Goal: Task Accomplishment & Management: Manage account settings

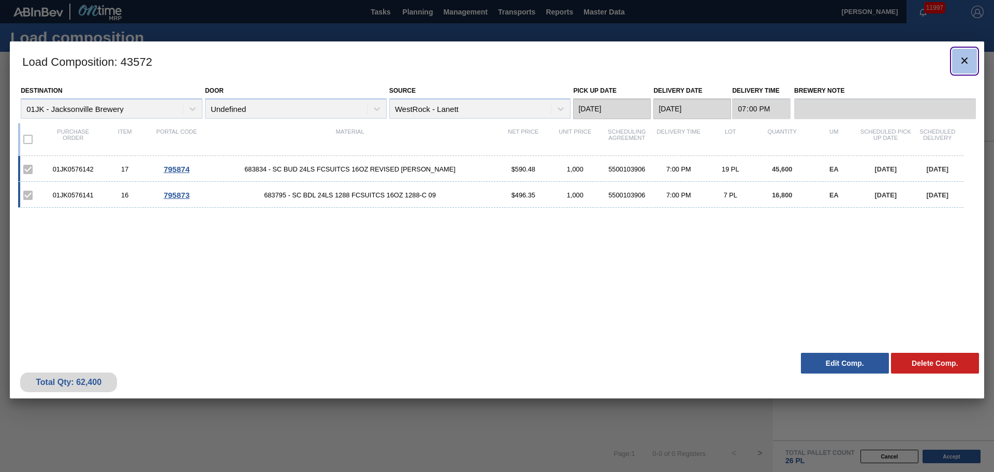
click at [962, 59] on icon "botão de ícone" at bounding box center [964, 60] width 12 height 12
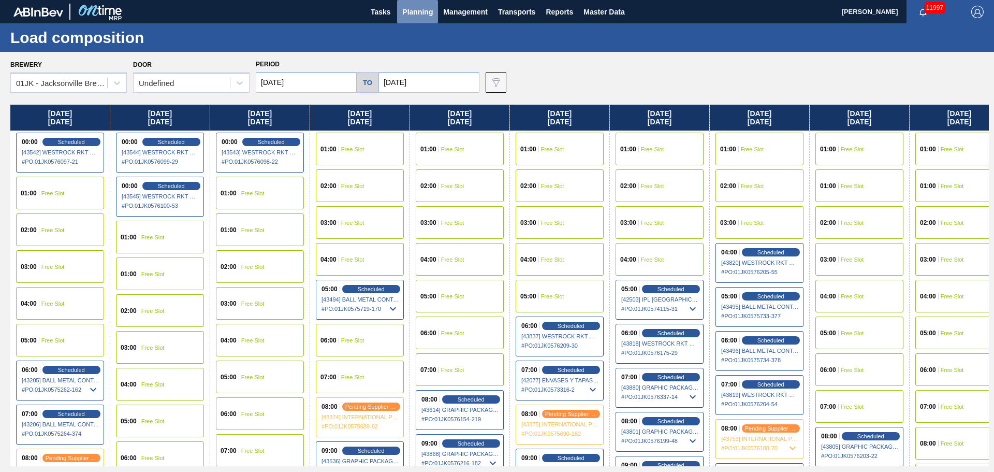
click at [430, 12] on span "Planning" at bounding box center [417, 12] width 31 height 12
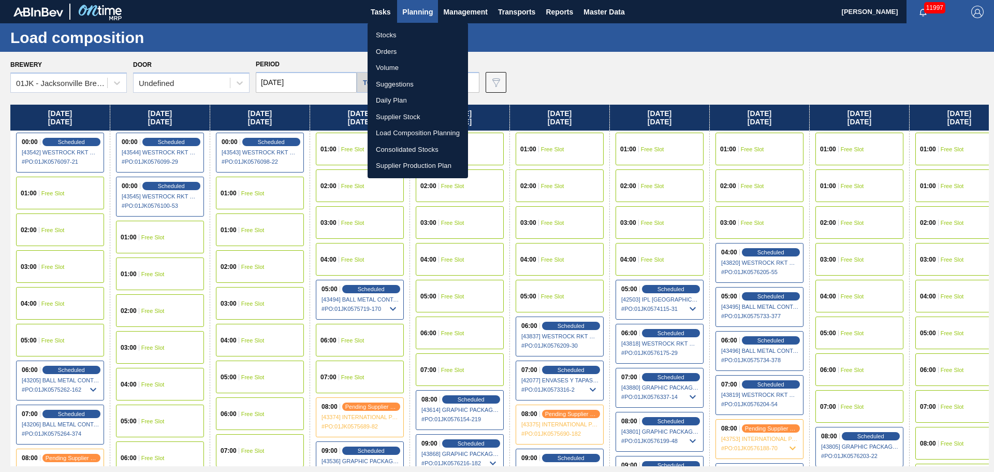
click at [414, 36] on li "Stocks" at bounding box center [418, 35] width 100 height 17
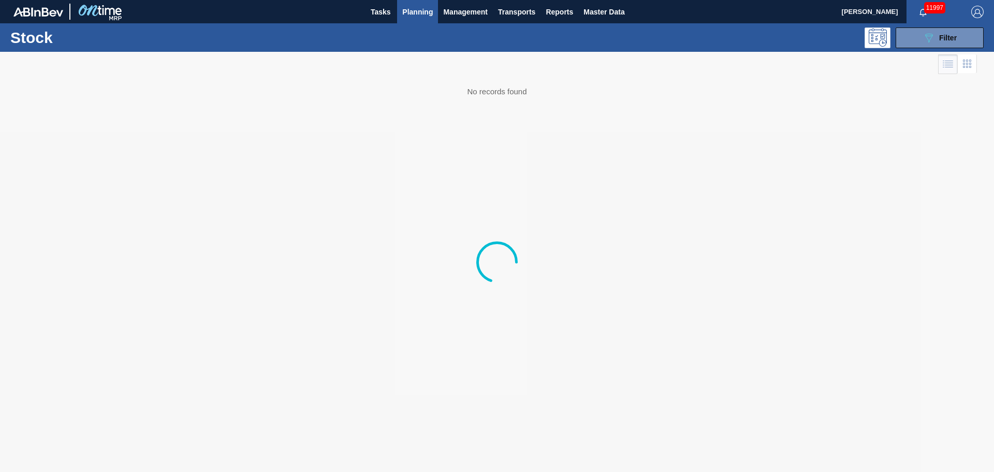
click at [959, 23] on div "Stock 089F7B8B-B2A5-4AFE-B5C0-19BA573D28AC Filter" at bounding box center [497, 37] width 994 height 28
click at [959, 28] on button "089F7B8B-B2A5-4AFE-B5C0-19BA573D28AC Filter" at bounding box center [940, 37] width 88 height 21
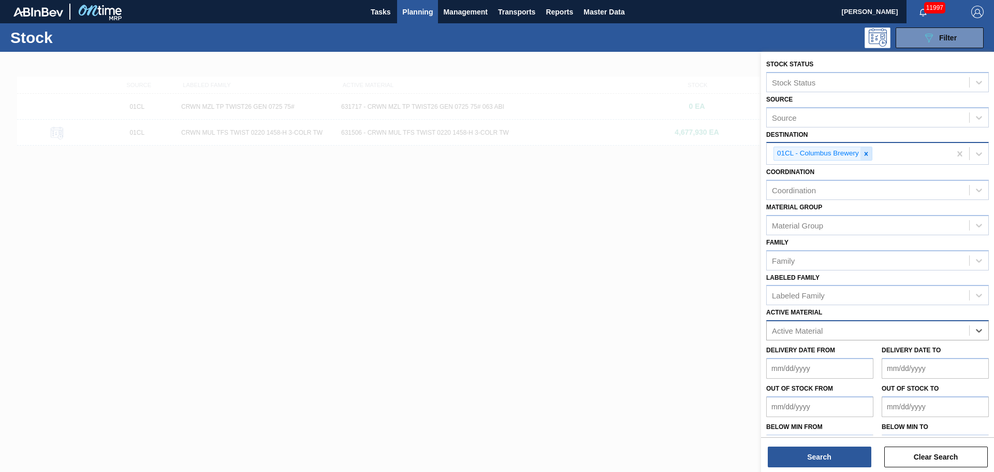
click at [869, 152] on icon at bounding box center [865, 153] width 7 height 7
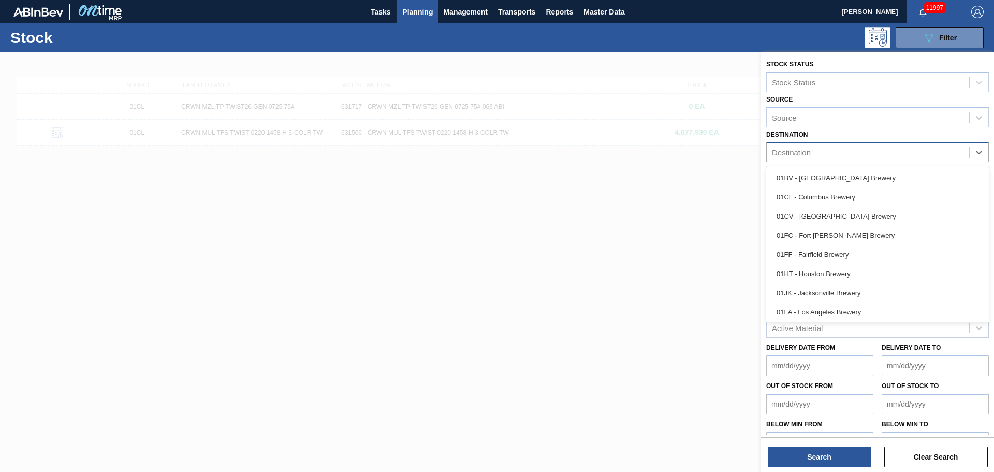
click at [852, 155] on div "Destination" at bounding box center [868, 152] width 202 height 15
click at [840, 296] on div "01JK - Jacksonville Brewery" at bounding box center [877, 292] width 223 height 19
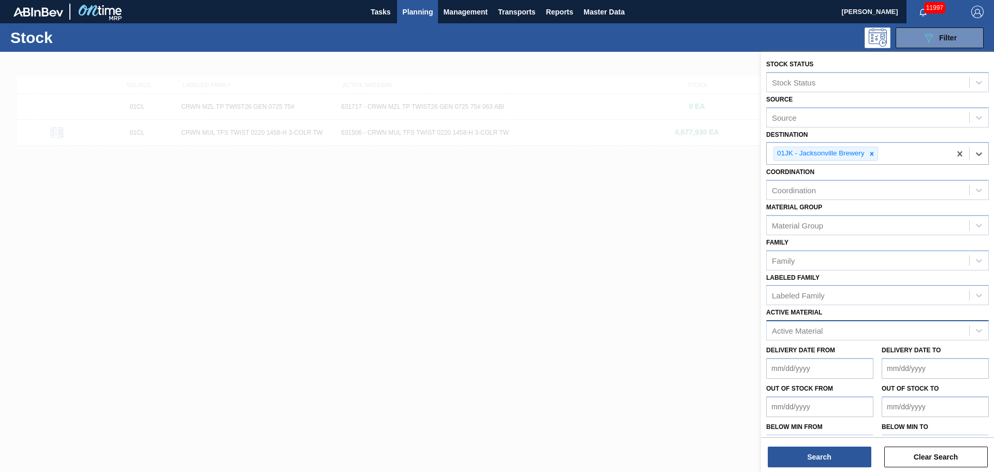
click at [821, 334] on div "Active Material" at bounding box center [797, 330] width 51 height 9
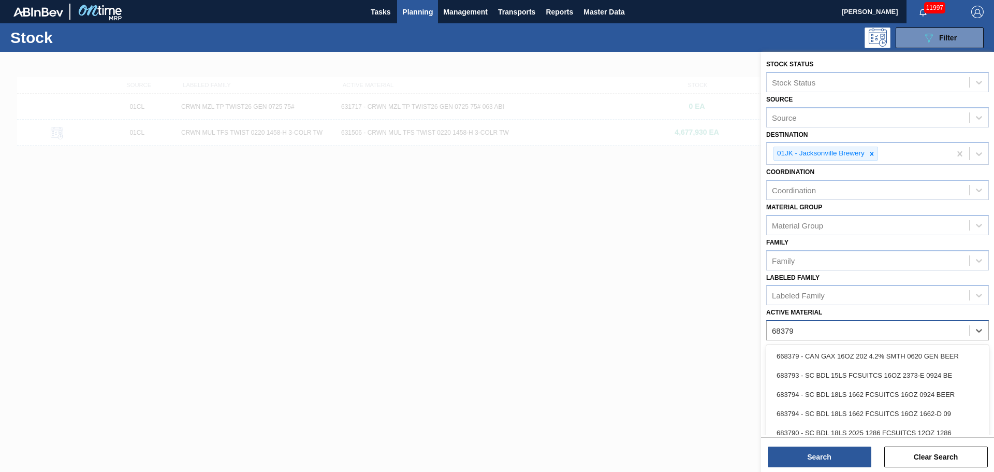
type Material "683792"
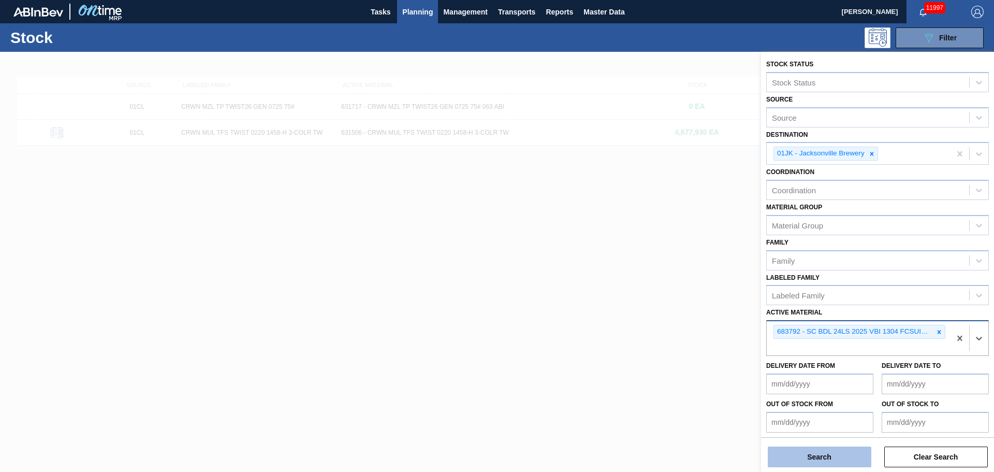
click at [822, 447] on button "Search" at bounding box center [820, 456] width 104 height 21
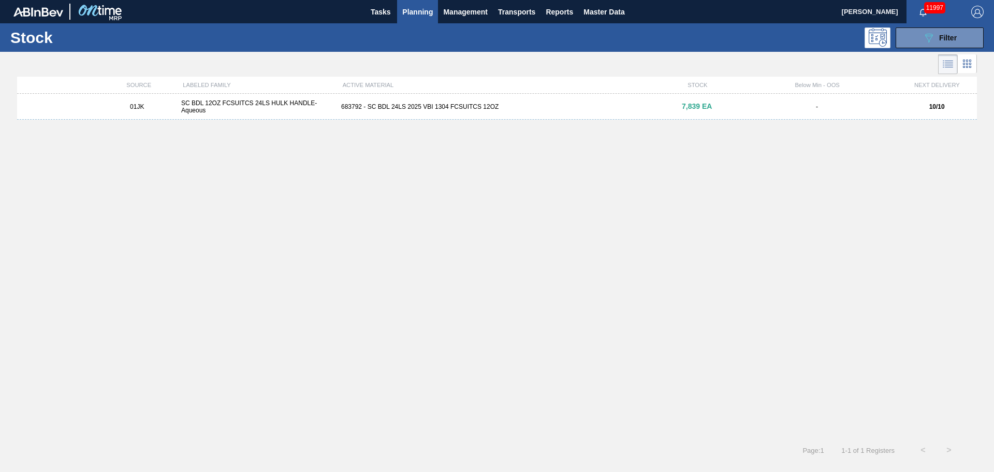
click at [550, 93] on div "SOURCE LABELED FAMILY ACTIVE MATERIAL STOCK Below Min - OOS NEXT DELIVERY" at bounding box center [497, 85] width 960 height 17
click at [551, 101] on div "01JK SC BDL 12OZ FCSUITCS 24LS HULK HANDLE-Aqueous 683792 - SC BDL 24LS 2025 VB…" at bounding box center [497, 107] width 960 height 26
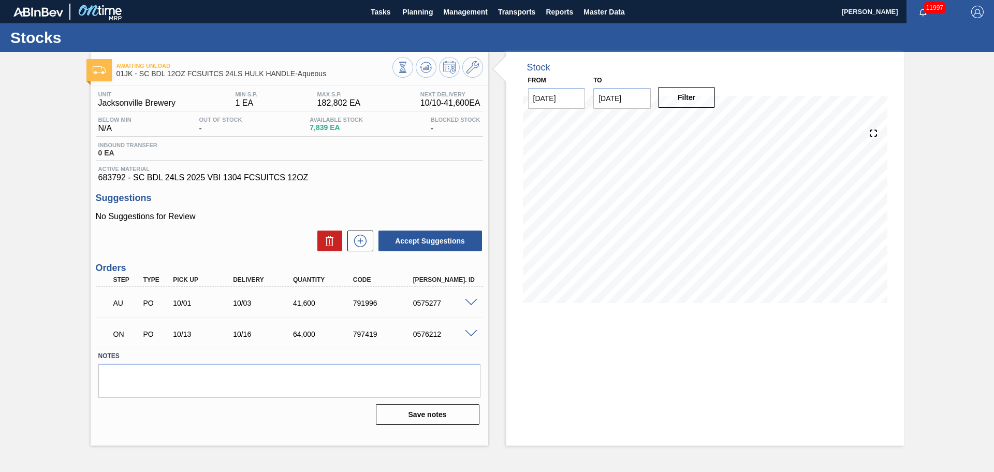
click at [475, 333] on span at bounding box center [471, 334] width 12 height 8
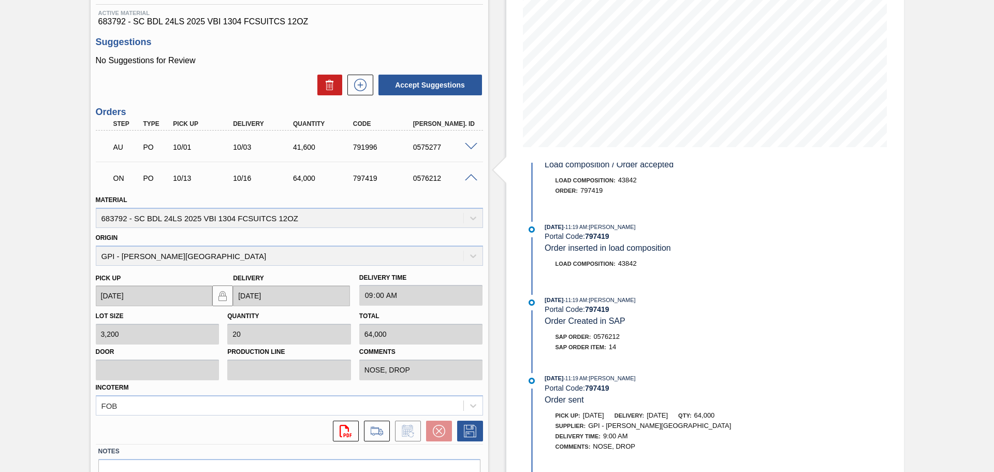
scroll to position [213, 0]
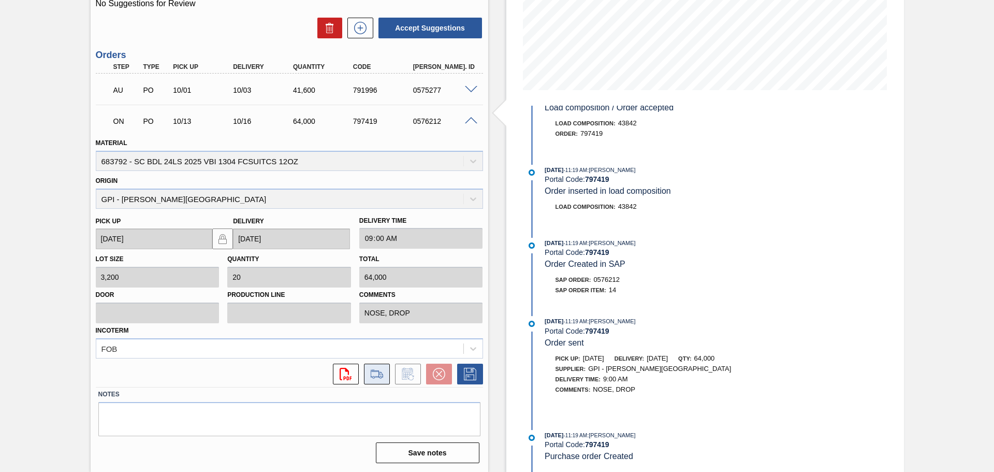
click at [372, 374] on icon at bounding box center [377, 374] width 17 height 12
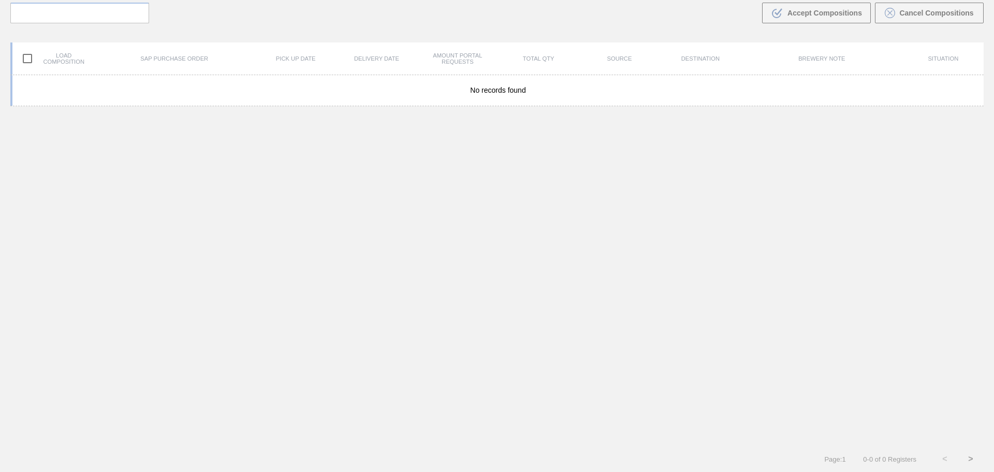
scroll to position [75, 0]
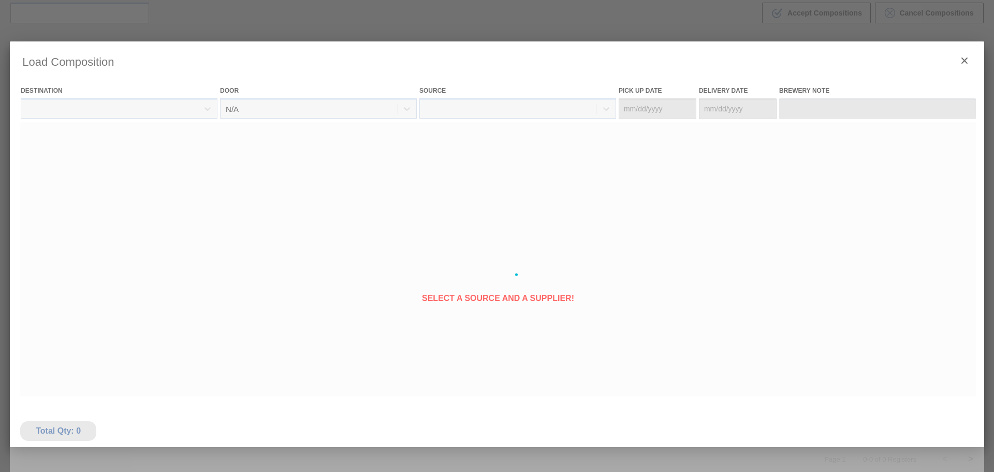
type Date "[DATE]"
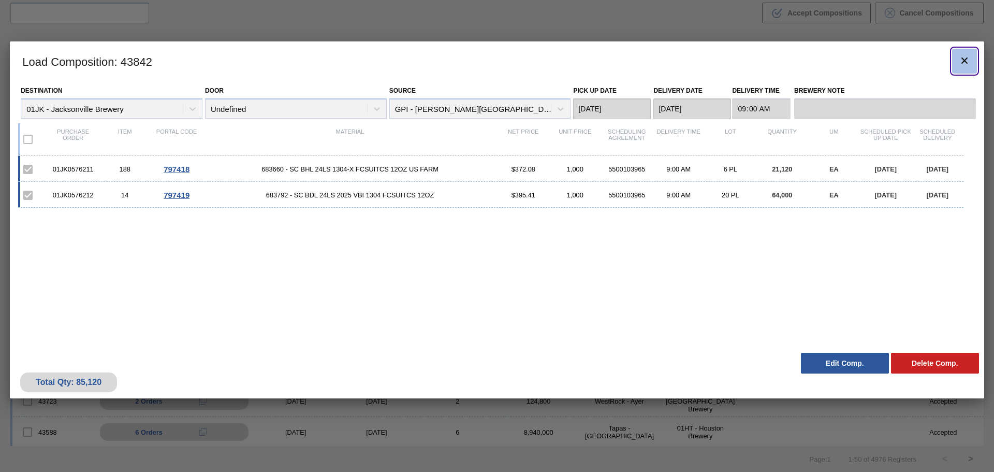
click at [963, 53] on button "botão de ícone" at bounding box center [964, 61] width 25 height 25
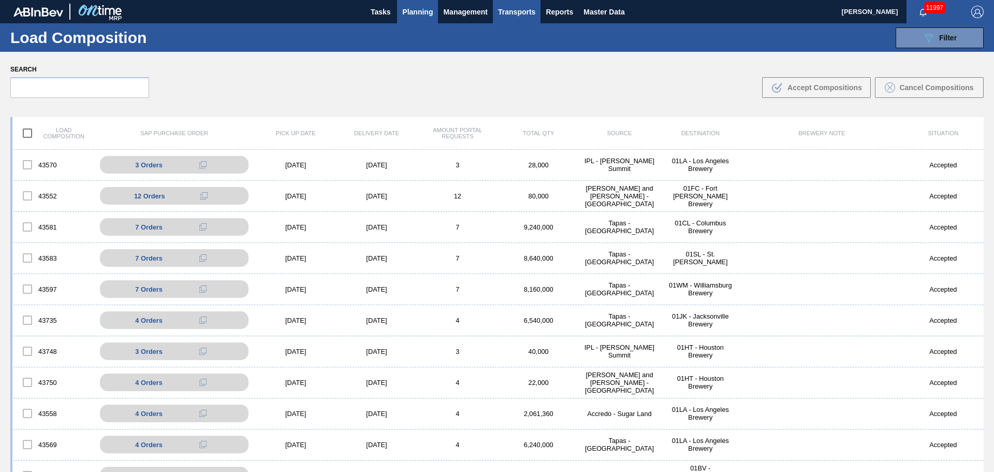
click at [426, 12] on span "Planning" at bounding box center [417, 12] width 31 height 12
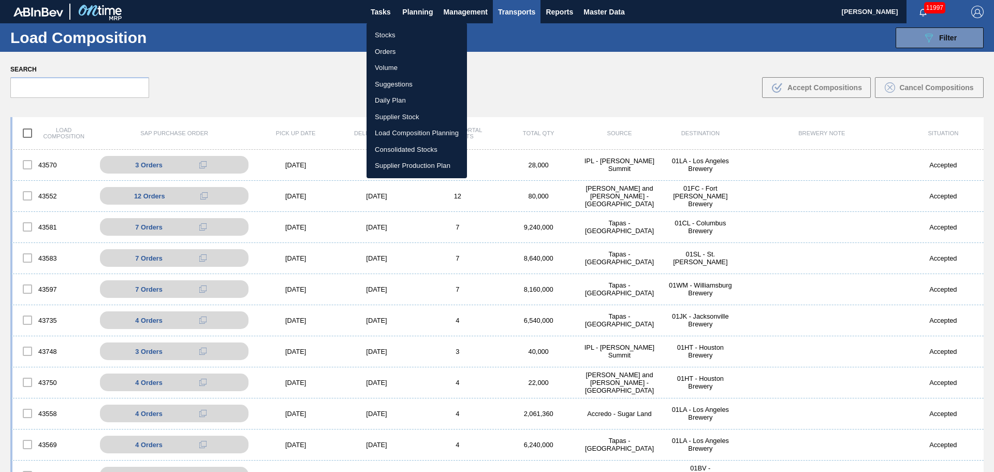
drag, startPoint x: 499, startPoint y: 91, endPoint x: 418, endPoint y: 47, distance: 92.2
click at [499, 91] on div at bounding box center [497, 236] width 994 height 472
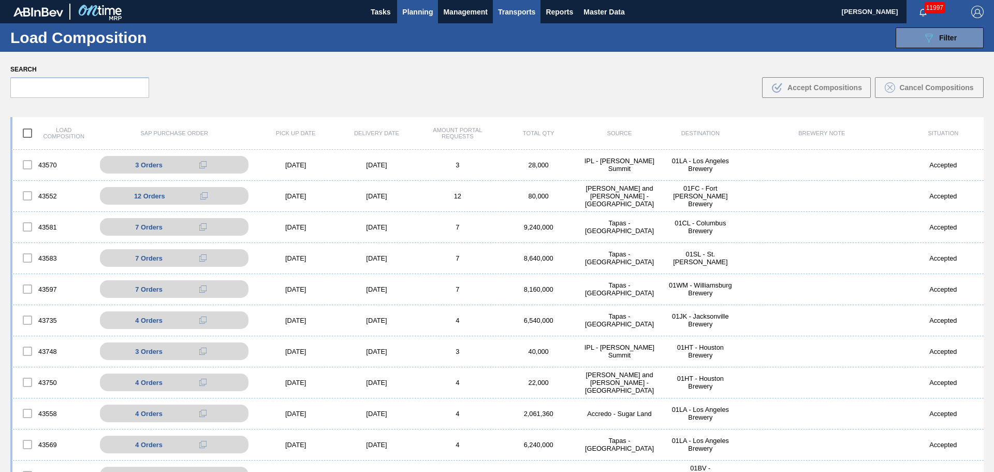
click at [422, 7] on span "Planning" at bounding box center [417, 12] width 31 height 12
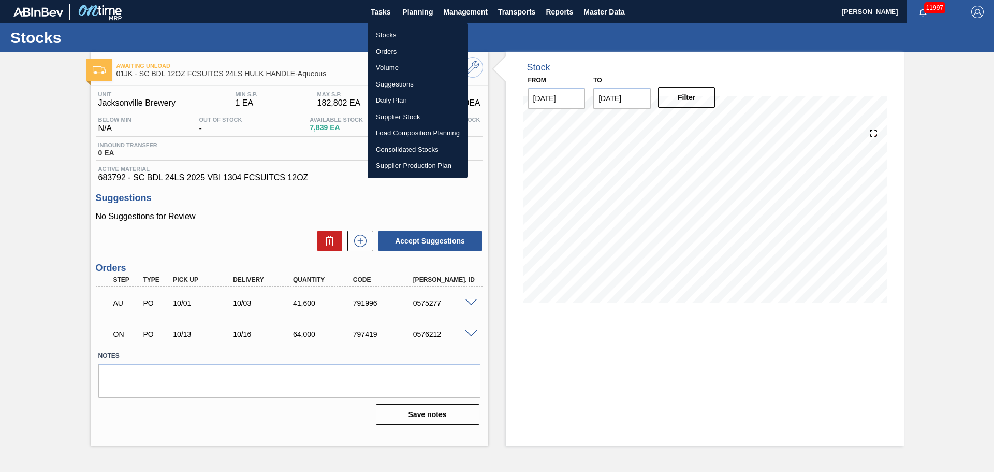
click at [34, 349] on div at bounding box center [497, 236] width 994 height 472
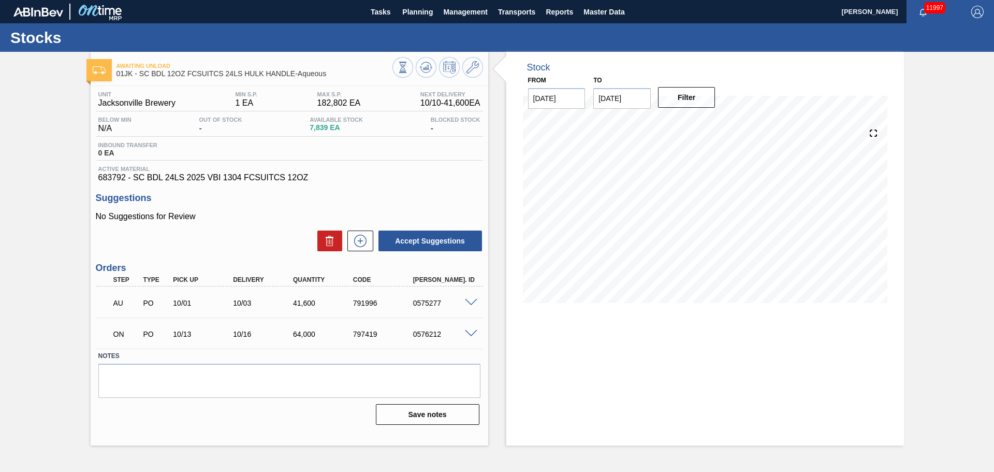
click at [471, 331] on span at bounding box center [471, 334] width 12 height 8
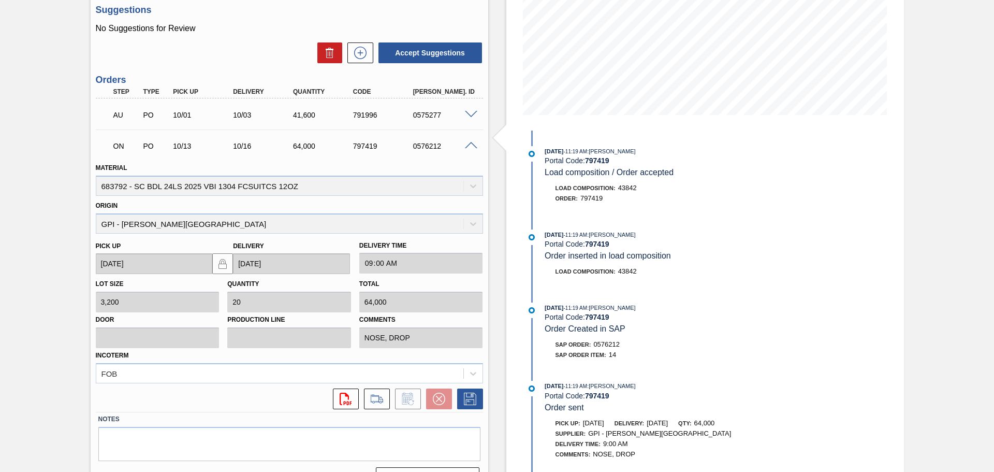
scroll to position [207, 0]
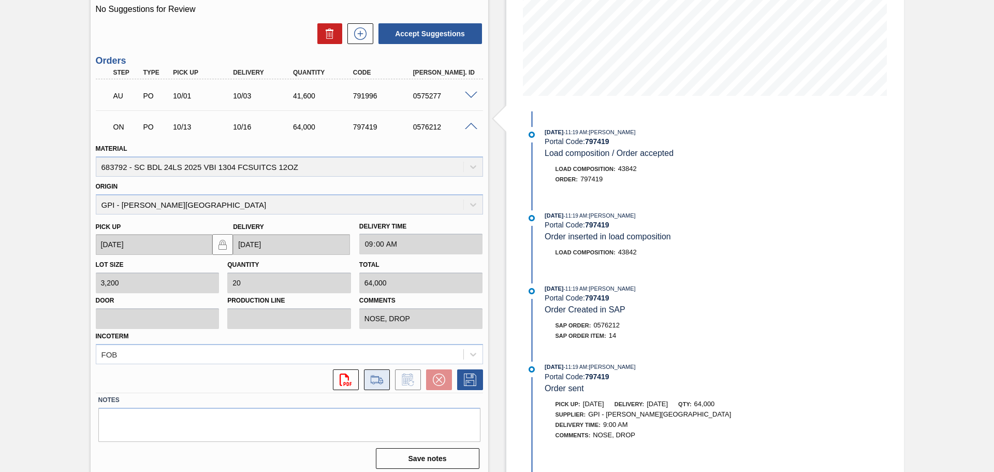
click at [373, 376] on icon at bounding box center [377, 379] width 17 height 12
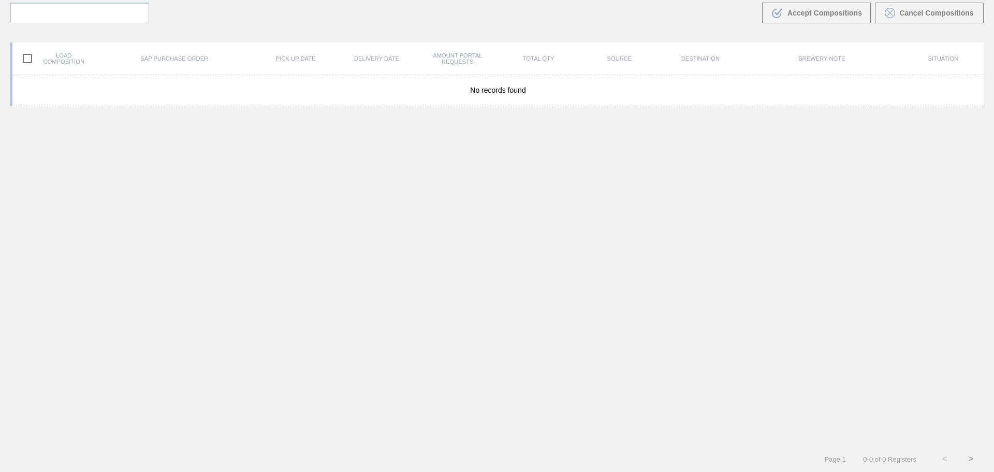
scroll to position [75, 0]
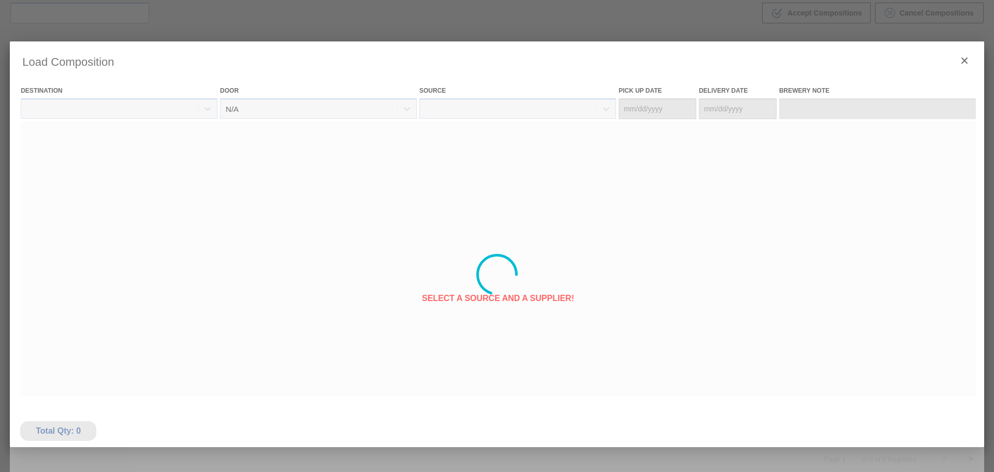
type Date "[DATE]"
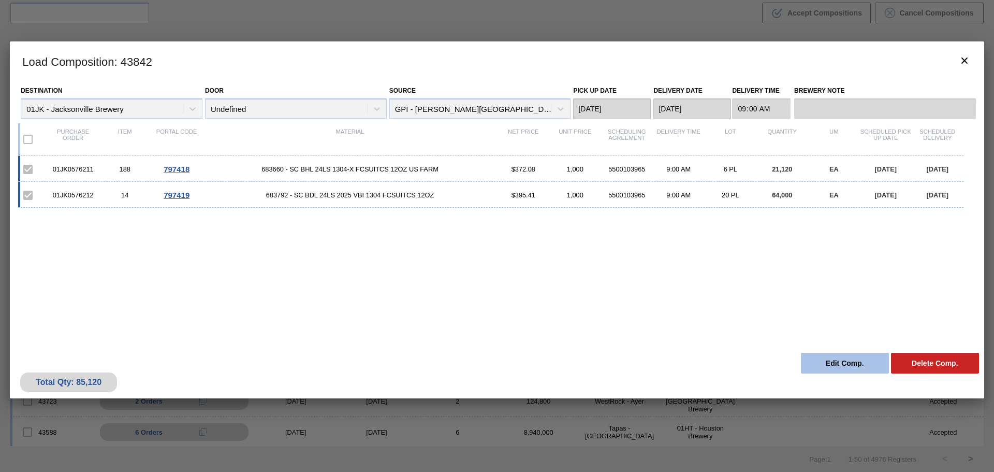
click at [851, 363] on button "Edit Comp." at bounding box center [845, 363] width 88 height 21
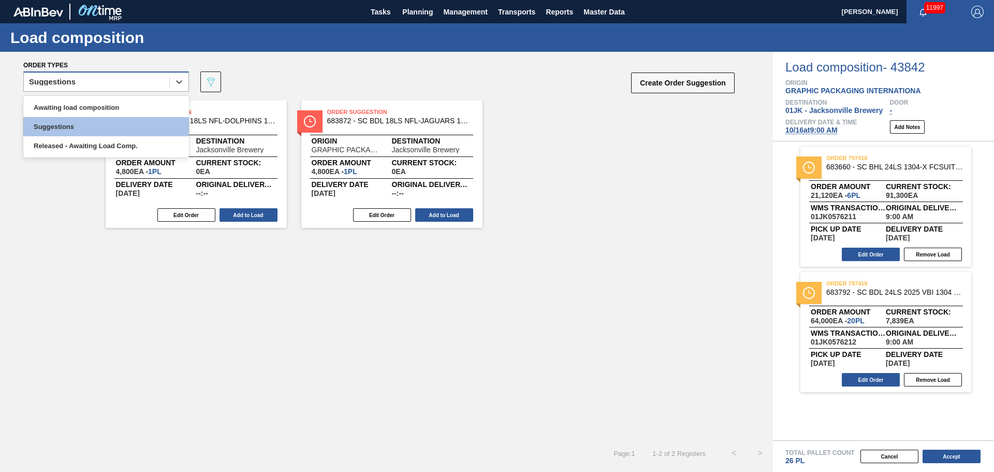
click at [158, 81] on div "Suggestions" at bounding box center [96, 82] width 145 height 15
click at [143, 111] on div "Awaiting load composition" at bounding box center [106, 107] width 166 height 19
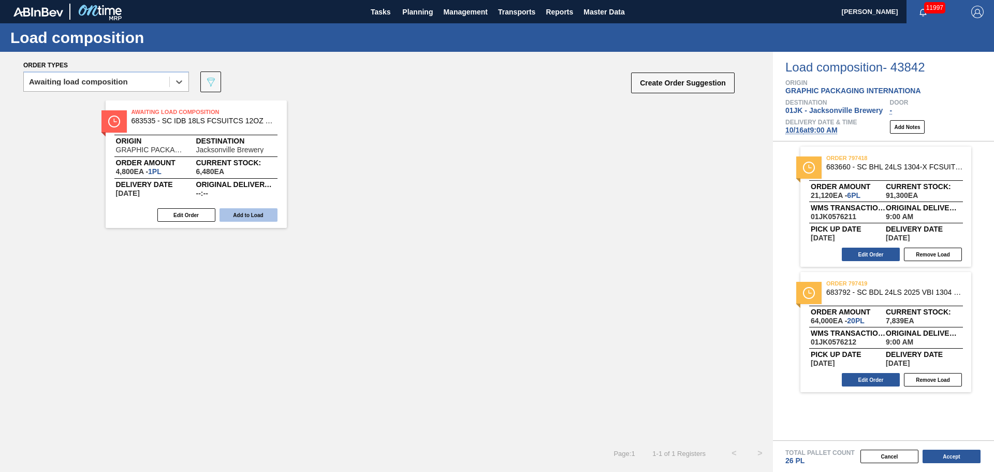
click at [253, 213] on button "Add to Load" at bounding box center [248, 214] width 58 height 13
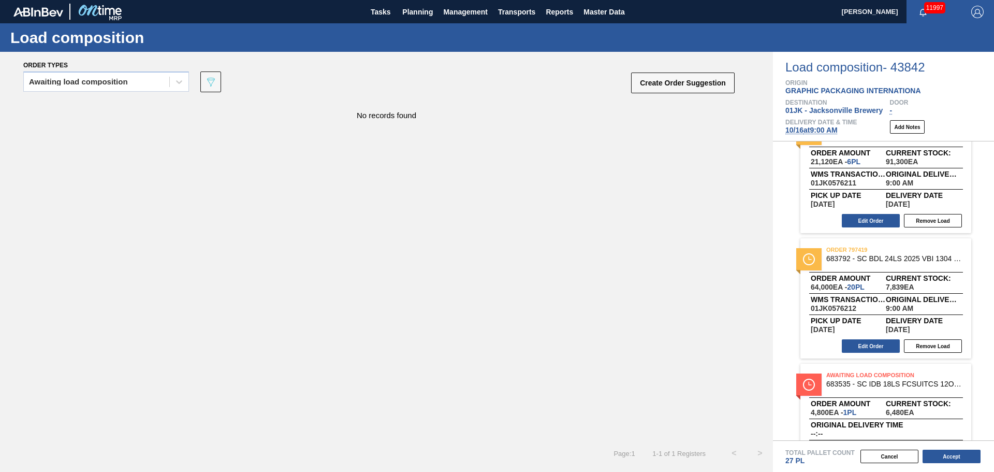
scroll to position [52, 0]
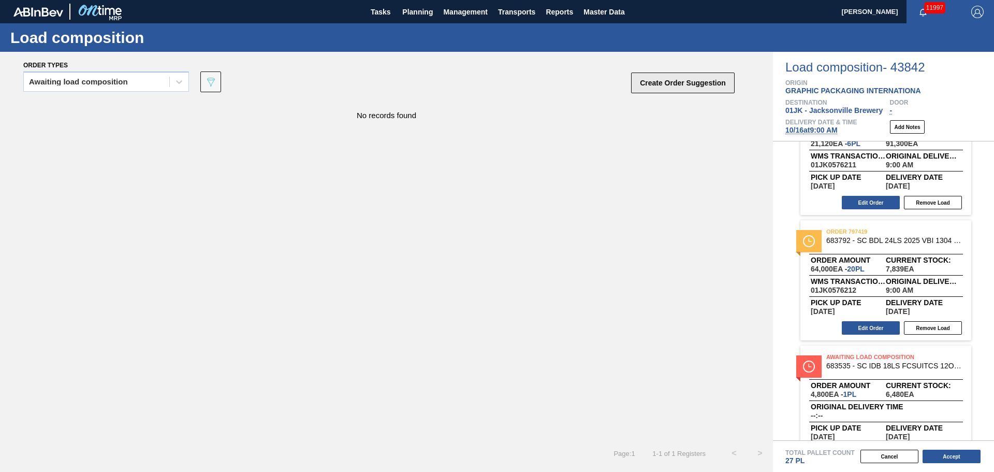
click at [684, 84] on button "Create Order Suggestion" at bounding box center [683, 82] width 104 height 21
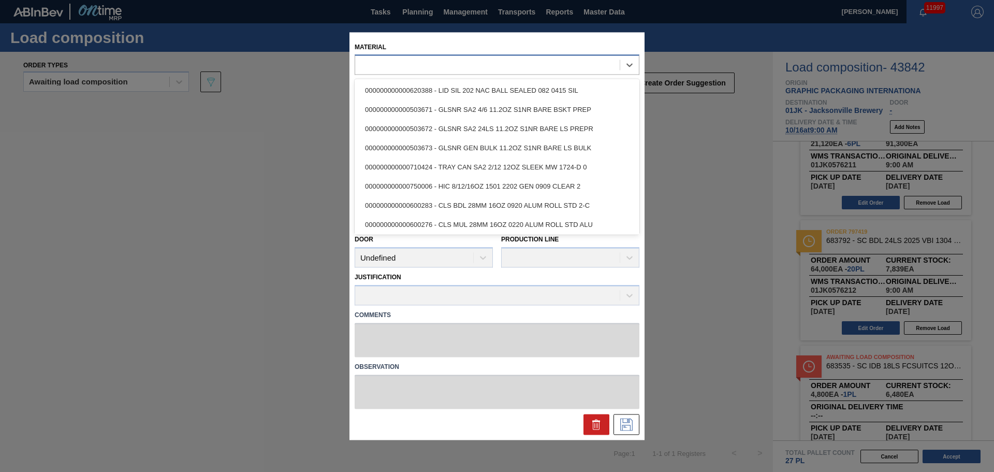
click at [503, 74] on div at bounding box center [497, 65] width 285 height 20
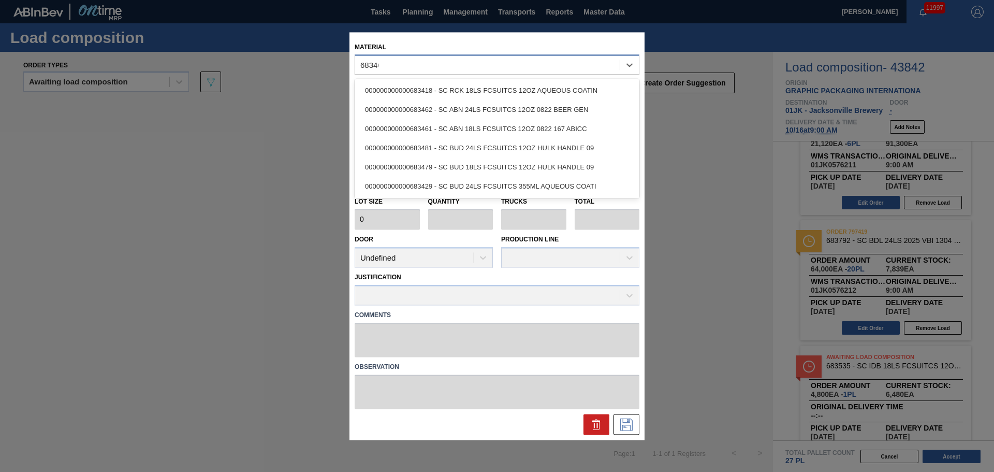
type input "683461"
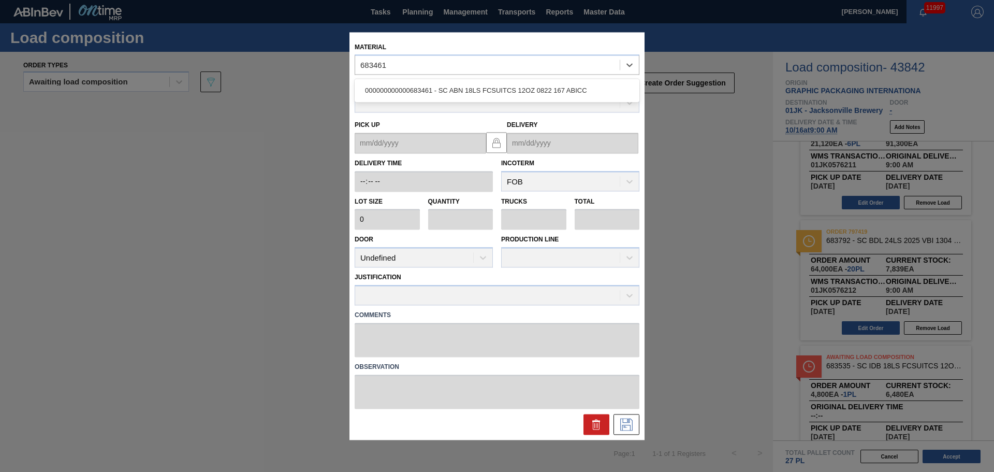
click at [488, 94] on div "000000000000683461 - SC ABN 18LS FCSUITCS 12OZ 0822 167 ABICC" at bounding box center [497, 90] width 285 height 19
type input "4,800"
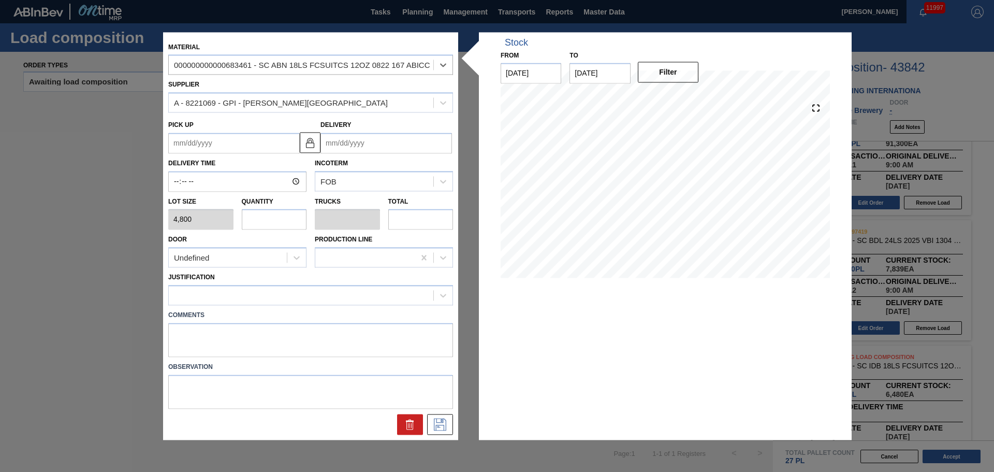
click at [263, 223] on input "text" at bounding box center [274, 219] width 65 height 21
type input "1"
type input "0.045"
type input "4,800"
type input "1"
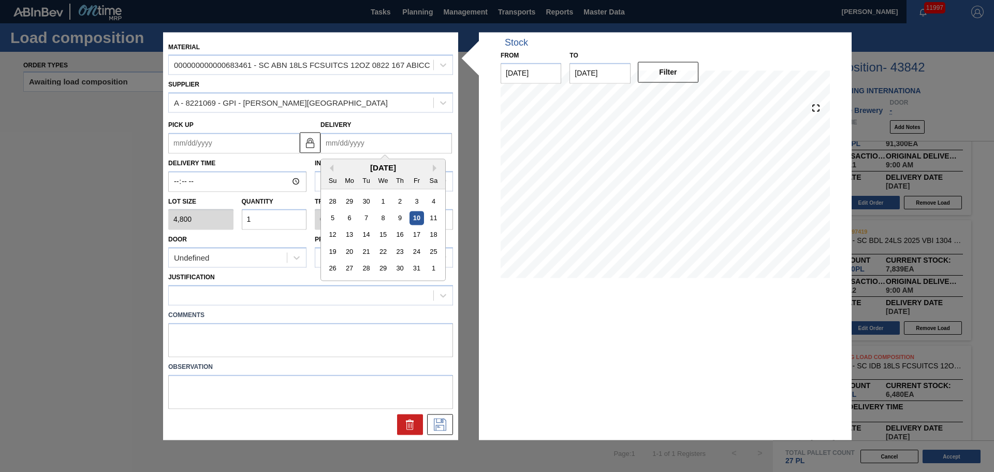
drag, startPoint x: 390, startPoint y: 148, endPoint x: 405, endPoint y: 146, distance: 15.0
click at [390, 148] on input "Delivery" at bounding box center [385, 143] width 131 height 21
click at [354, 160] on div "October 2025 Su Mo Tu We Th Fr Sa" at bounding box center [383, 174] width 124 height 30
click at [399, 237] on div "16" at bounding box center [400, 235] width 14 height 14
type up "[DATE]"
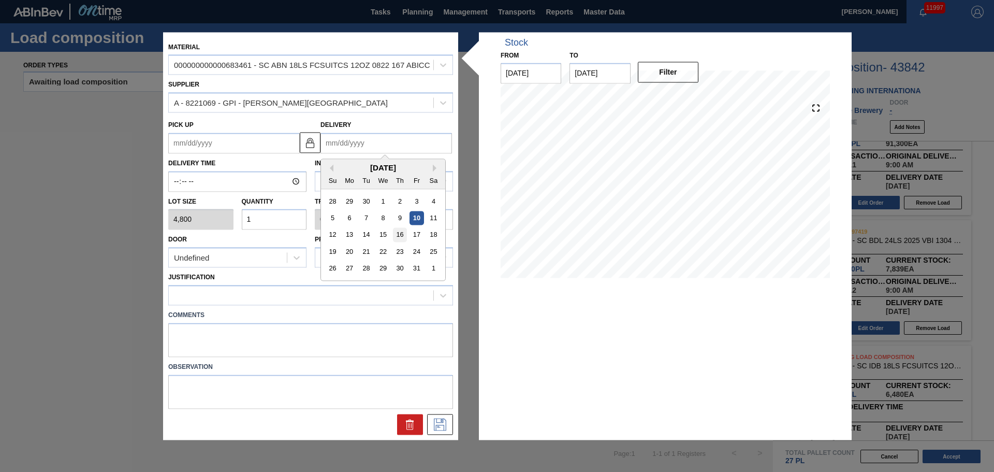
type input "[DATE]"
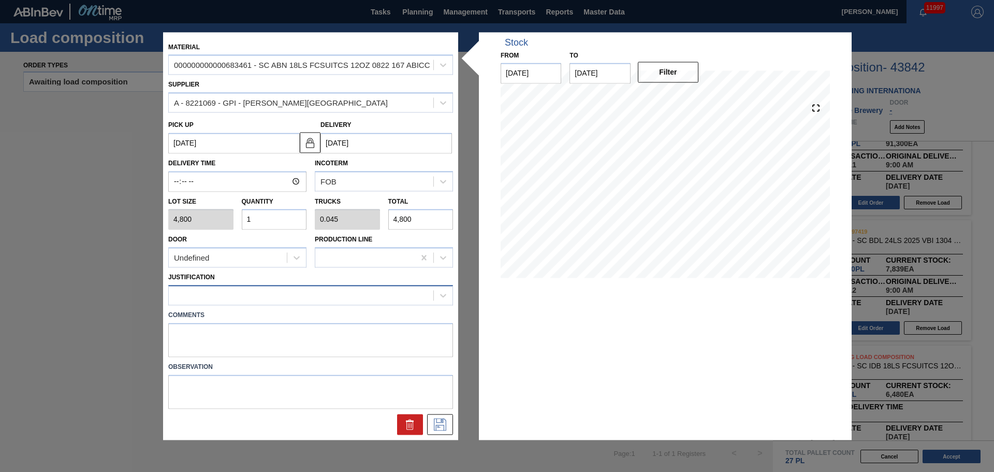
click at [285, 297] on div at bounding box center [301, 295] width 265 height 15
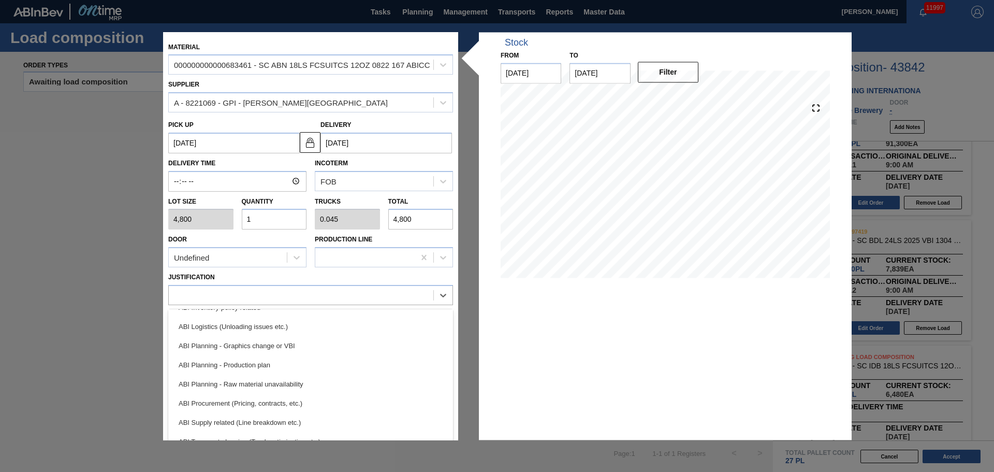
scroll to position [0, 0]
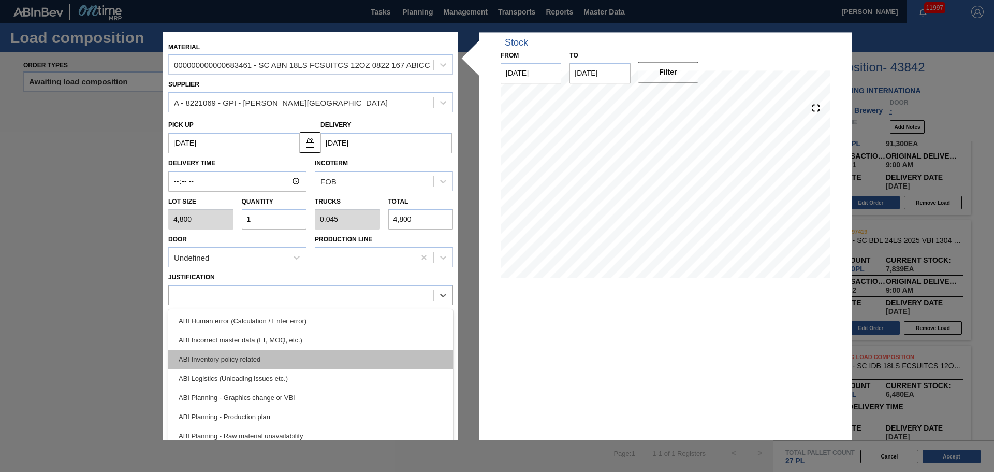
click at [316, 357] on div "ABI Inventory policy related" at bounding box center [310, 358] width 285 height 19
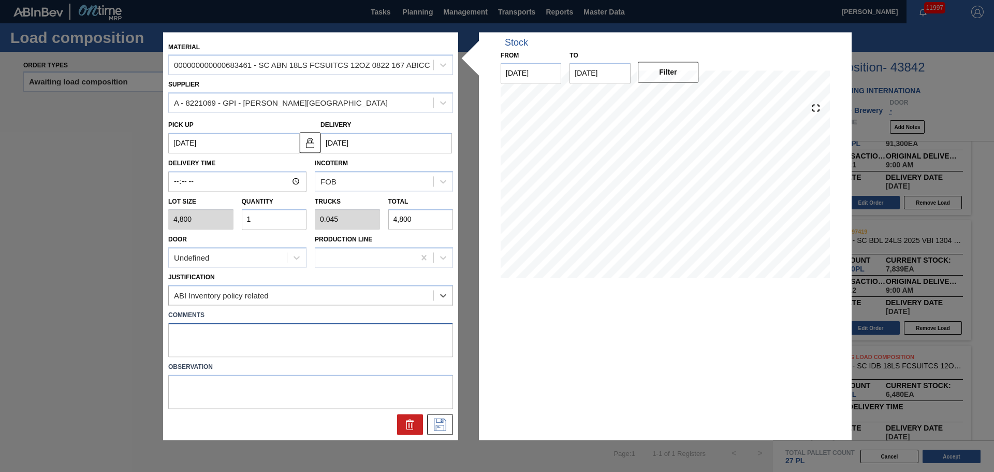
click at [242, 328] on textarea at bounding box center [310, 339] width 285 height 34
type textarea "TAIL, DROP"
click at [442, 421] on icon at bounding box center [439, 423] width 5 height 8
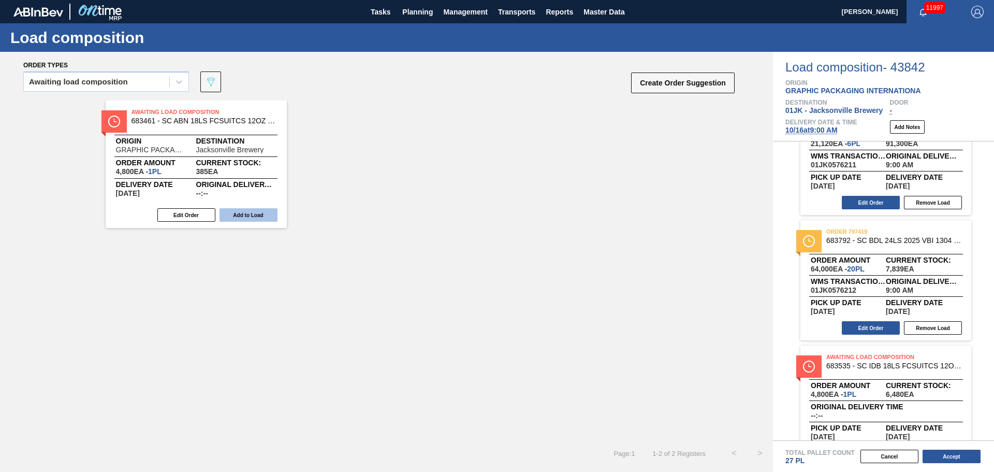
click at [258, 215] on button "Add to Load" at bounding box center [248, 214] width 58 height 13
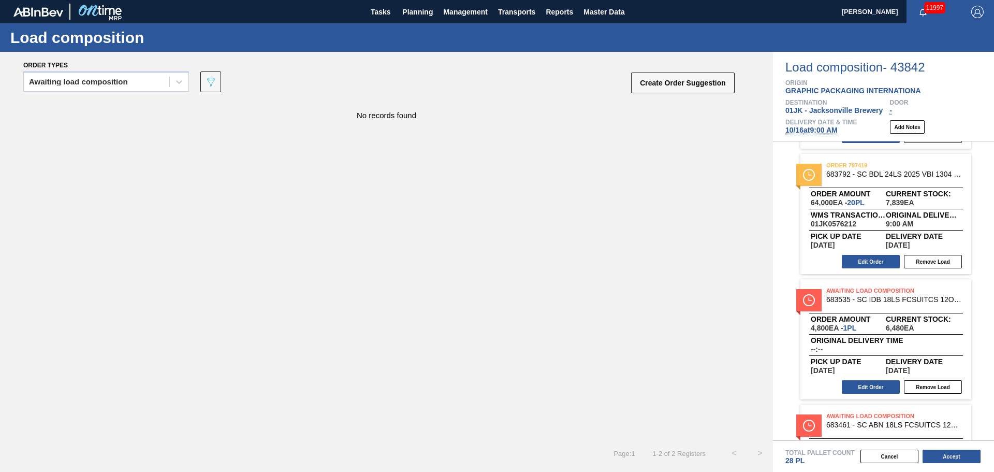
scroll to position [208, 0]
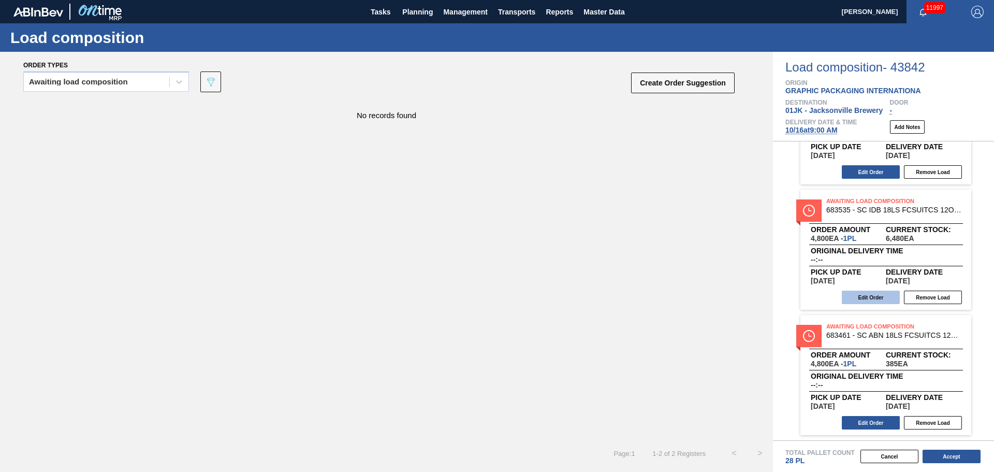
click at [887, 301] on button "Edit Order" at bounding box center [871, 296] width 58 height 13
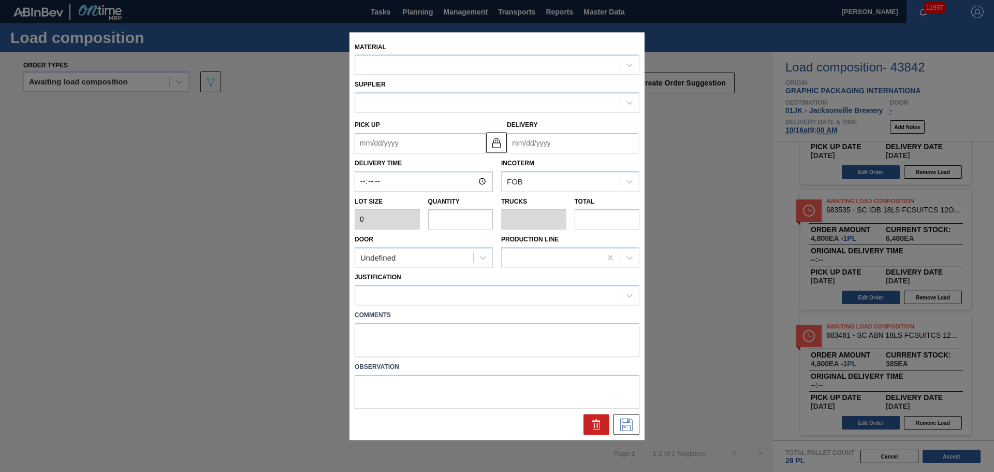
type input "4,800"
type input "1"
type input "0.042"
type input "4,800"
type up "[DATE]"
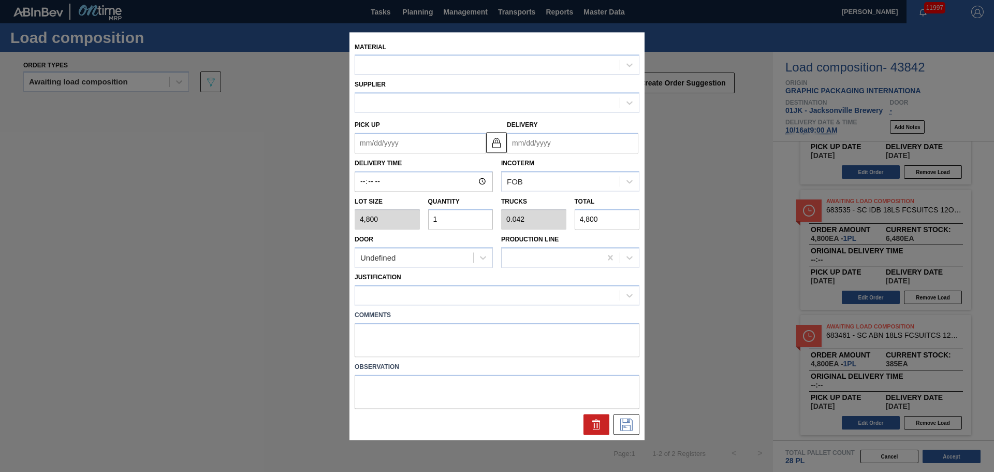
type input "[DATE]"
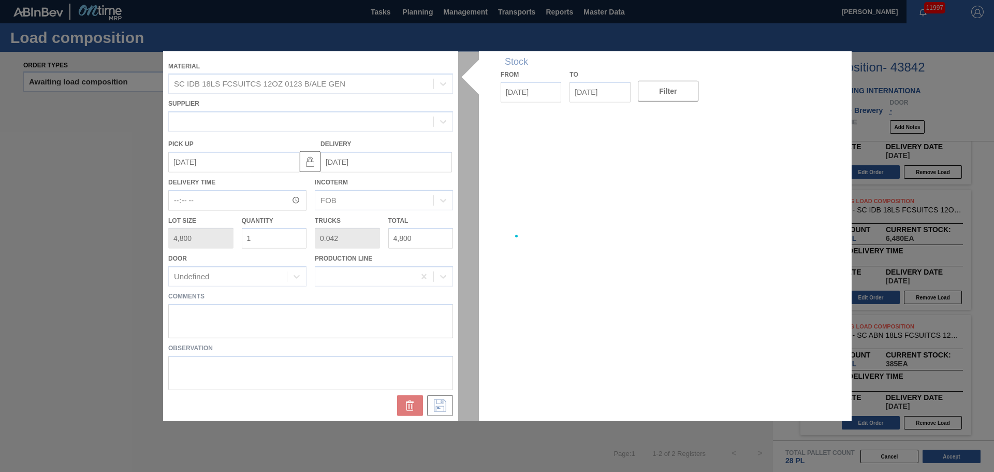
click at [505, 342] on div at bounding box center [497, 236] width 668 height 370
click at [390, 323] on div at bounding box center [497, 236] width 668 height 370
click at [341, 310] on div at bounding box center [497, 236] width 668 height 370
click at [333, 315] on div at bounding box center [497, 236] width 668 height 370
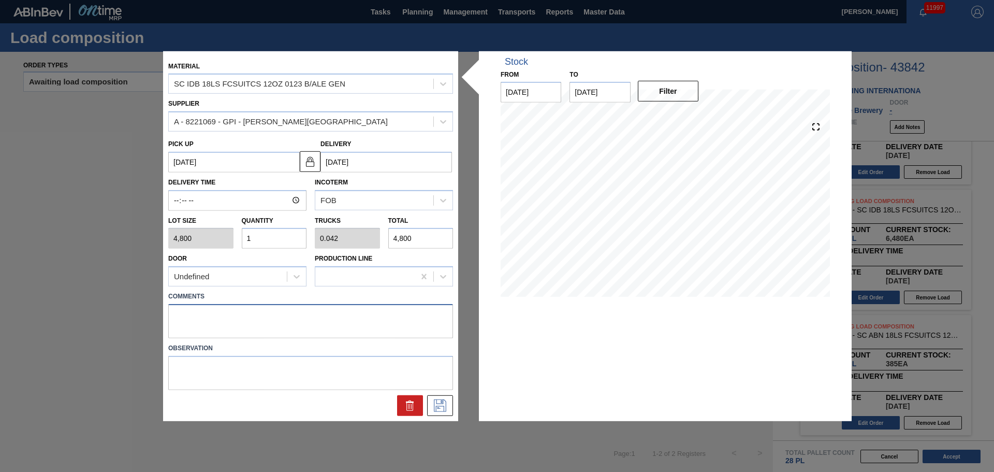
click at [319, 313] on textarea at bounding box center [310, 321] width 285 height 34
type textarea "M2, DROP"
click at [441, 410] on icon at bounding box center [440, 405] width 17 height 12
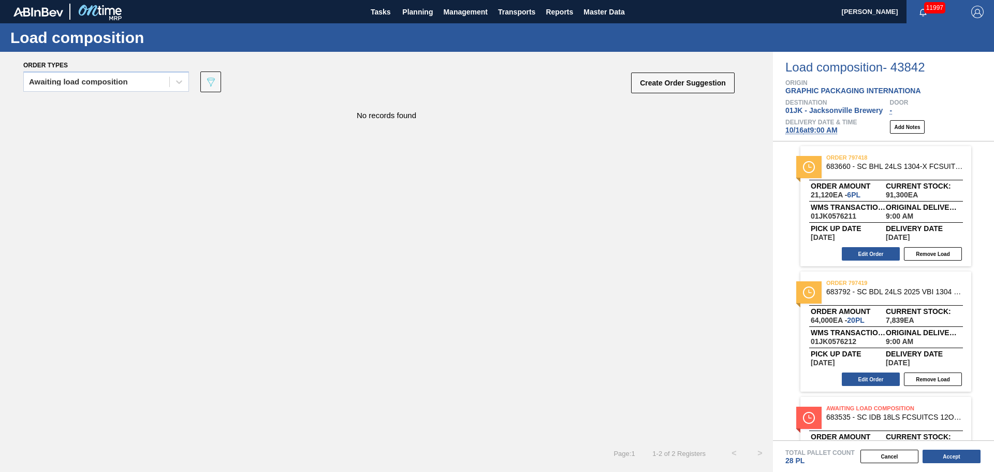
scroll to position [0, 0]
click at [871, 253] on button "Edit Order" at bounding box center [871, 253] width 58 height 13
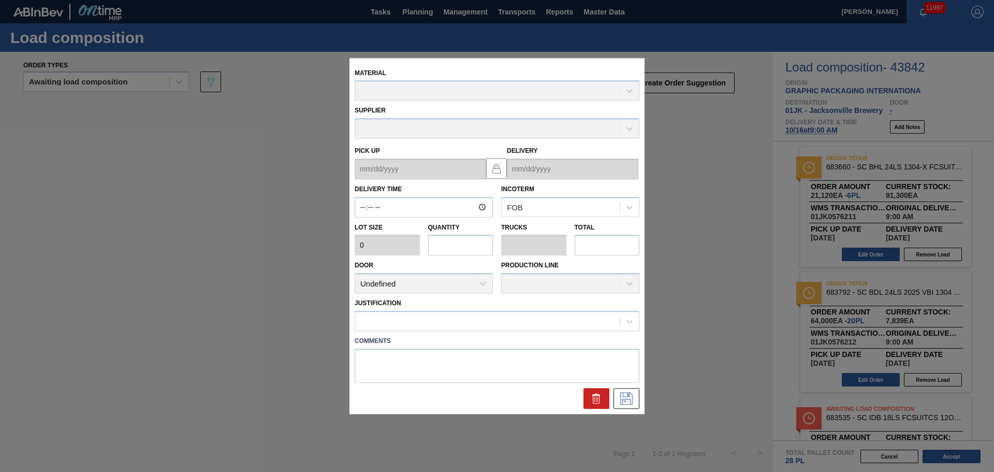
type input "09:00:00"
type input "3,520"
type input "6"
type input "0.231"
type input "21,120"
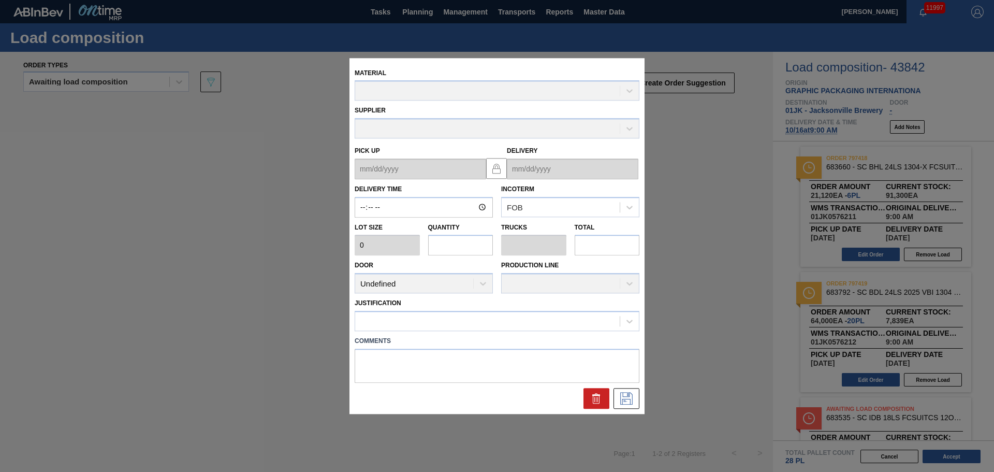
type textarea "TAIL, DROP"
type up "[DATE]"
type input "[DATE]"
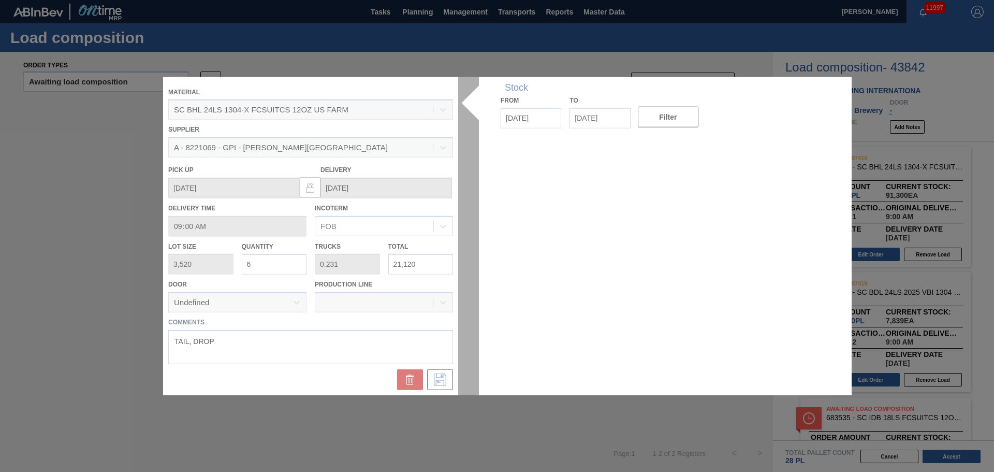
click at [184, 340] on div at bounding box center [497, 236] width 668 height 318
click at [187, 341] on div at bounding box center [497, 236] width 668 height 318
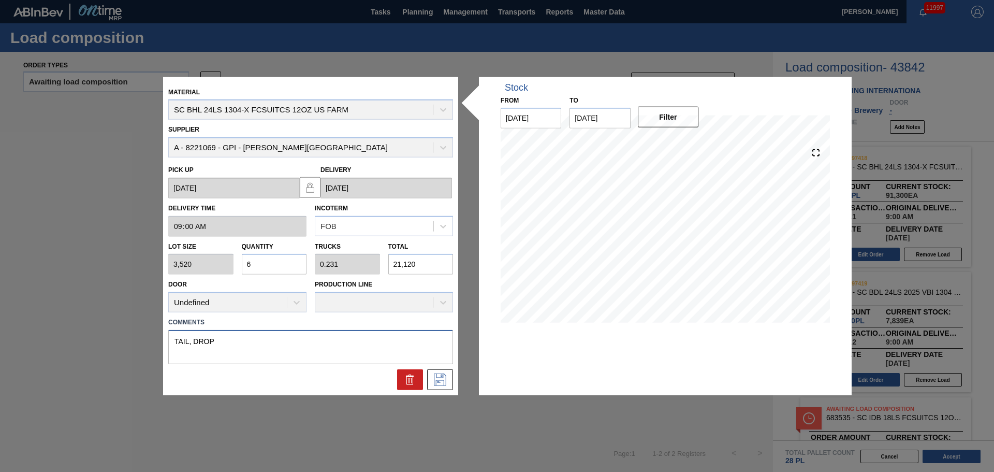
click at [188, 345] on textarea "TAIL, DROP" at bounding box center [310, 347] width 285 height 34
type textarea "M1, DROP"
click at [442, 377] on icon at bounding box center [440, 379] width 17 height 12
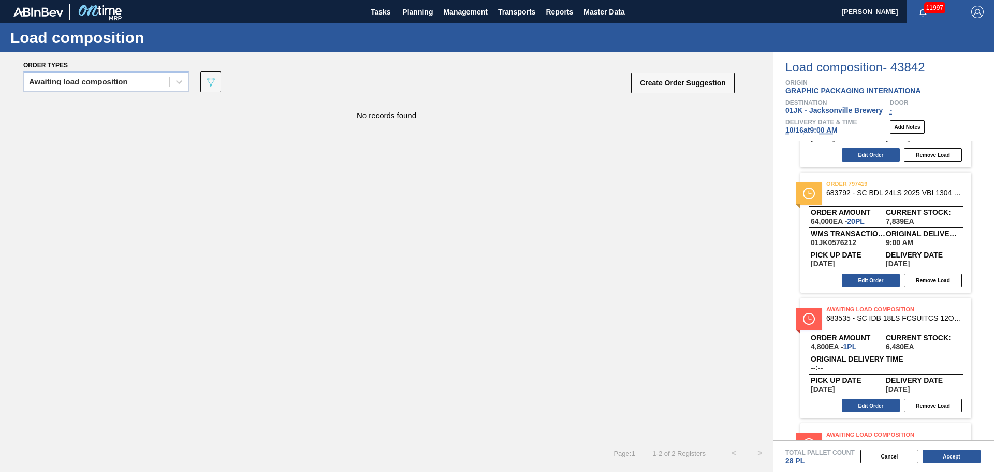
scroll to position [104, 0]
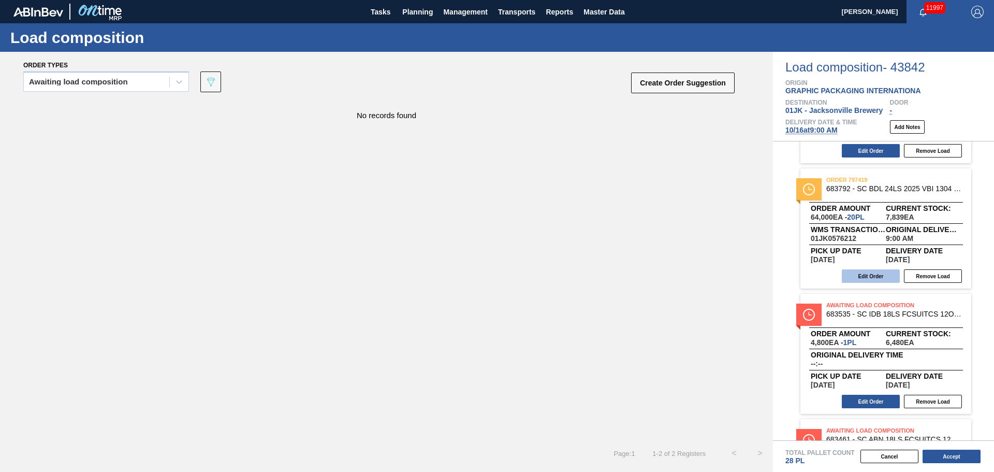
click at [872, 271] on button "Edit Order" at bounding box center [871, 275] width 58 height 13
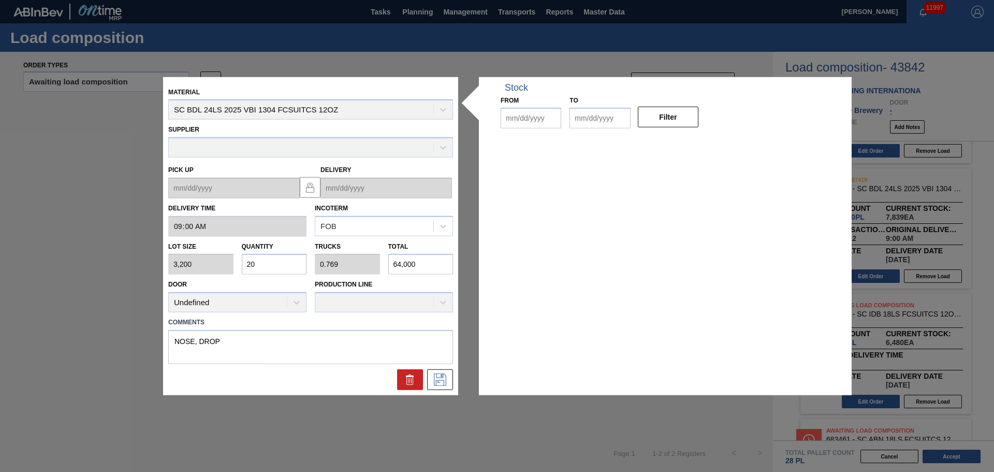
type input "09:00:00"
type input "3,200"
type input "20"
type input "0.769"
type input "64,000"
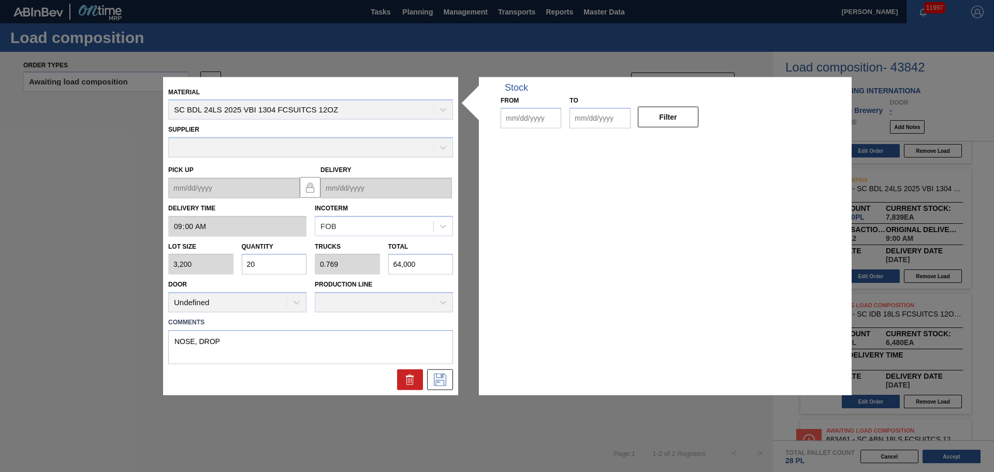
type textarea "NOSE, DROP"
type up "[DATE]"
type input "[DATE]"
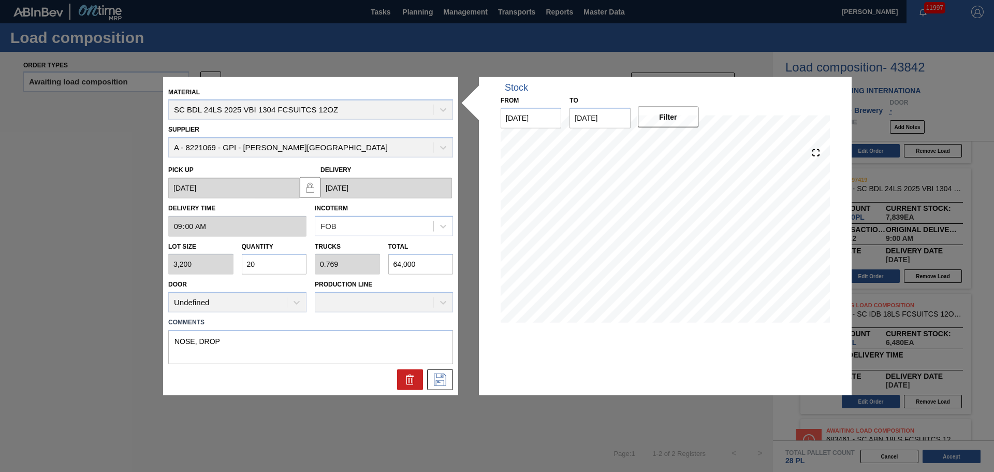
click at [259, 262] on input "20" at bounding box center [274, 264] width 65 height 21
type input "2"
type input "0.077"
type input "6,400"
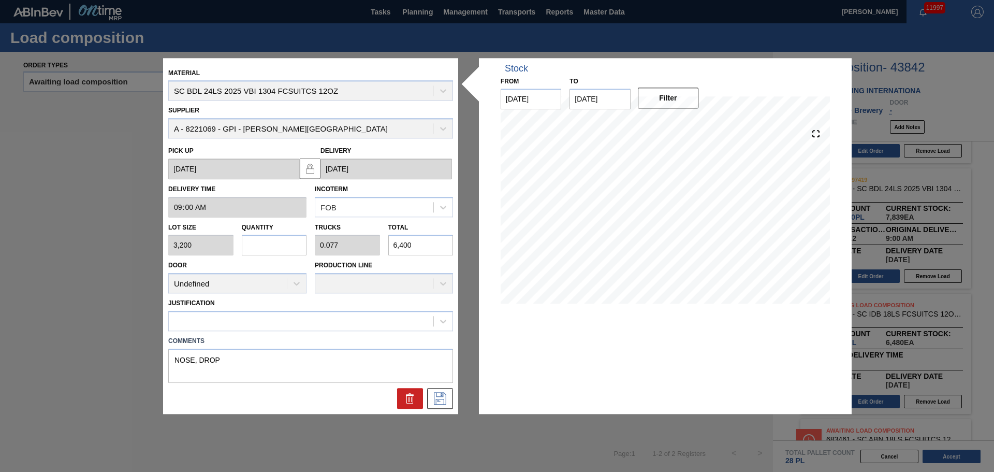
type input "0"
type input "1"
type input "0.038"
type input "3,200"
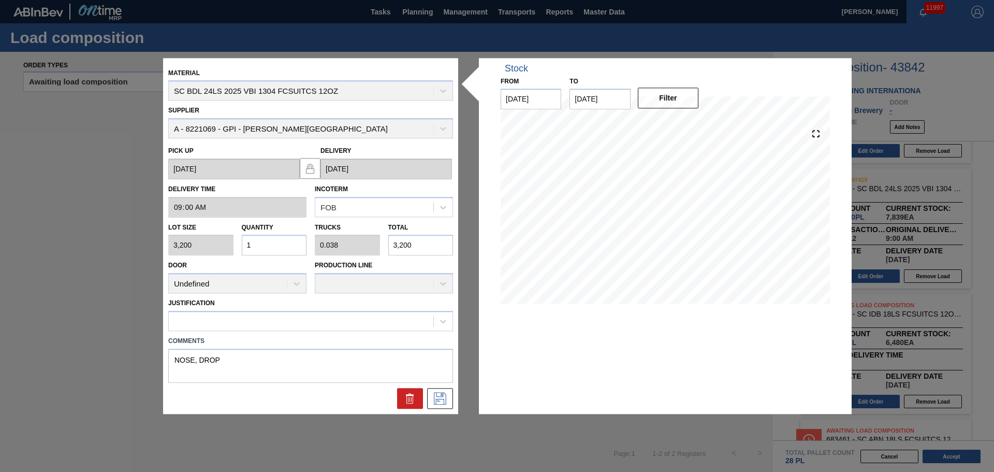
type input "18"
type input "0.692"
type input "57,600"
type input "18"
click at [430, 404] on button at bounding box center [440, 398] width 26 height 21
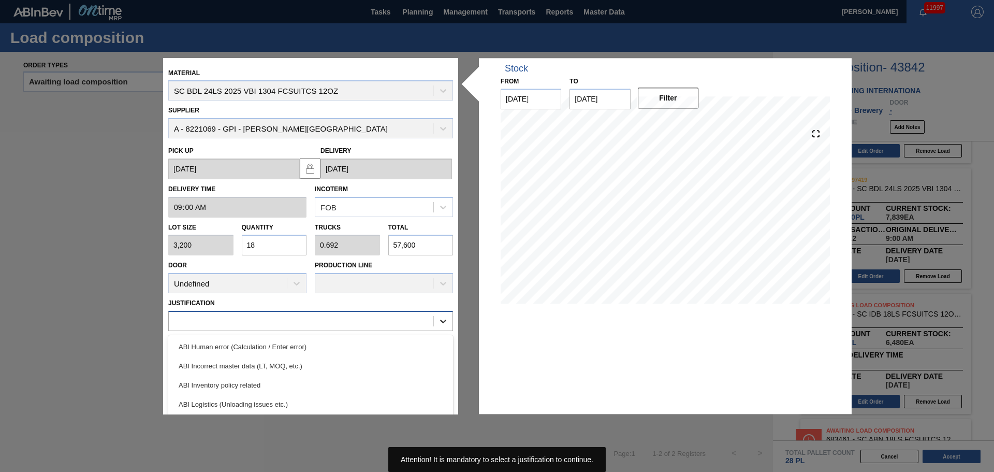
click at [441, 316] on icon at bounding box center [443, 321] width 10 height 10
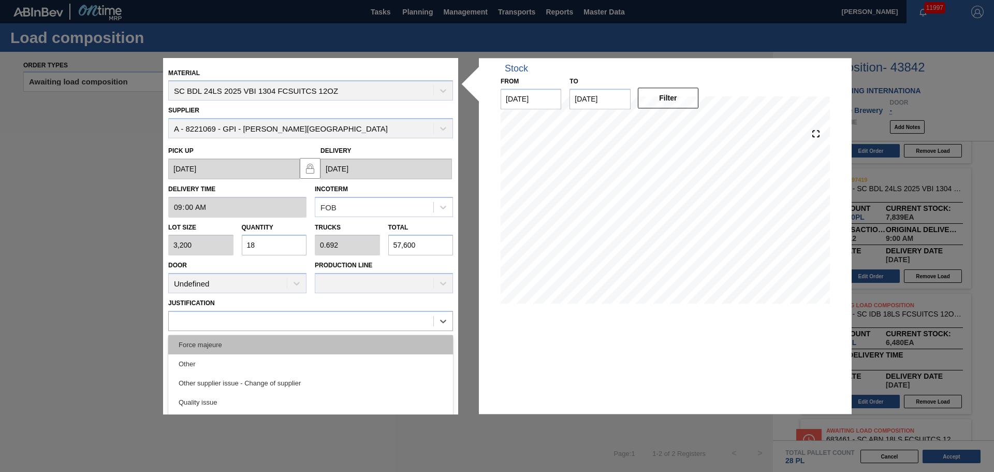
scroll to position [142, 0]
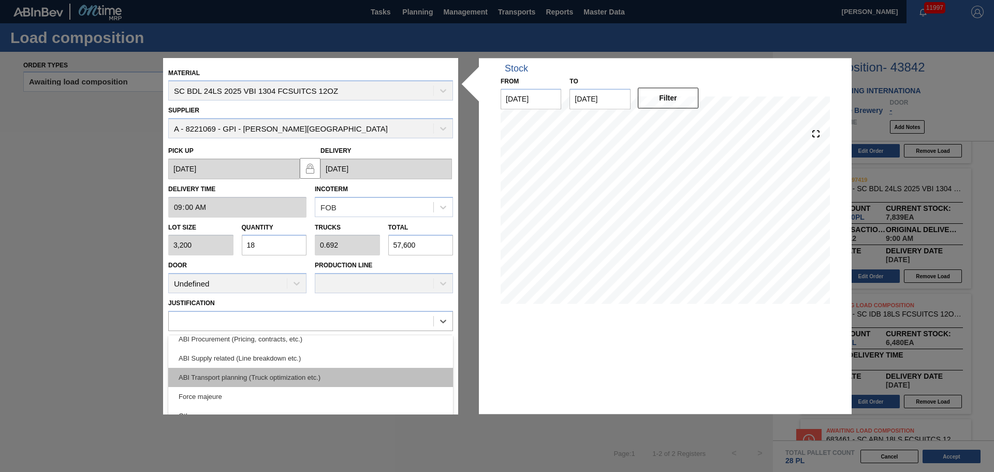
click at [310, 375] on div "ABI Transport planning (Truck optimization etc.)" at bounding box center [310, 377] width 285 height 19
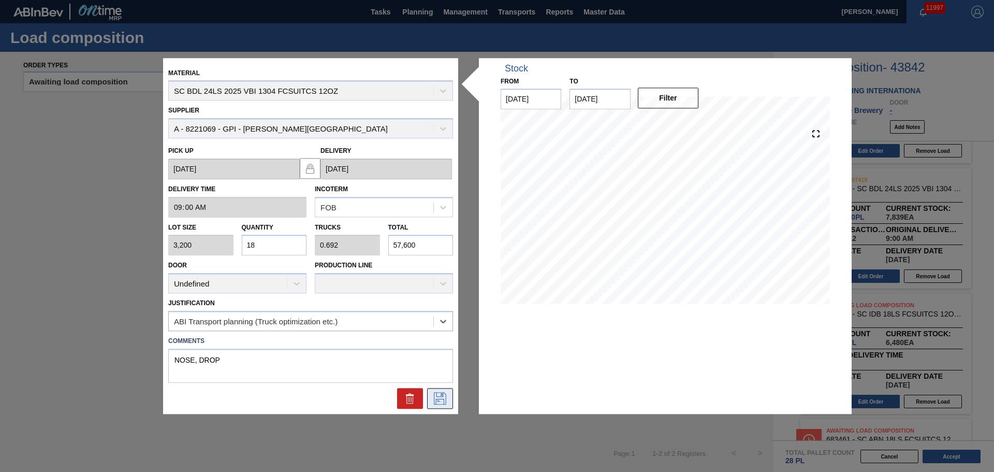
click at [441, 394] on icon at bounding box center [440, 398] width 17 height 12
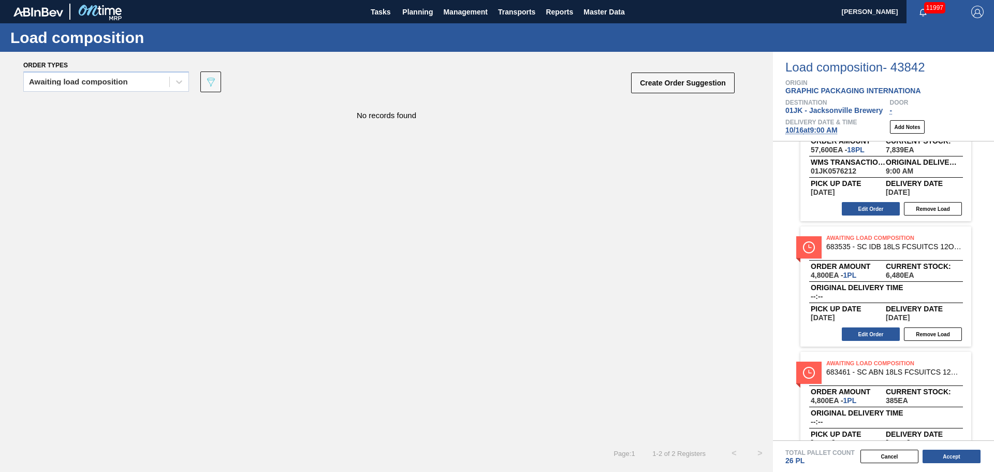
scroll to position [156, 0]
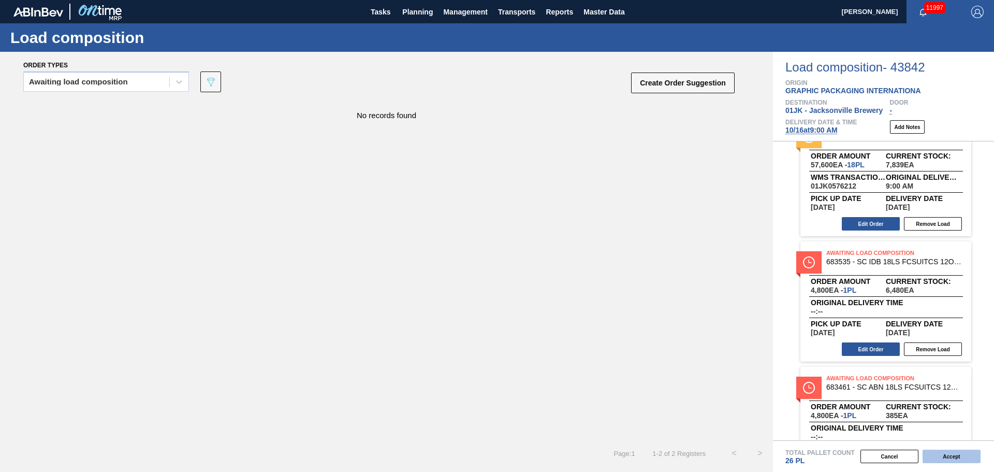
click at [959, 458] on button "Accept" at bounding box center [951, 455] width 58 height 13
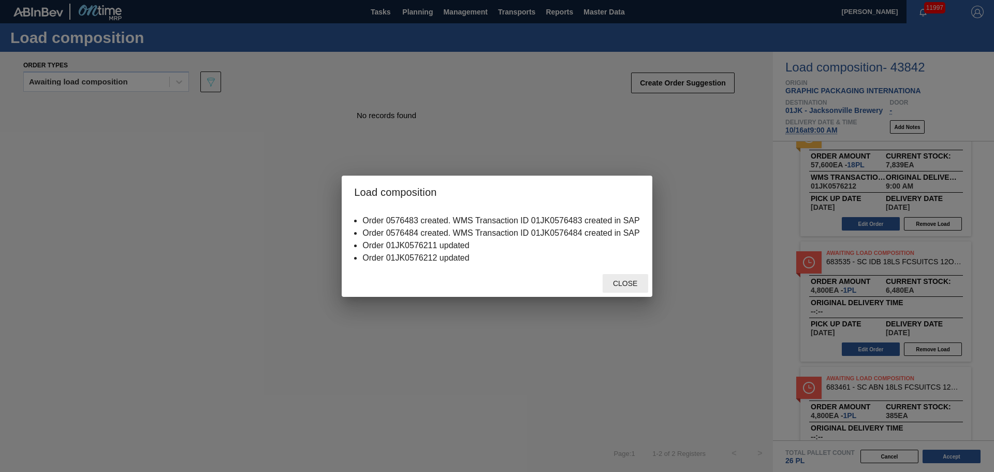
click at [637, 282] on span "Close" at bounding box center [625, 283] width 41 height 8
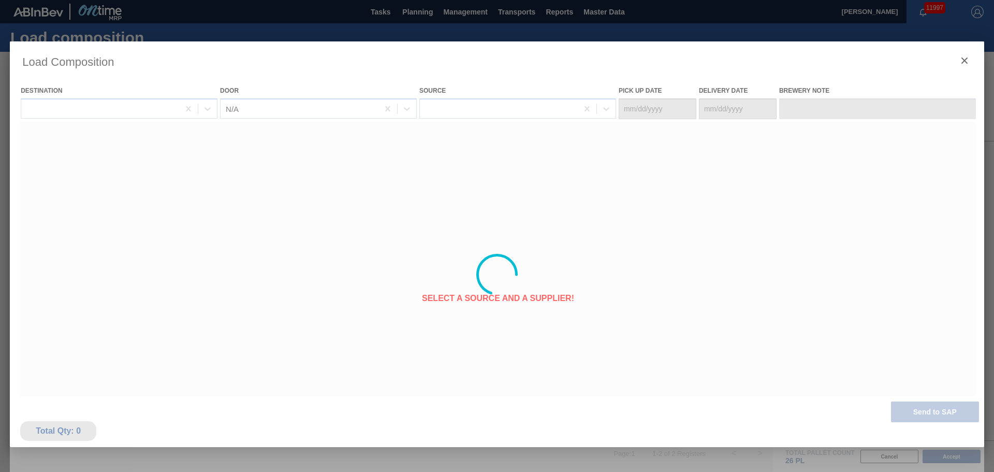
type Date "[DATE]"
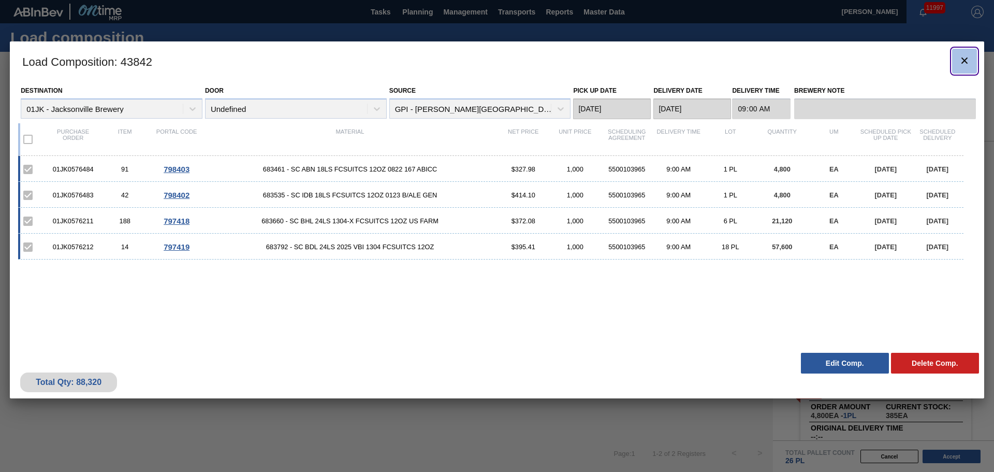
click at [961, 62] on icon "botão de ícone" at bounding box center [964, 60] width 12 height 12
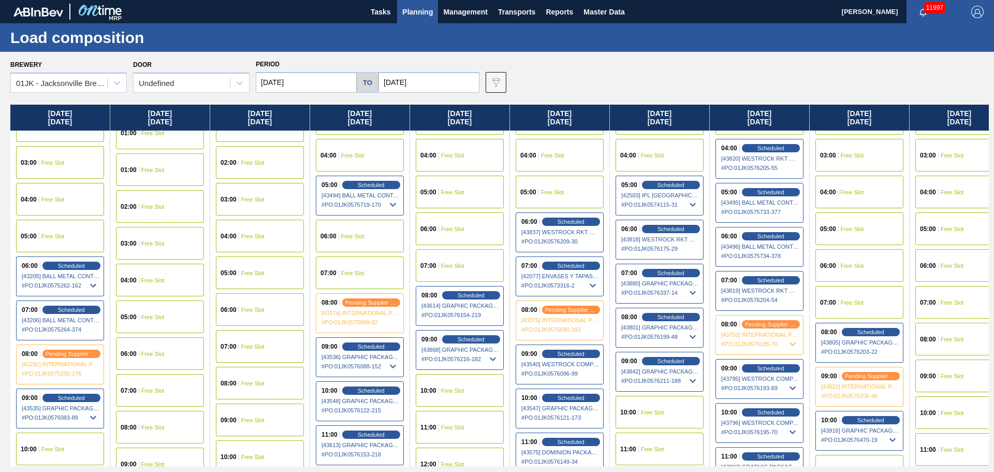
scroll to position [259, 0]
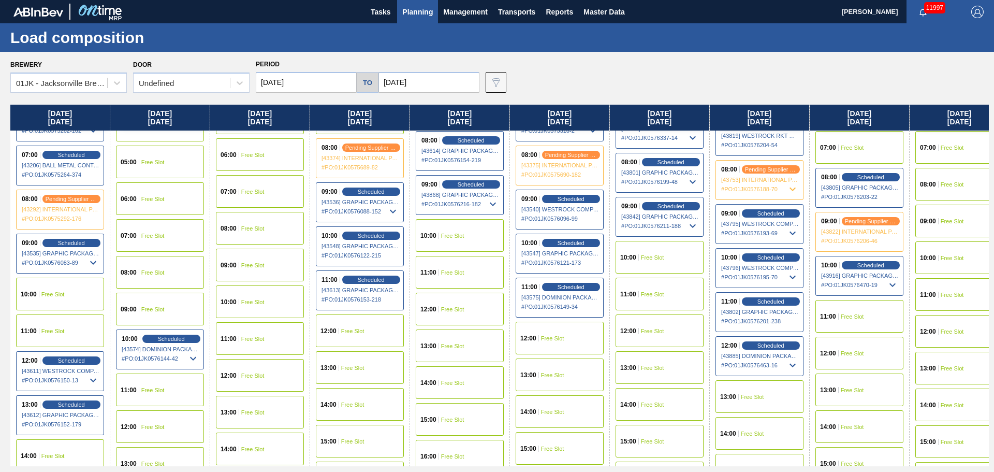
click at [574, 344] on div "12:00 Free Slot" at bounding box center [560, 337] width 88 height 33
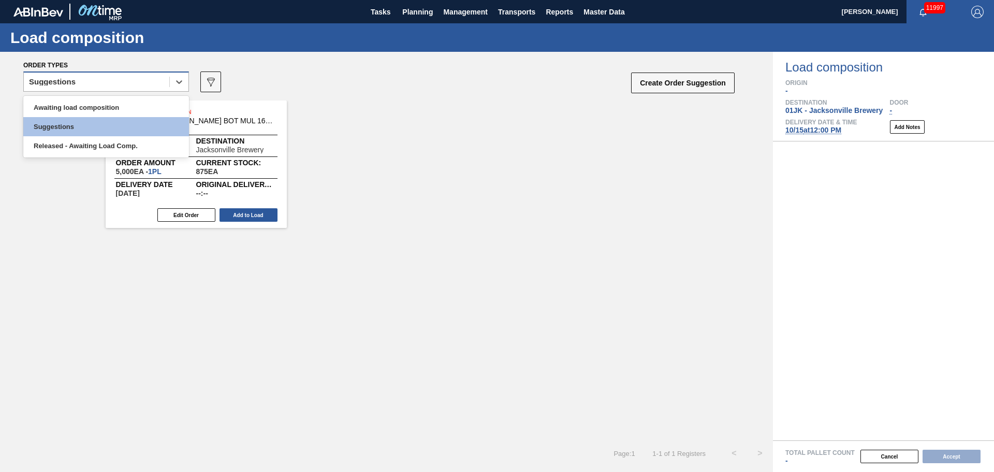
click at [129, 87] on div "Suggestions" at bounding box center [96, 82] width 145 height 15
click at [131, 112] on div "Awaiting load composition" at bounding box center [106, 107] width 166 height 19
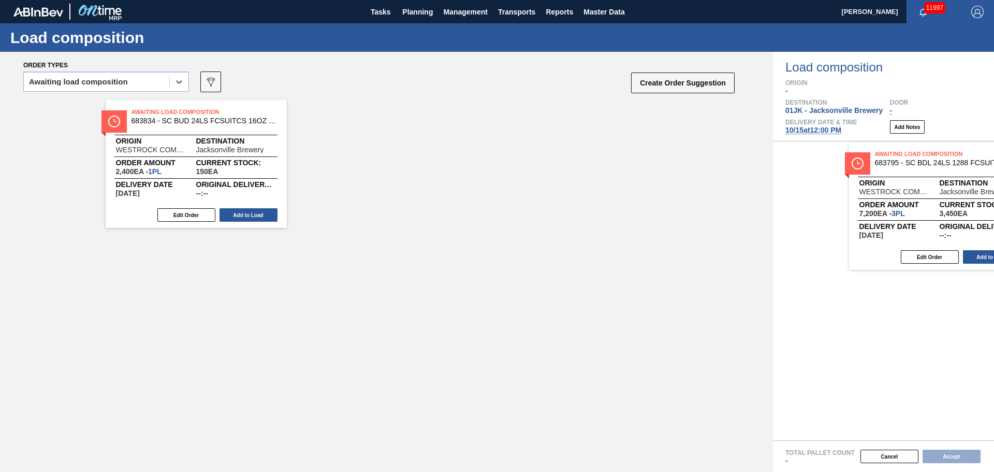
drag, startPoint x: 385, startPoint y: 143, endPoint x: 938, endPoint y: 185, distance: 555.5
click at [938, 185] on div "Order types option Awaiting load composition, selected. Select is focused ,type…" at bounding box center [497, 262] width 994 height 420
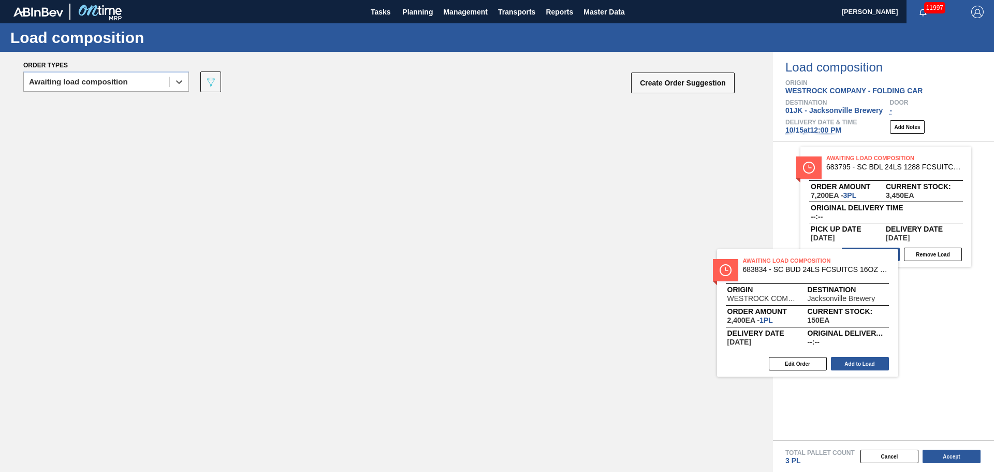
drag, startPoint x: 302, startPoint y: 177, endPoint x: 868, endPoint y: 288, distance: 576.1
click at [867, 288] on div "Order types option Awaiting load composition, selected. Select is focused ,type…" at bounding box center [497, 262] width 994 height 420
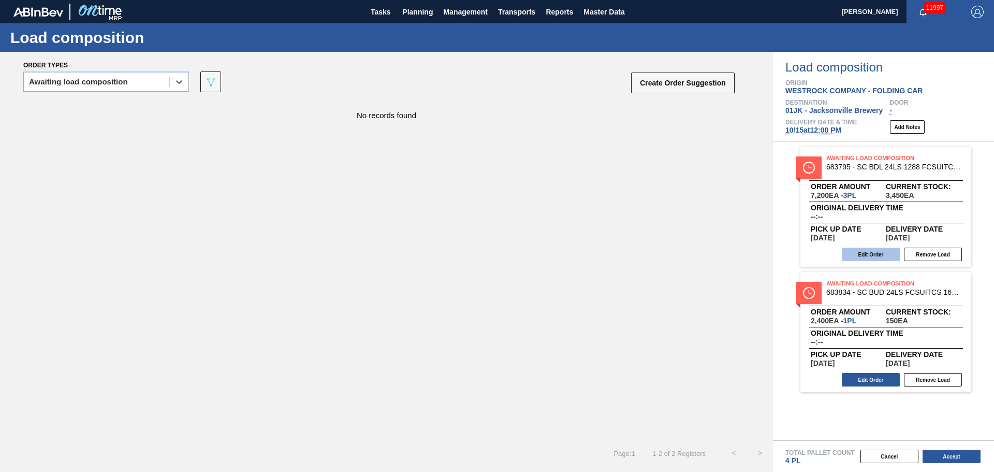
click at [874, 248] on button "Edit Order" at bounding box center [871, 253] width 58 height 13
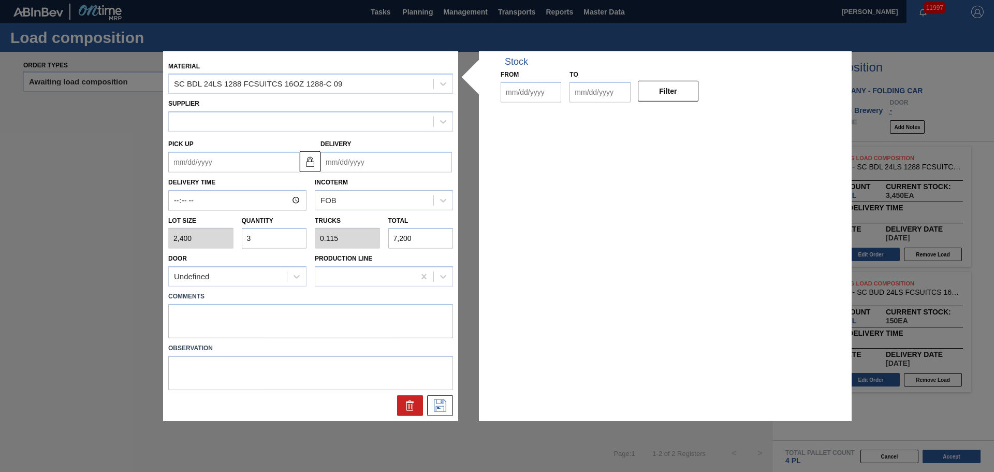
type input "2,400"
type input "3"
type input "0.115"
type input "7,200"
type up "[DATE]"
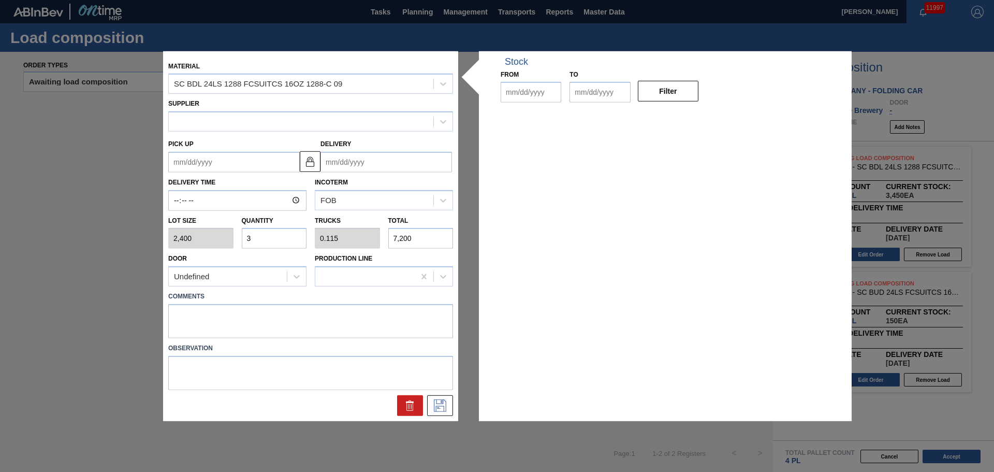
type input "[DATE]"
click at [302, 239] on input "3" at bounding box center [274, 238] width 65 height 21
type input "0"
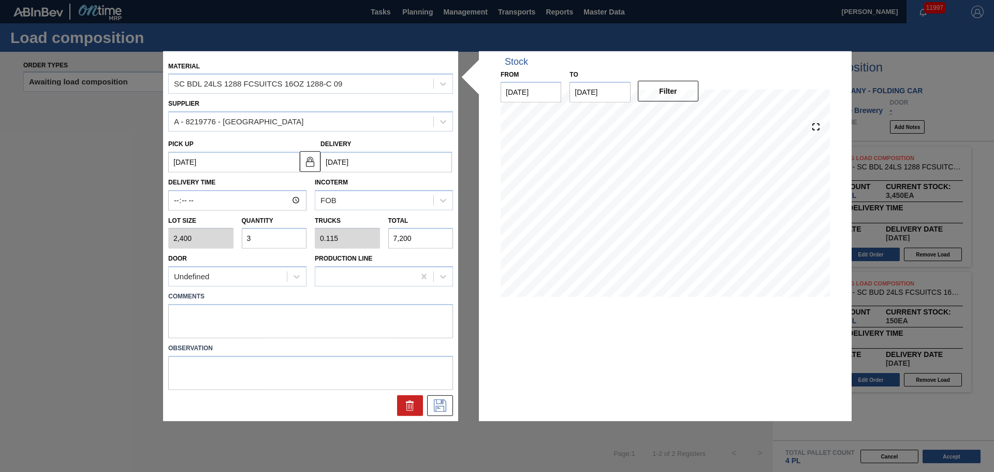
type input "0"
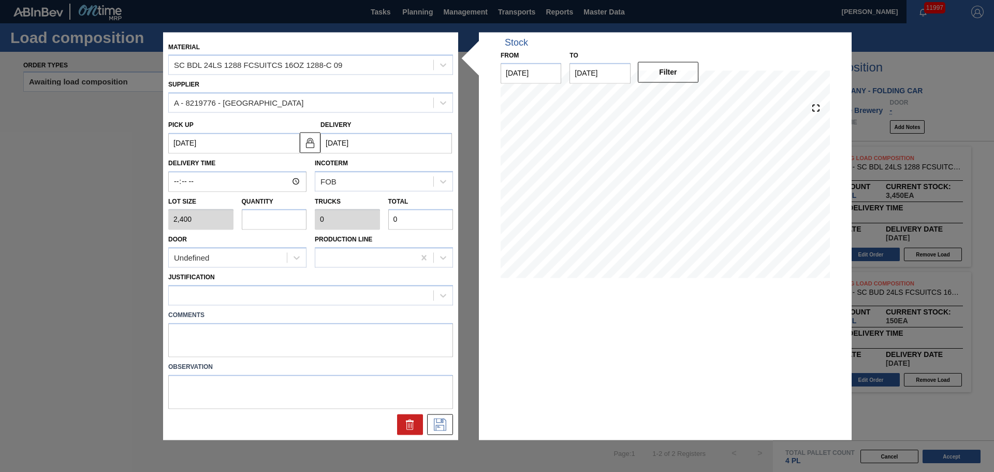
type input "1"
type input "0.038"
type input "2,400"
type input "13"
type input "0.5"
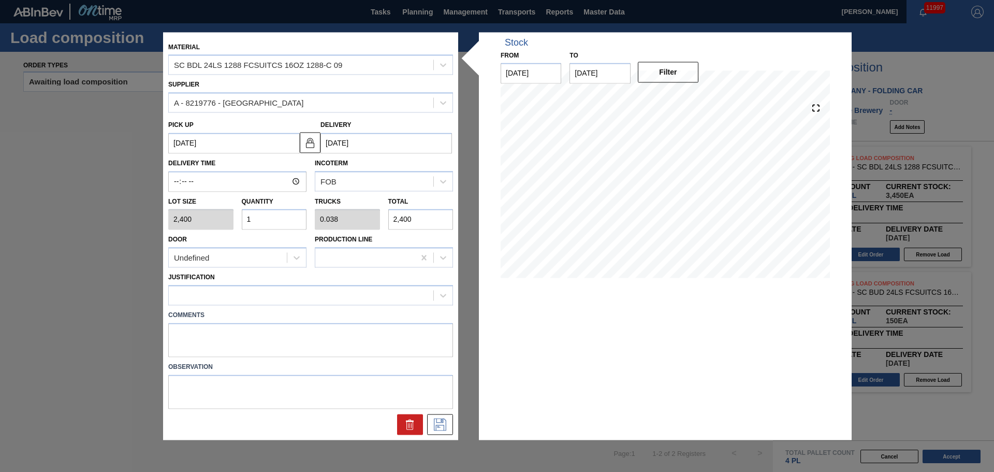
type input "31,200"
type input "13"
click at [353, 296] on div at bounding box center [301, 295] width 265 height 15
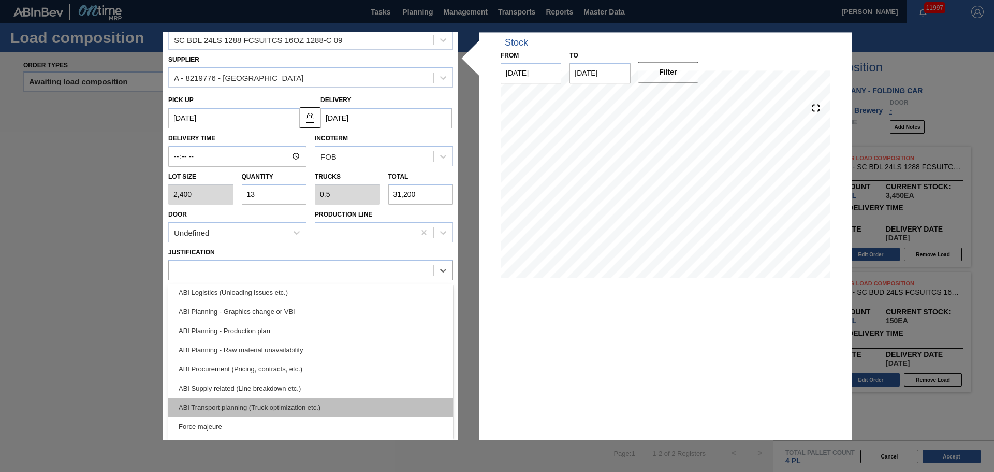
scroll to position [104, 0]
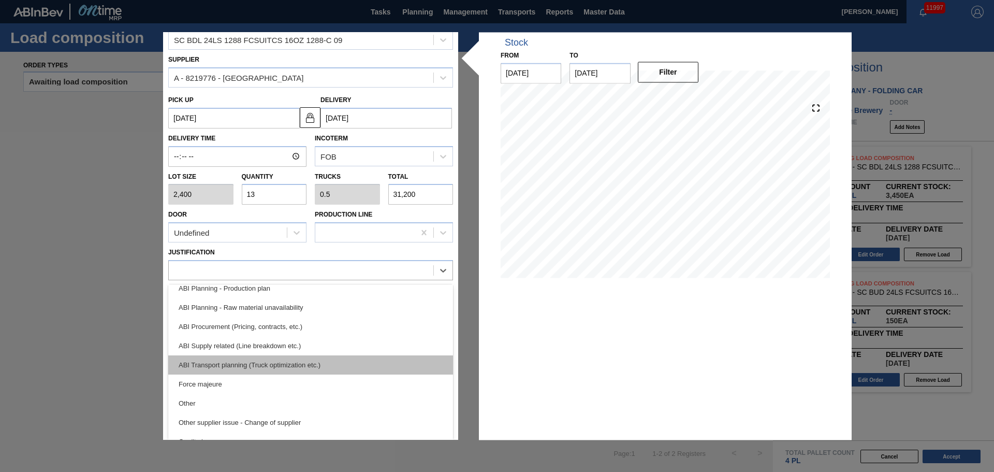
click at [377, 368] on div "ABI Transport planning (Truck optimization etc.)" at bounding box center [310, 364] width 285 height 19
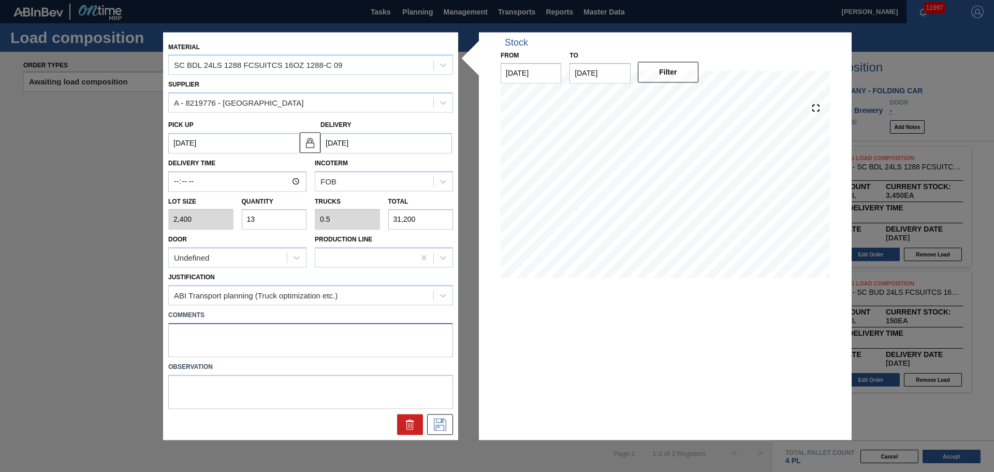
click at [365, 345] on textarea at bounding box center [310, 339] width 285 height 34
click at [284, 328] on textarea at bounding box center [310, 339] width 285 height 34
type textarea "DROP"
click at [439, 422] on icon at bounding box center [440, 424] width 12 height 12
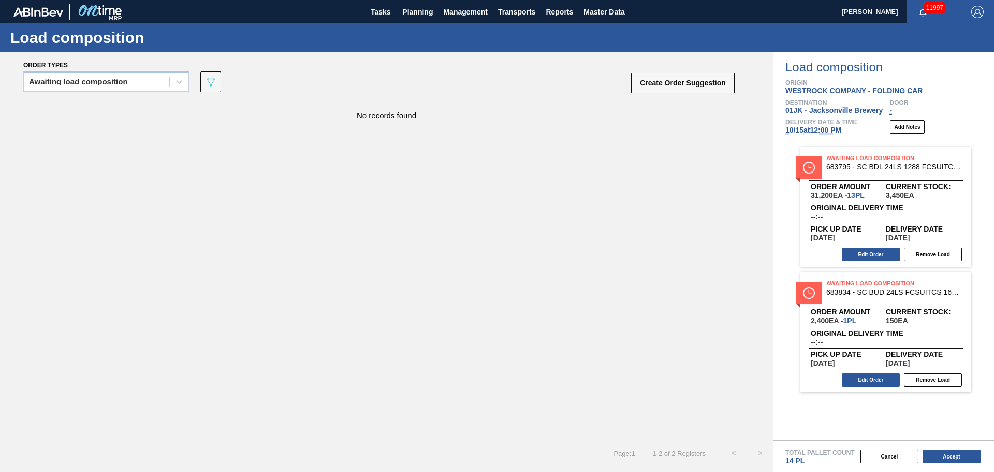
click at [884, 386] on div "Edit Order Remove Load" at bounding box center [881, 380] width 163 height 16
click at [884, 385] on button "Edit Order" at bounding box center [871, 379] width 58 height 13
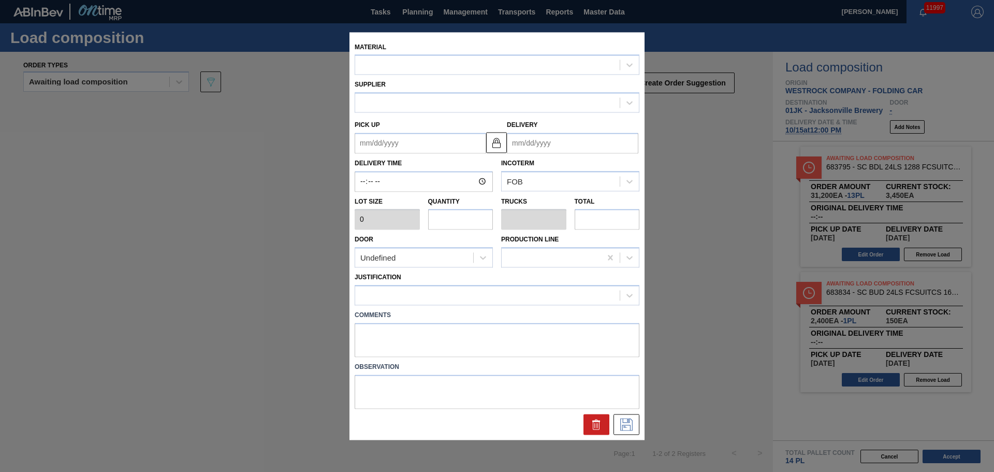
type input "2,400"
type input "1"
type input "0.042"
type input "2,400"
type up "[DATE]"
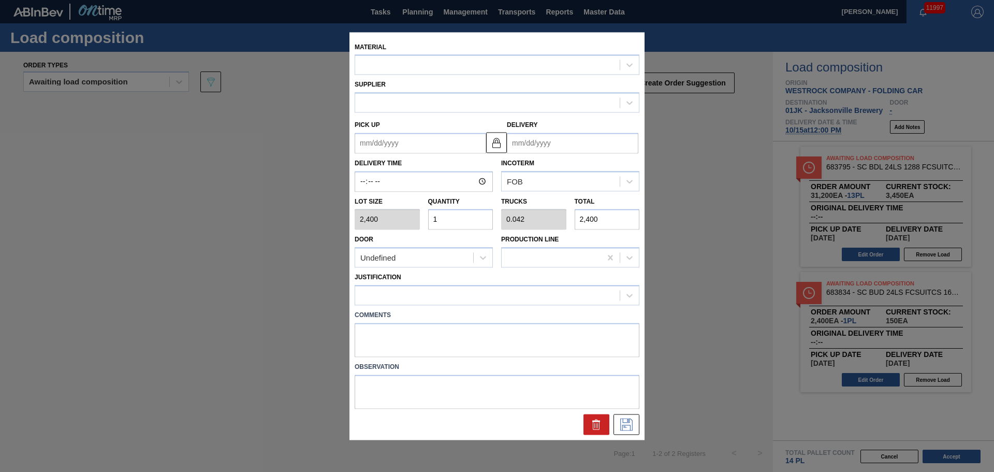
type input "[DATE]"
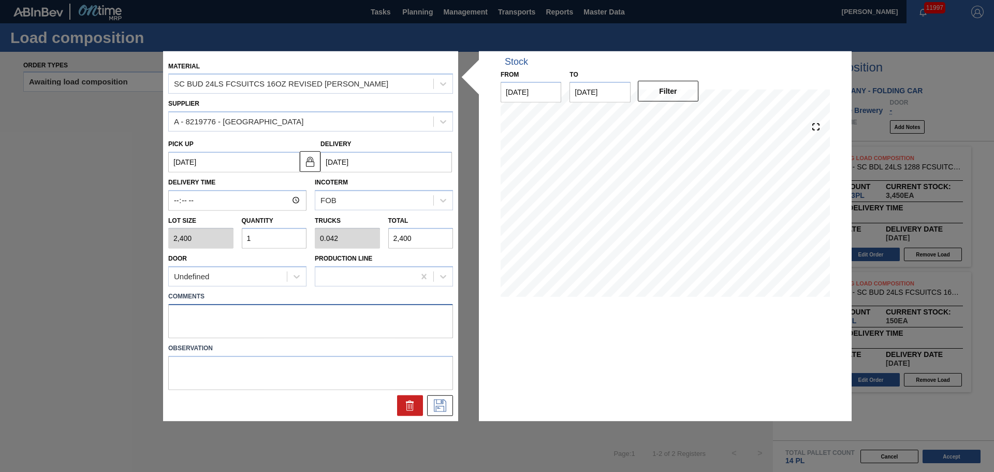
click at [324, 322] on textarea at bounding box center [310, 321] width 285 height 34
type textarea "DROP"
click at [287, 237] on input "1" at bounding box center [274, 238] width 65 height 21
click at [287, 239] on input "1" at bounding box center [274, 238] width 65 height 21
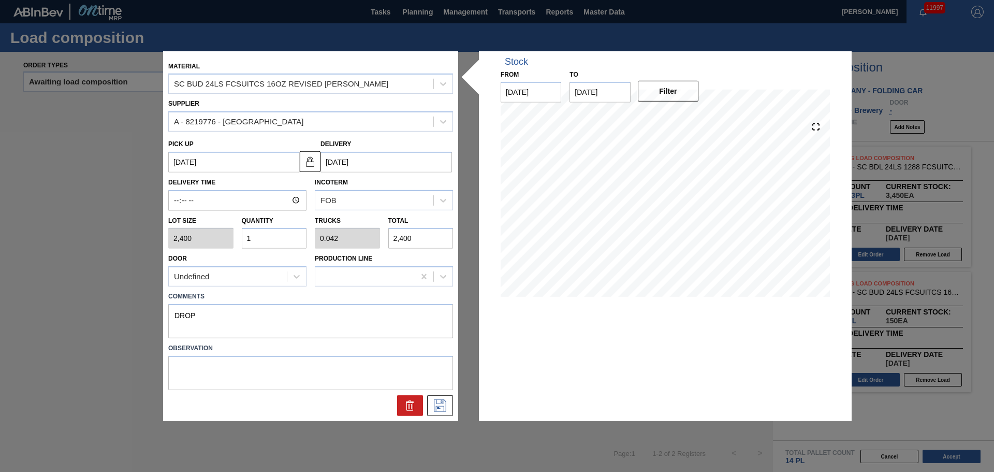
type input "0"
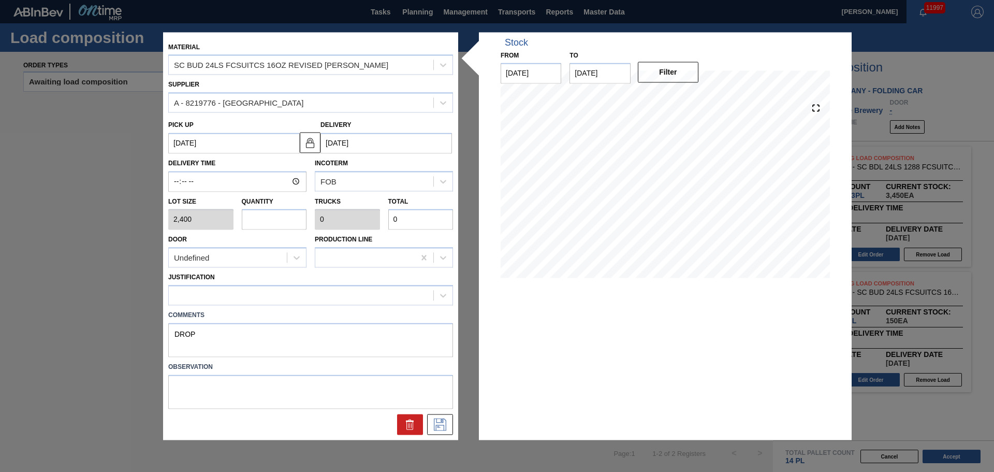
type input "1"
type input "0.042"
type input "2,400"
type input "13"
type input "0.542"
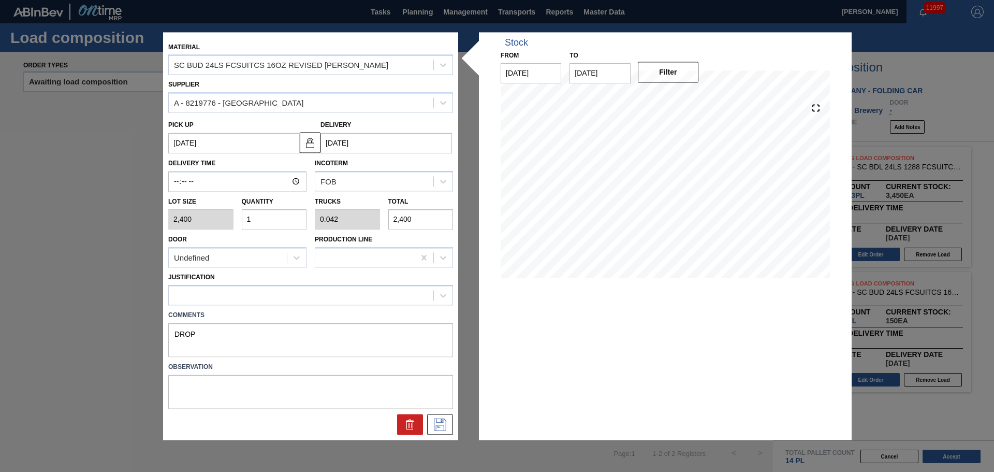
type input "31,200"
type input "13"
click at [322, 375] on textarea at bounding box center [310, 391] width 285 height 34
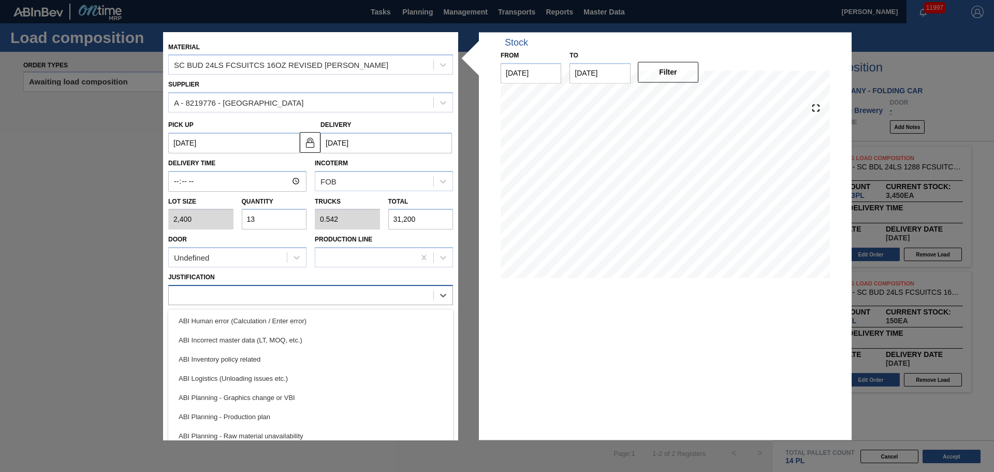
click at [322, 300] on div at bounding box center [301, 295] width 265 height 15
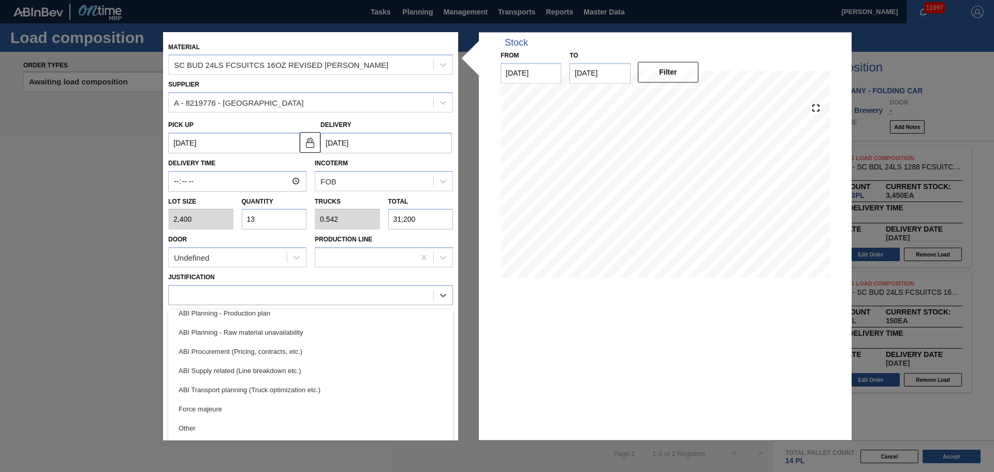
drag, startPoint x: 324, startPoint y: 380, endPoint x: 331, endPoint y: 386, distance: 9.2
click at [324, 381] on div "ABI Transport planning (Truck optimization etc.)" at bounding box center [310, 389] width 285 height 19
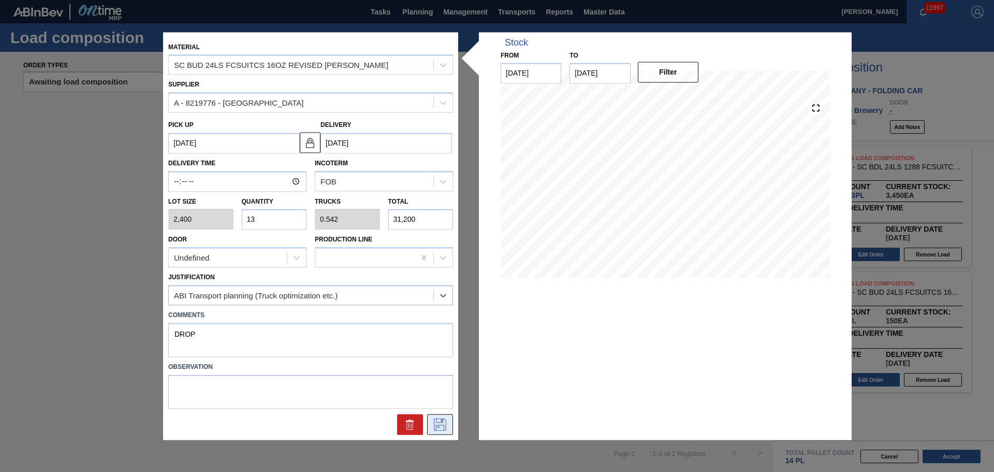
click at [447, 427] on icon at bounding box center [440, 424] width 17 height 12
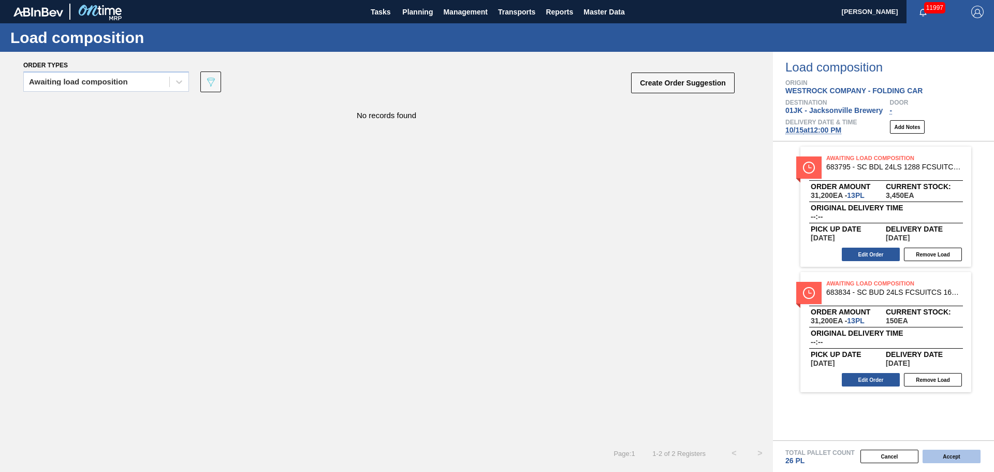
click at [955, 456] on button "Accept" at bounding box center [951, 455] width 58 height 13
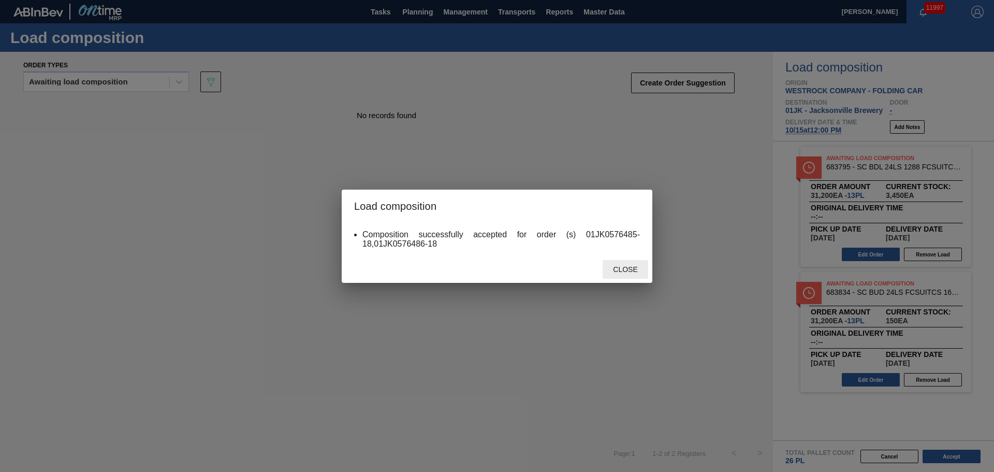
click at [630, 267] on span "Close" at bounding box center [625, 269] width 41 height 8
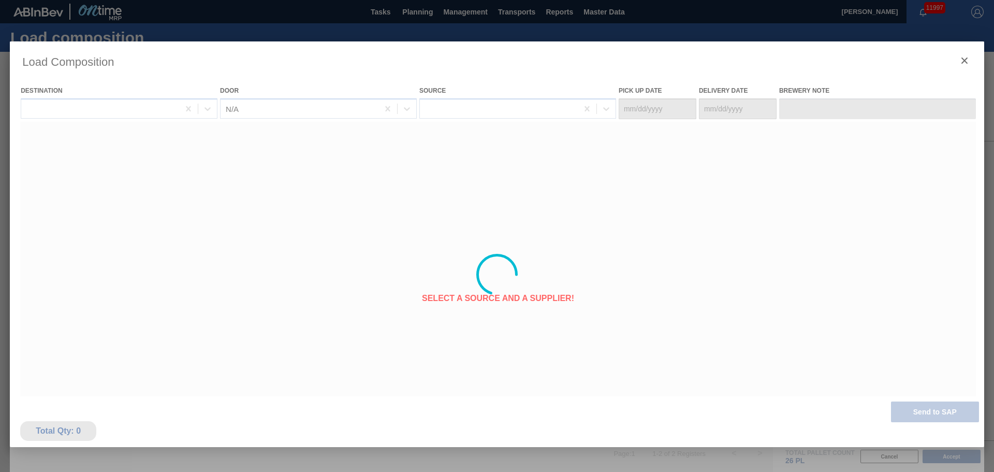
type Date "[DATE]"
type Date "10/15/2025"
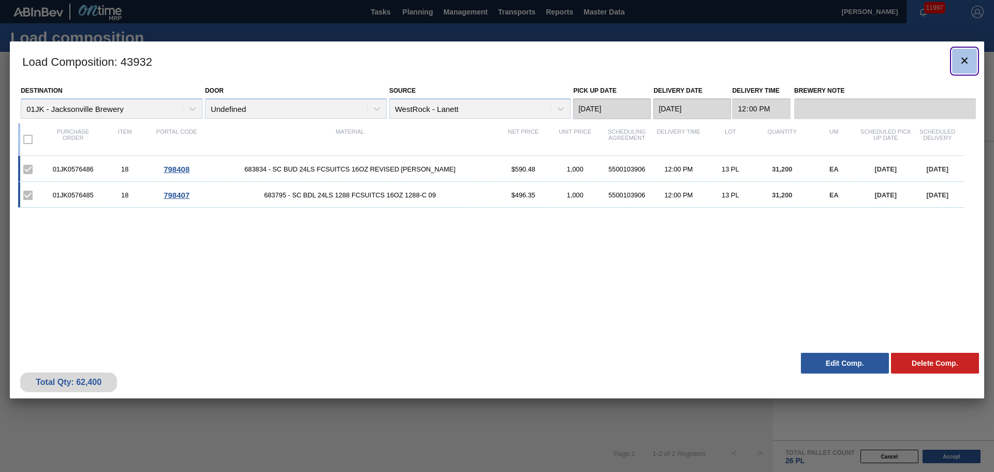
click at [957, 58] on button "botão de ícone" at bounding box center [964, 61] width 25 height 25
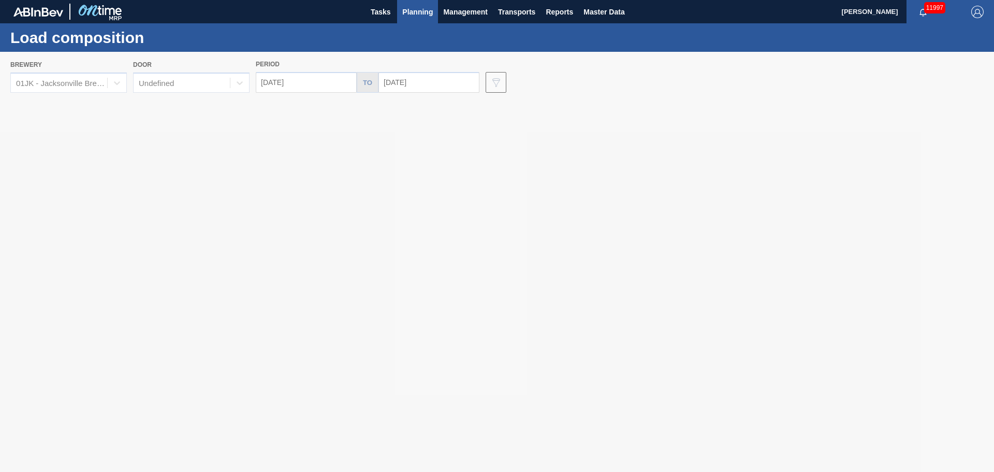
click at [426, 10] on span "Planning" at bounding box center [417, 12] width 31 height 12
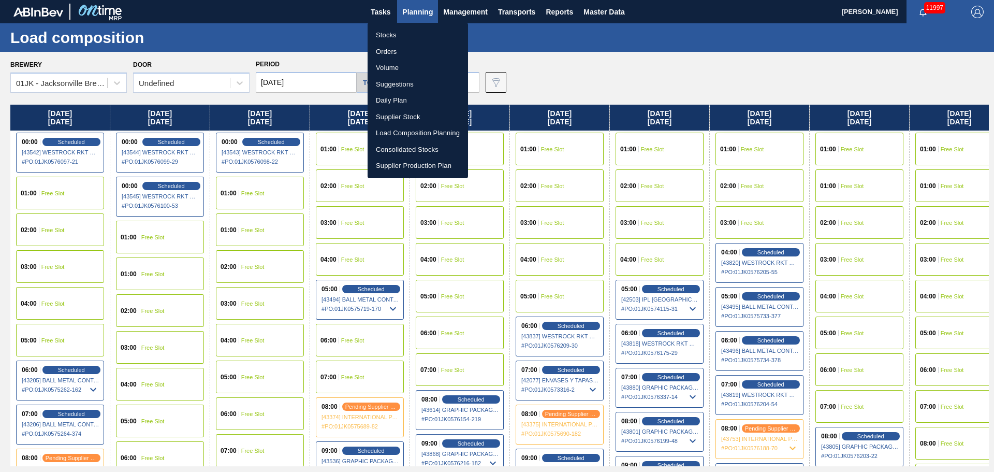
click at [407, 30] on li "Stocks" at bounding box center [418, 35] width 100 height 17
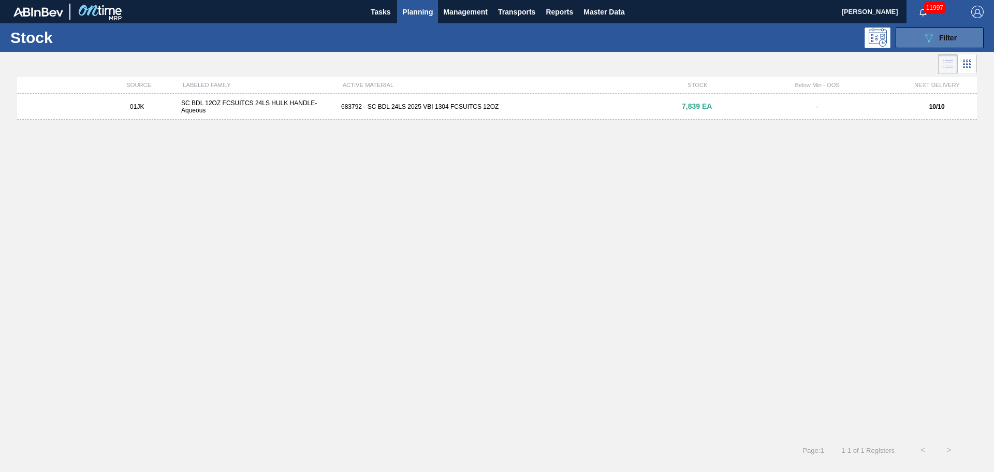
click at [981, 34] on button "089F7B8B-B2A5-4AFE-B5C0-19BA573D28AC Filter" at bounding box center [940, 37] width 88 height 21
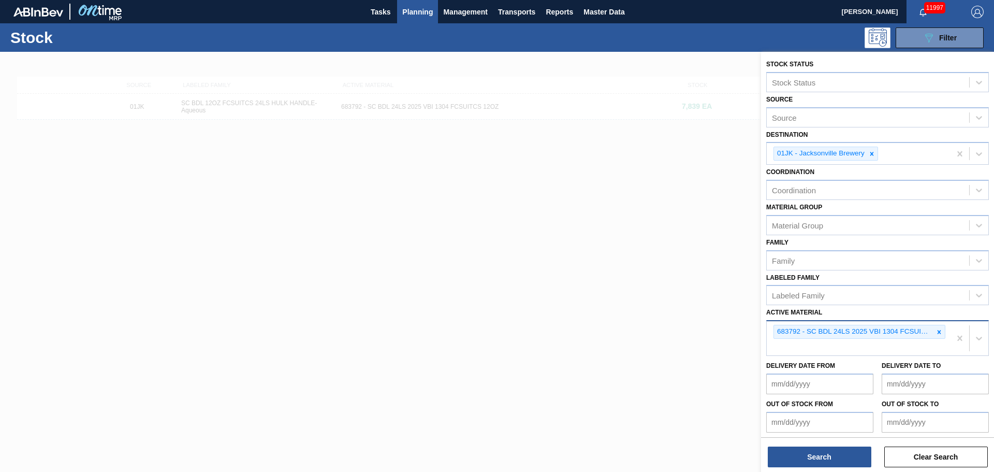
click at [942, 333] on div at bounding box center [938, 331] width 11 height 13
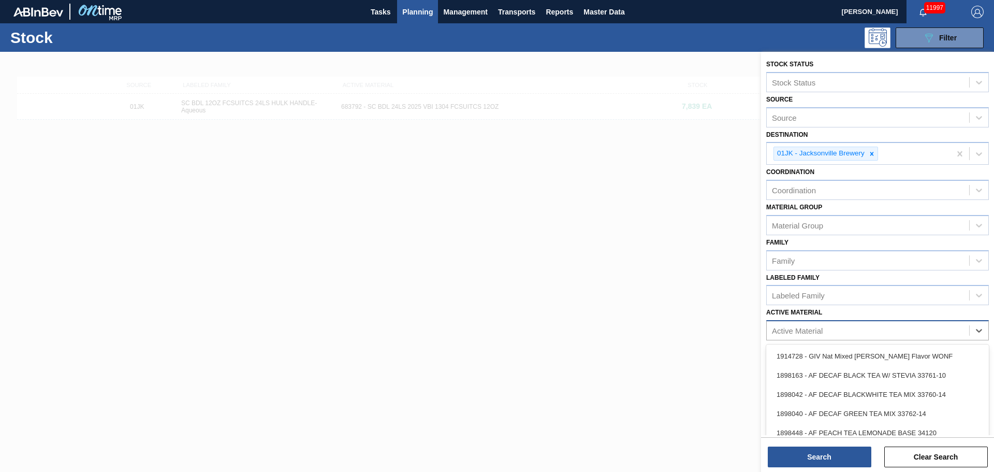
click at [920, 331] on div "Active Material" at bounding box center [868, 330] width 202 height 15
type Material "683793"
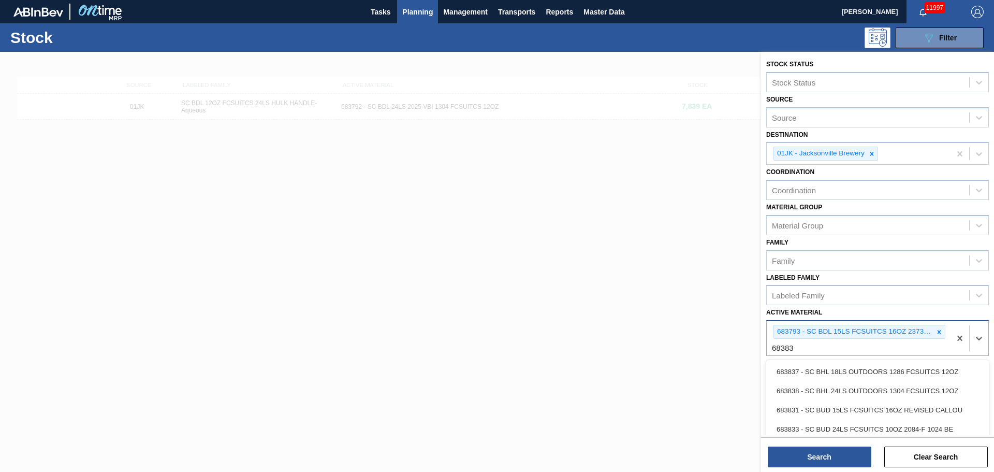
type Material "683831"
type Material "683795"
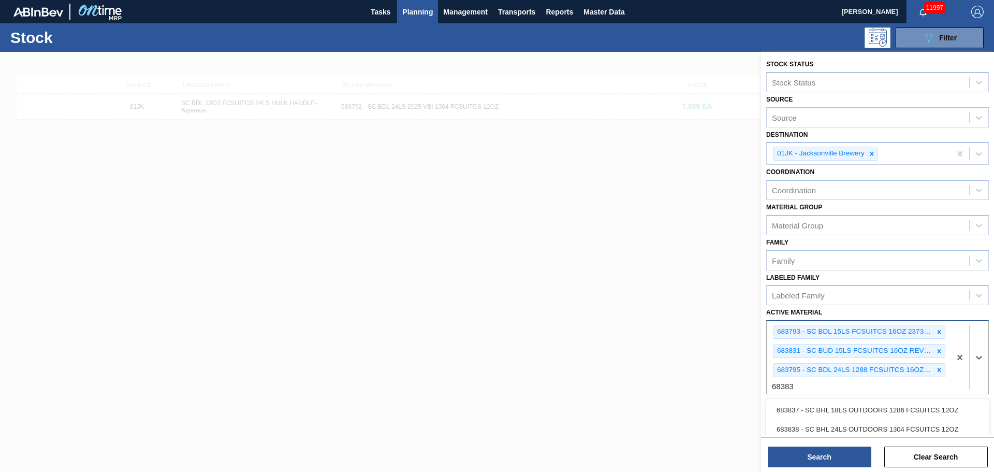
type Material "683834"
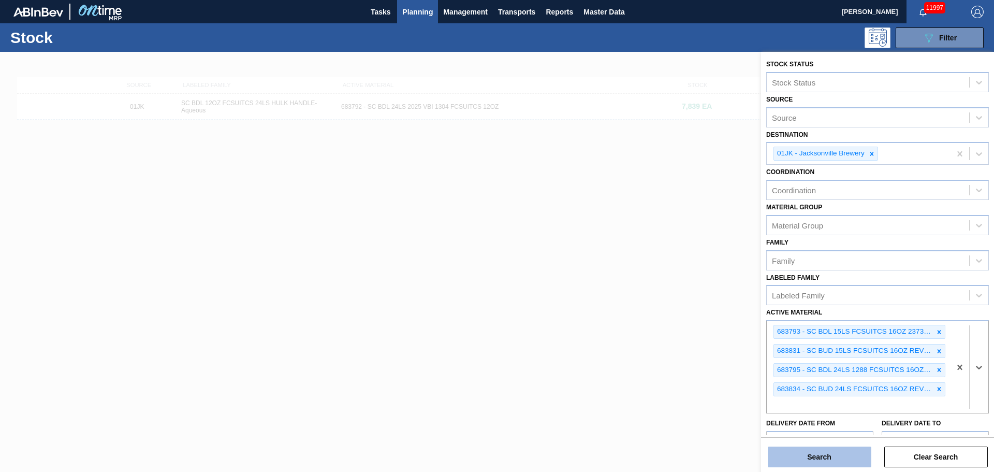
click at [819, 451] on button "Search" at bounding box center [820, 456] width 104 height 21
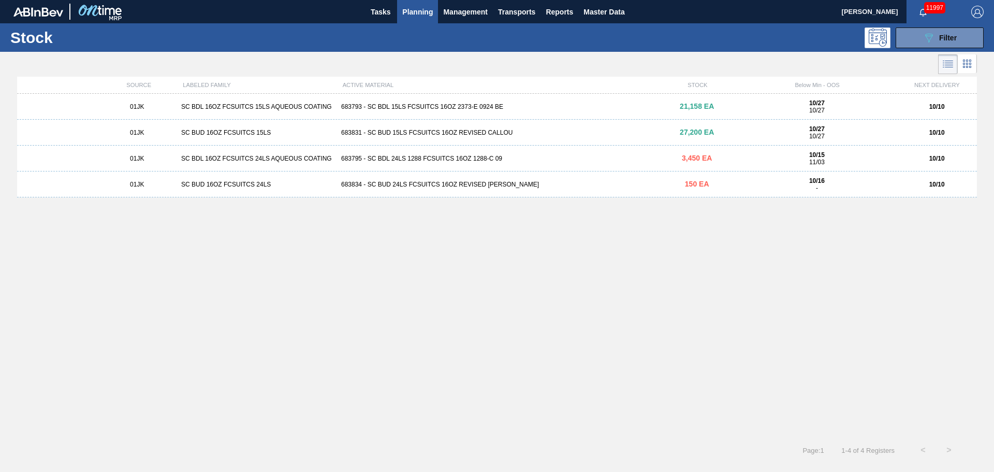
click at [430, 106] on div "683793 - SC BDL 15LS FCSUITCS 16OZ 2373-E 0924 BE" at bounding box center [497, 106] width 320 height 7
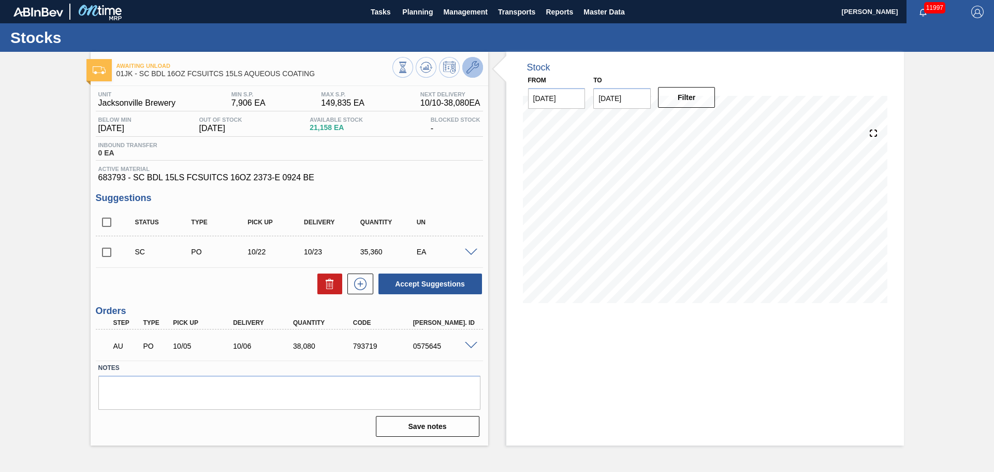
click at [478, 70] on icon at bounding box center [472, 67] width 12 height 12
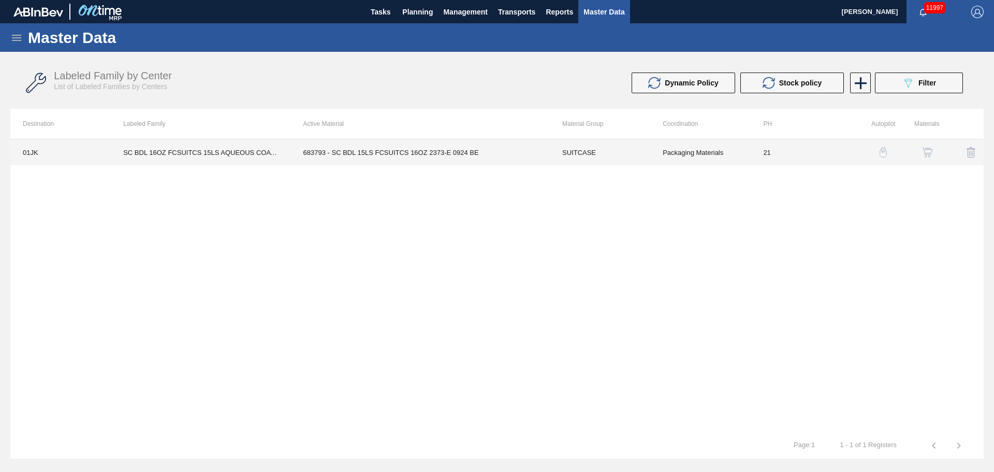
click at [799, 153] on td "21" at bounding box center [801, 152] width 100 height 26
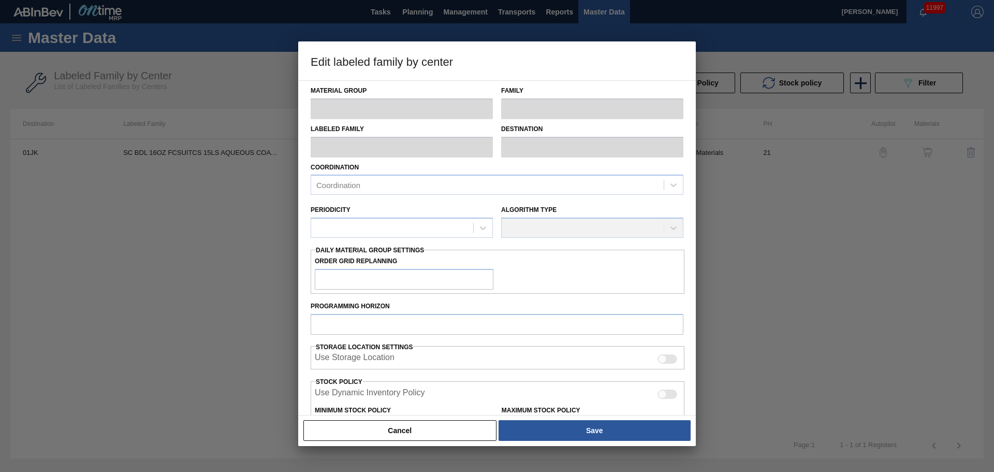
type input "SUITCASE"
type input "Suitcases"
type input "SC BDL 16OZ FCSUITCS 15LS AQUEOUS COATING"
type input "01JK - Jacksonville Brewery"
type input "21"
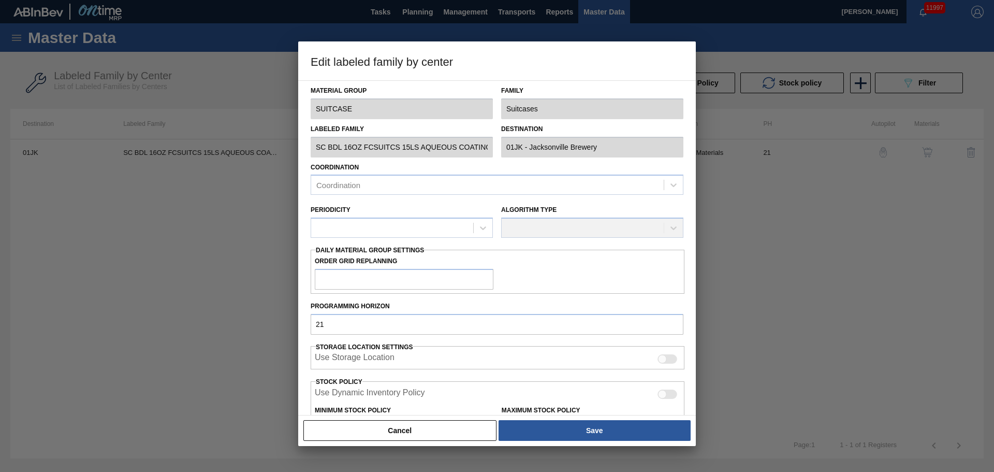
type input "7,906"
type input "149,835"
type input "0"
type input "7,906"
checkbox input "true"
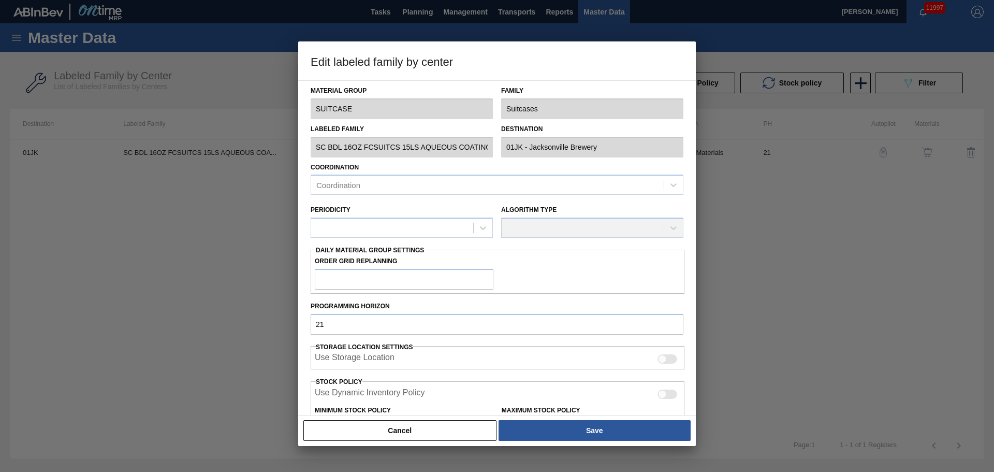
checkbox input "true"
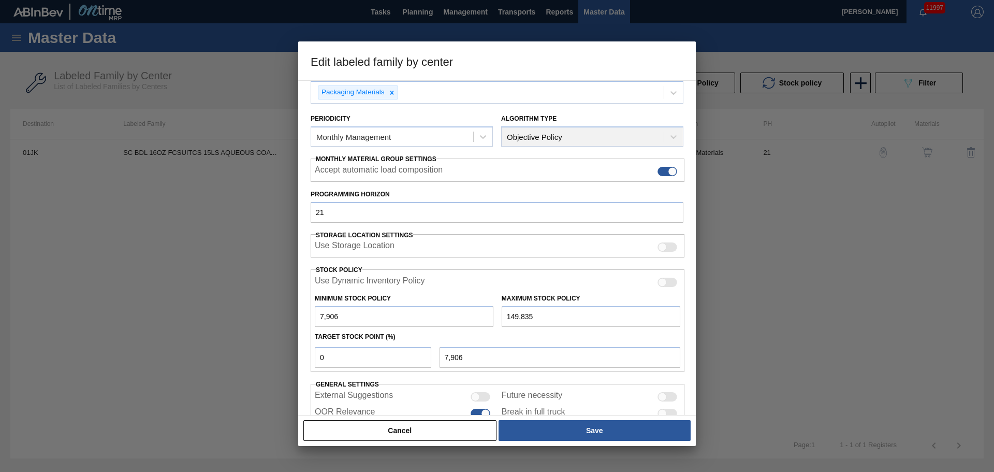
scroll to position [104, 0]
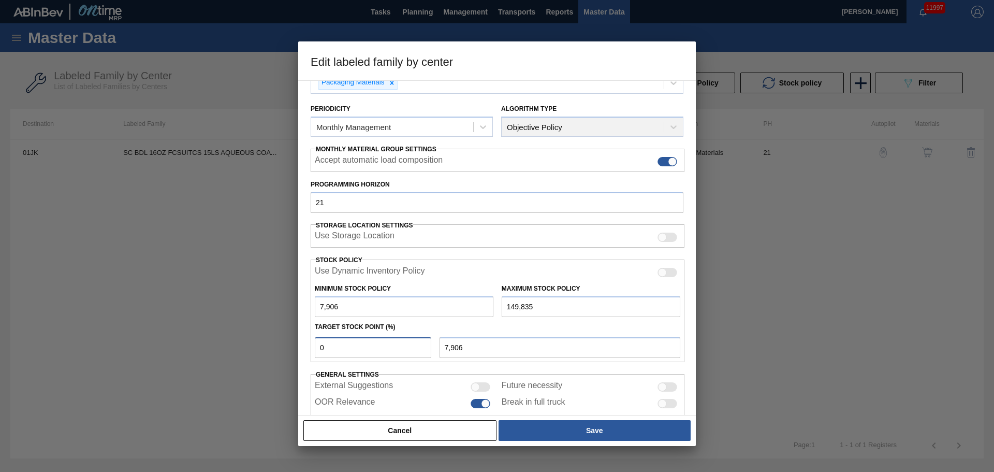
click at [389, 346] on input "0" at bounding box center [373, 347] width 116 height 21
click at [387, 346] on input "0" at bounding box center [373, 347] width 116 height 21
type input "2"
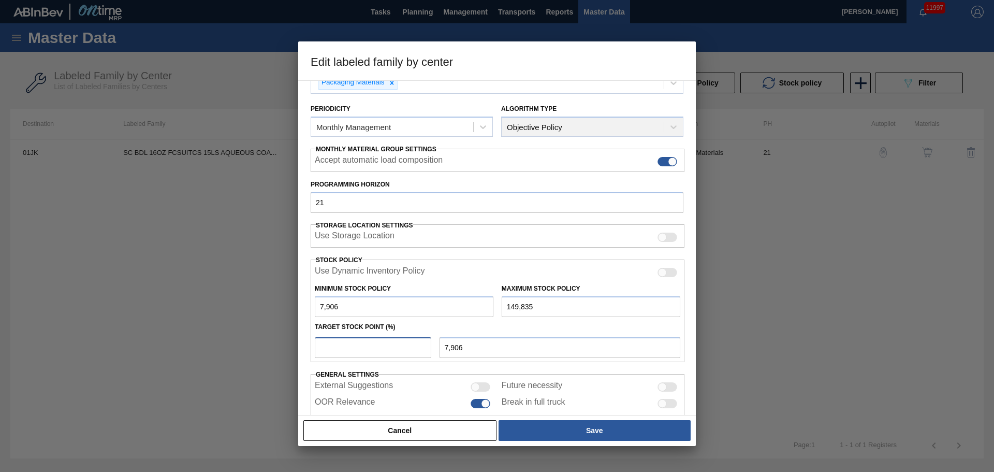
type input "10,745"
type input "25"
type input "43,388"
click at [364, 345] on input "25" at bounding box center [373, 347] width 116 height 21
type input "2"
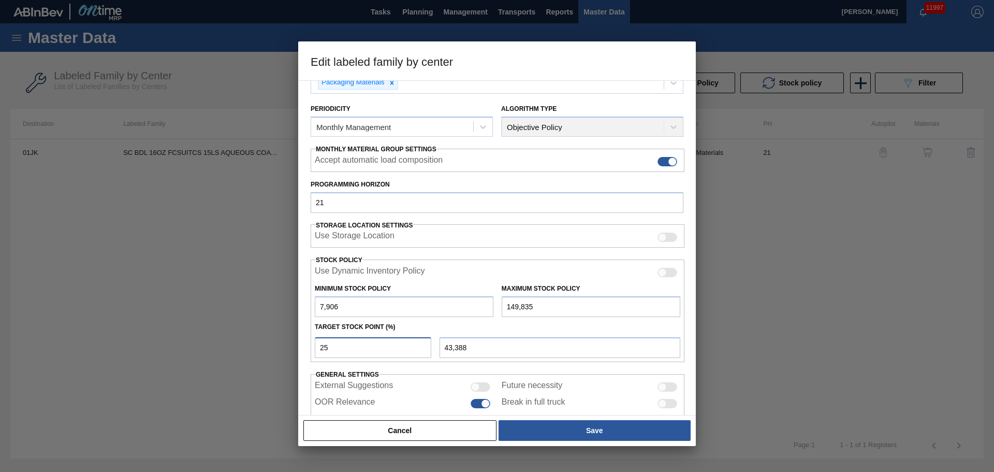
type input "10,745"
type input "20"
type input "36,292"
type input "2"
type input "10,745"
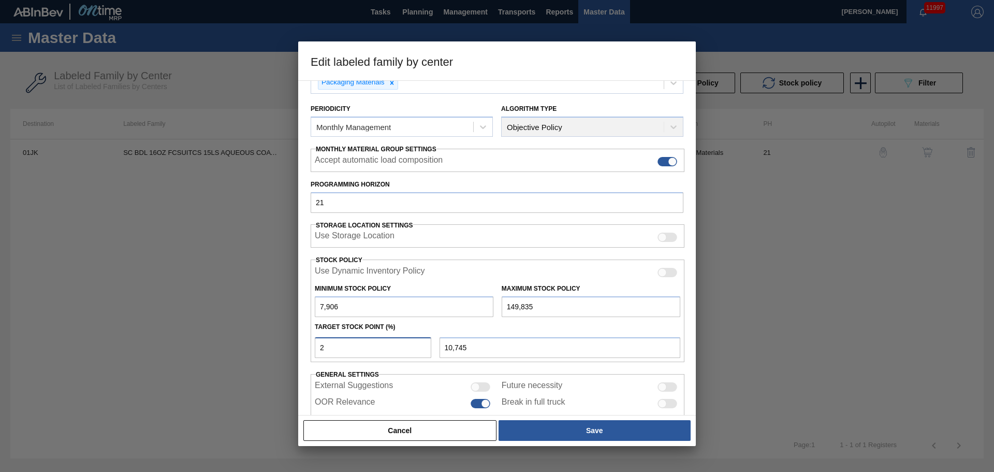
type input "7,906"
type input "1"
type input "9,325"
type input "19"
type input "34,873"
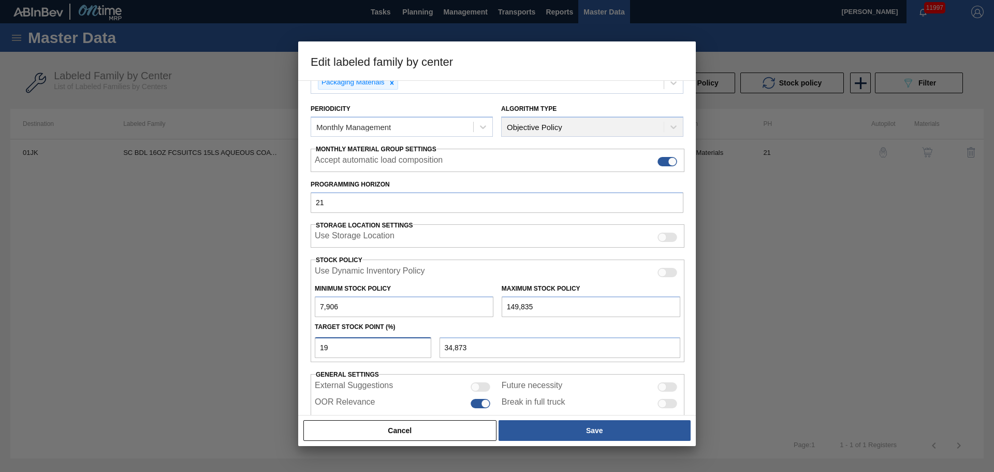
click at [365, 347] on input "19" at bounding box center [373, 347] width 116 height 21
type input "1"
type input "9,325"
type input "7,906"
type input "2"
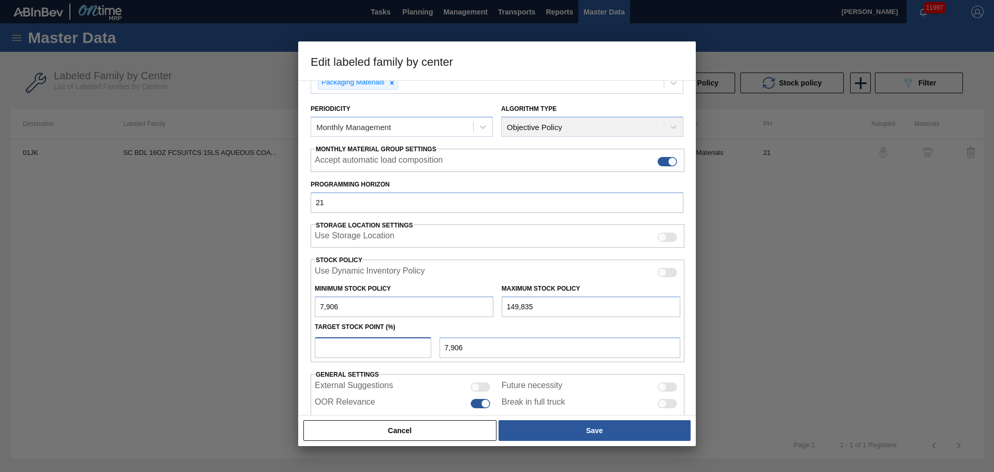
type input "10,745"
type input "20"
type input "36,292"
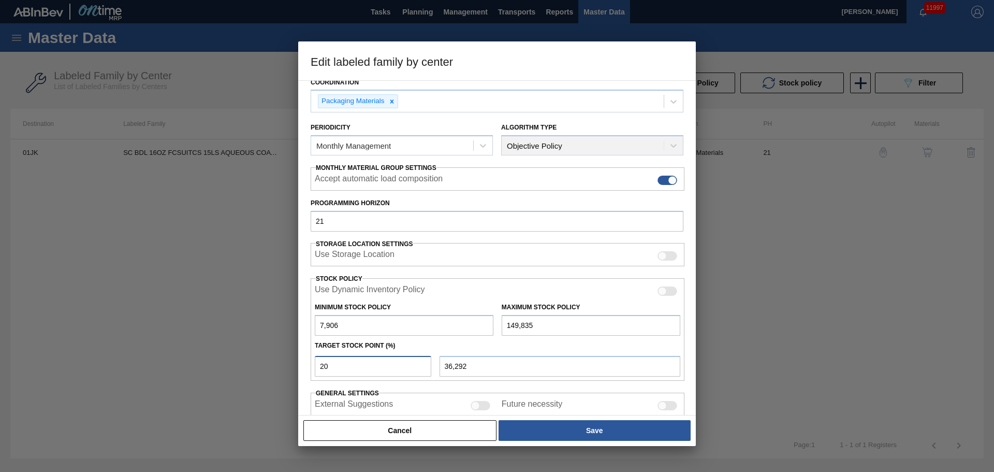
scroll to position [141, 0]
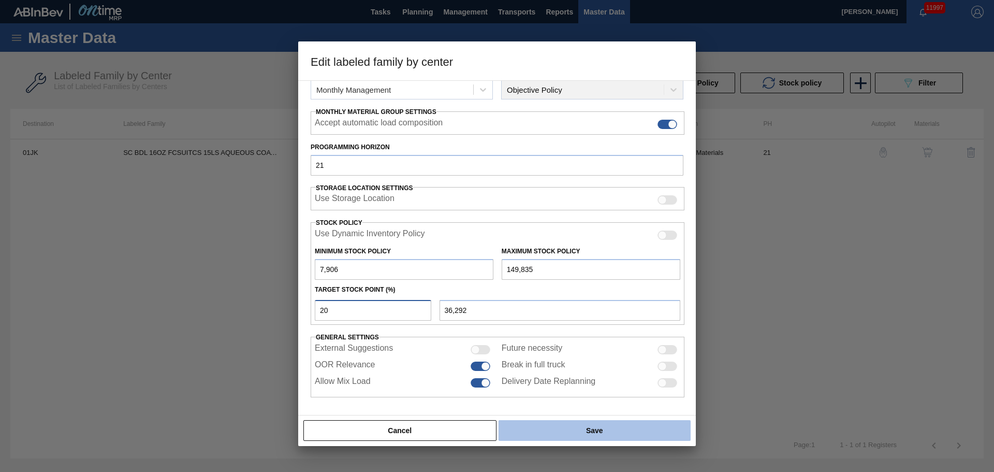
type input "20"
click at [555, 435] on button "Save" at bounding box center [594, 430] width 192 height 21
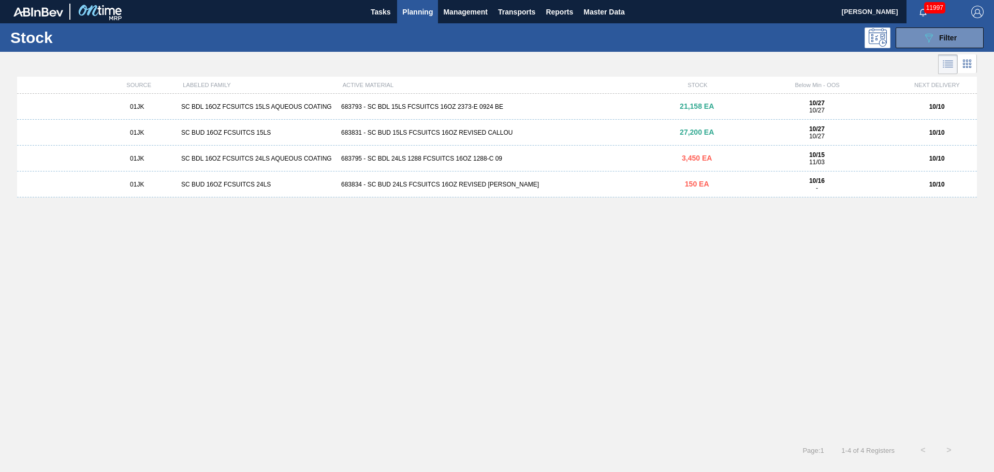
click at [413, 129] on div "683831 - SC BUD 15LS FCSUITCS 16OZ REVISED CALLOU" at bounding box center [497, 132] width 320 height 7
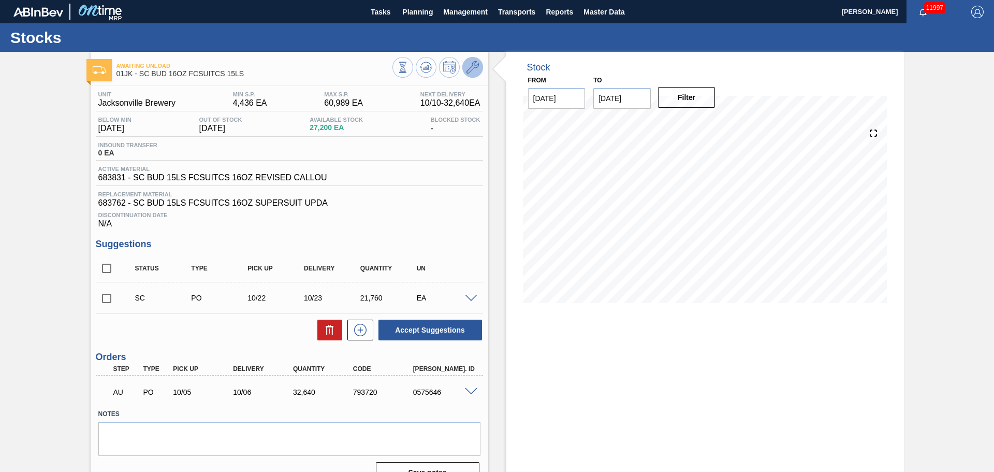
click at [474, 67] on icon at bounding box center [472, 67] width 12 height 12
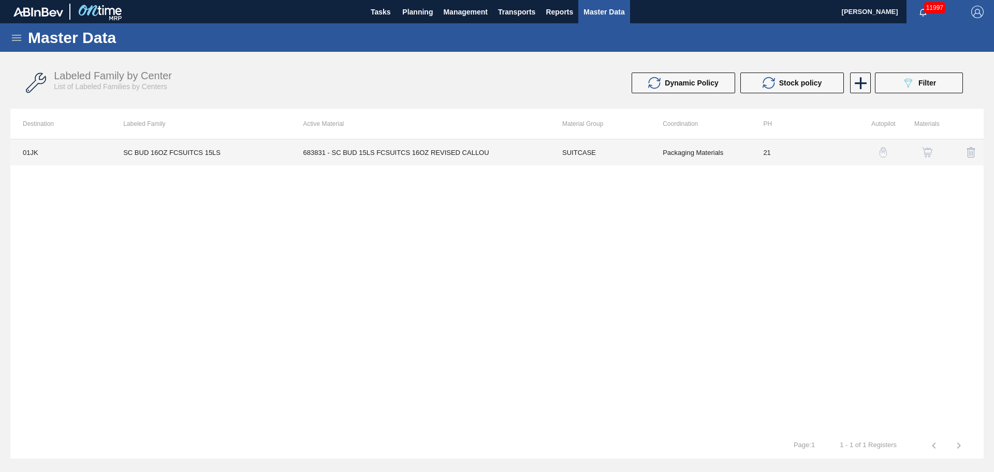
click at [626, 150] on td "SUITCASE" at bounding box center [600, 152] width 100 height 26
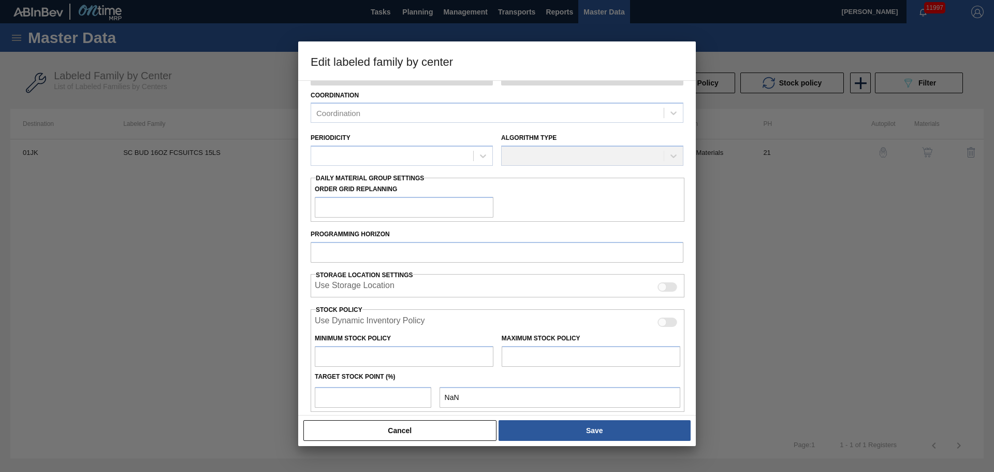
scroll to position [175, 0]
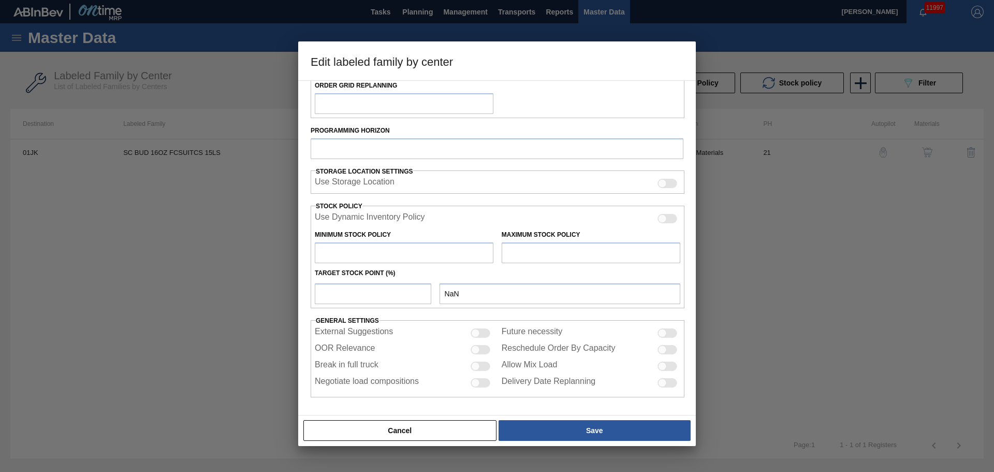
type input "SUITCASE"
type input "Suitcases"
type input "SC BUD 16OZ FCSUITCS 15LS"
type input "01JK - Jacksonville Brewery"
type input "21"
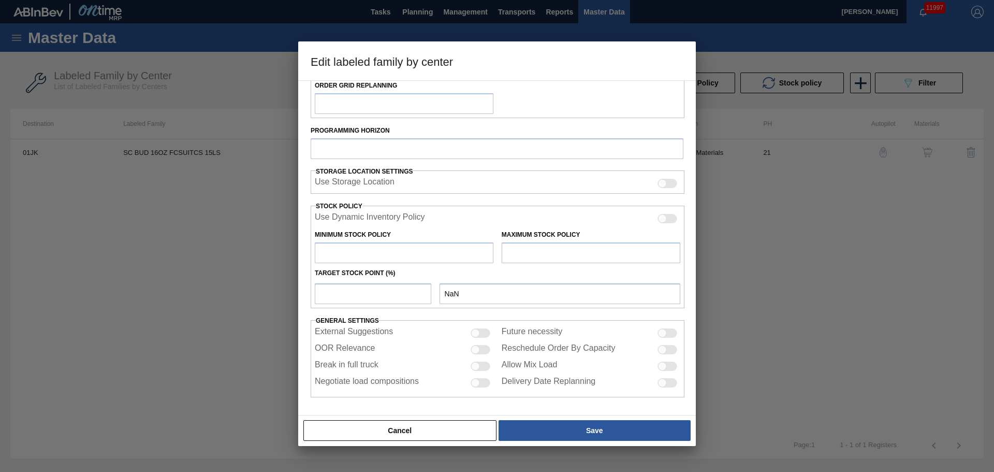
type input "4,436"
type input "60,989"
type input "0"
type input "4,436"
checkbox input "true"
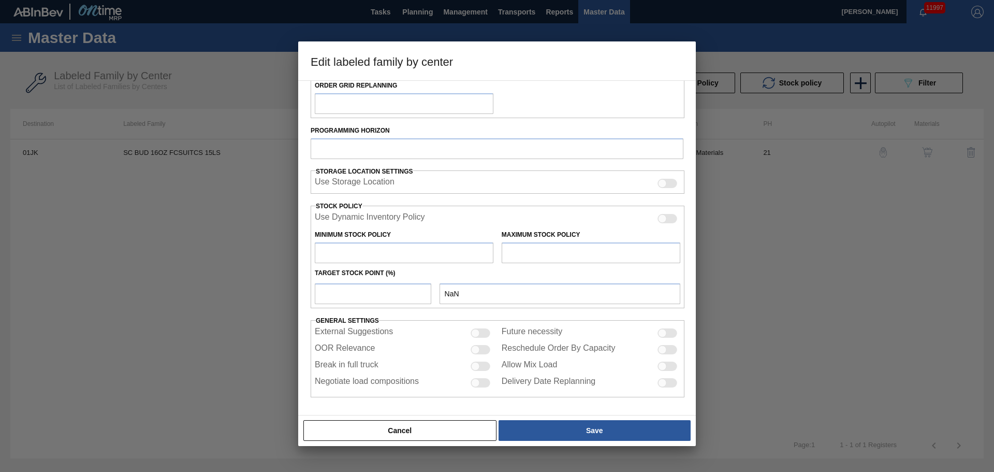
checkbox input "true"
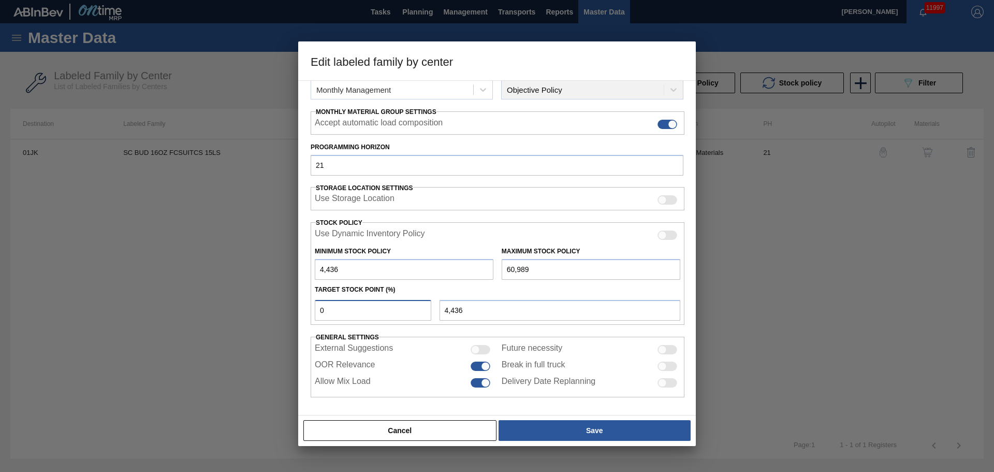
click at [379, 316] on input "0" at bounding box center [373, 310] width 116 height 21
type input "6"
type input "7,829"
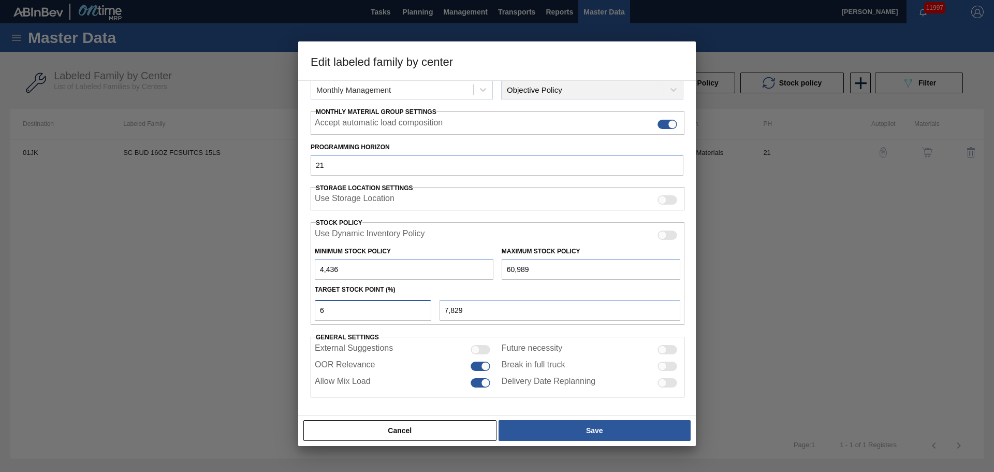
type input "60"
type input "38,368"
type input "6"
type input "7,829"
type input "4,436"
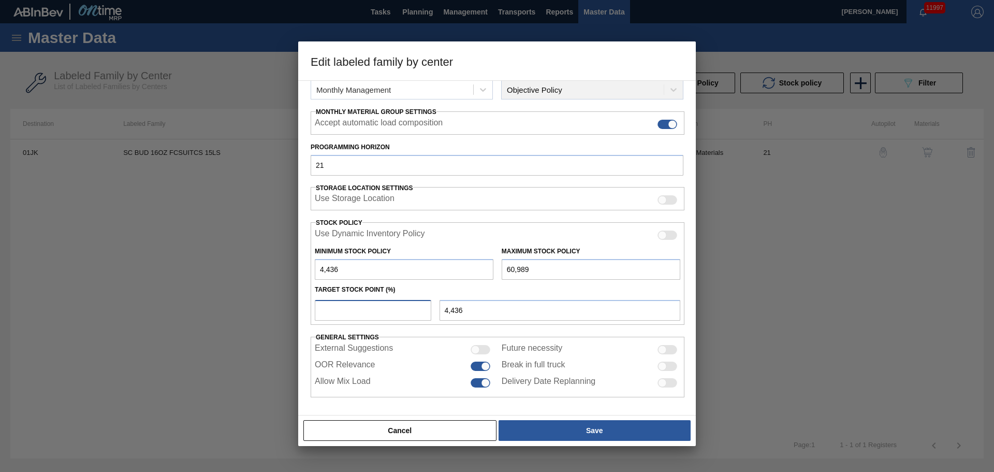
type input "4"
type input "6,698"
type input "40"
type input "27,057"
type input "4"
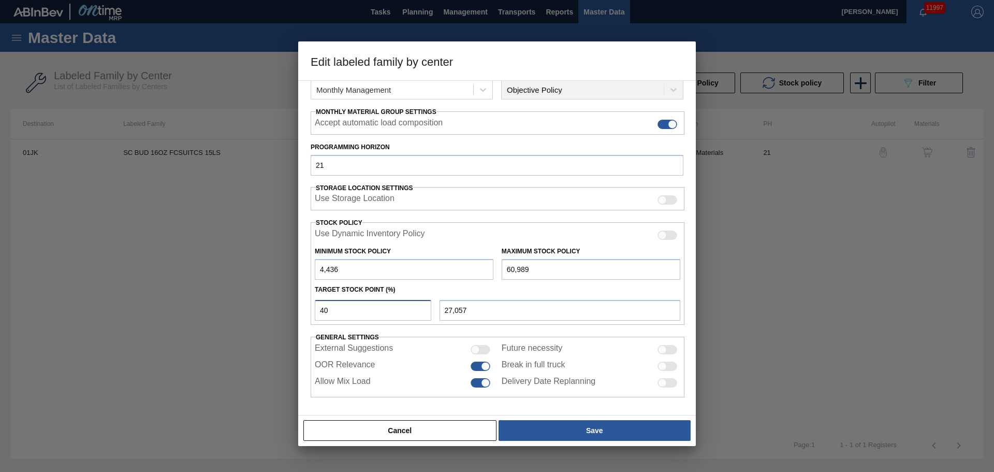
type input "6,698"
type input "45"
type input "29,885"
type input "4"
type input "6,698"
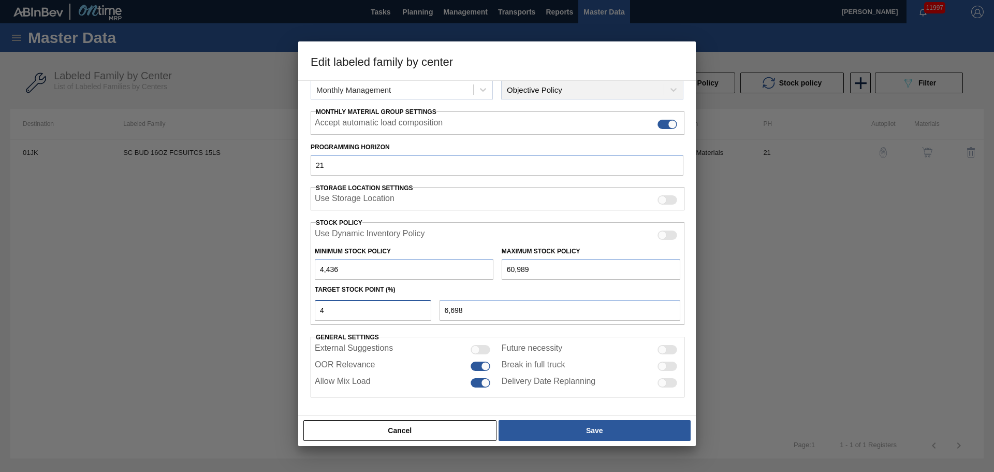
type input "4,436"
type input "5"
type input "7,264"
type input "50"
type input "32,713"
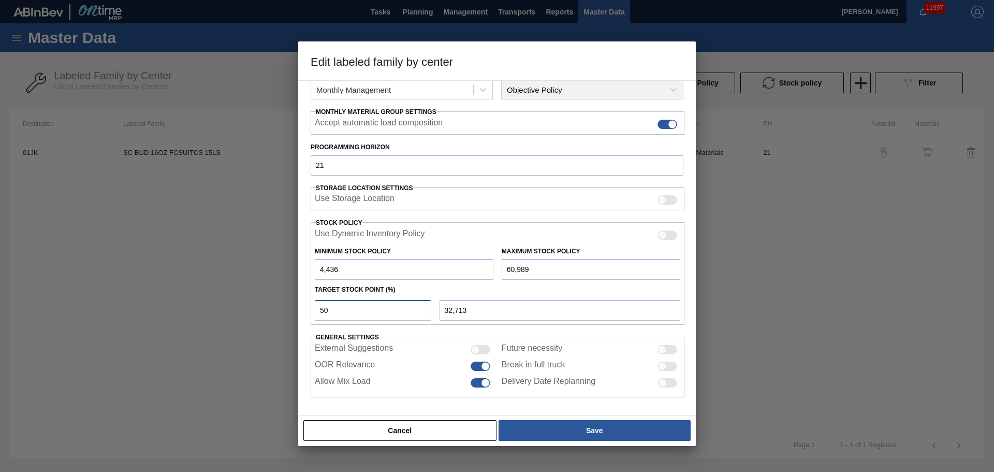
type input "5"
type input "7,264"
type input "51"
type input "33,278"
type input "5"
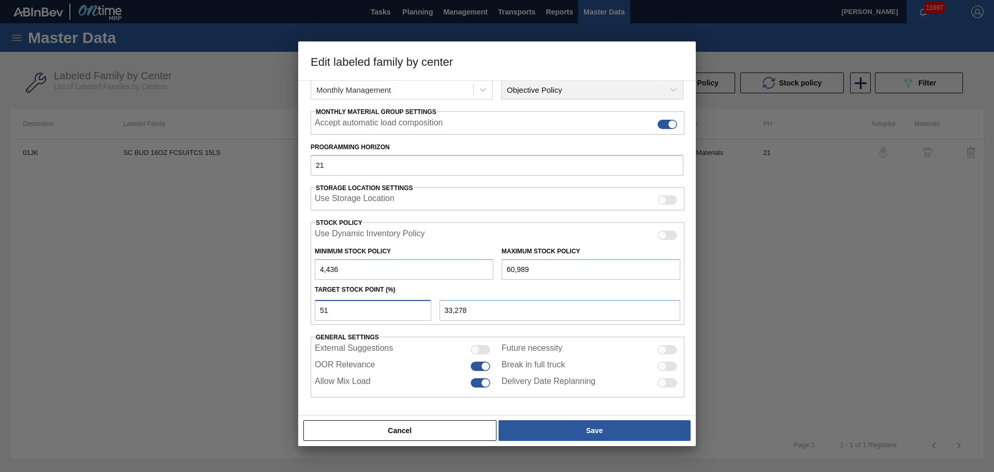
type input "7,264"
type input "53"
type input "34,409"
type input "5"
type input "7,264"
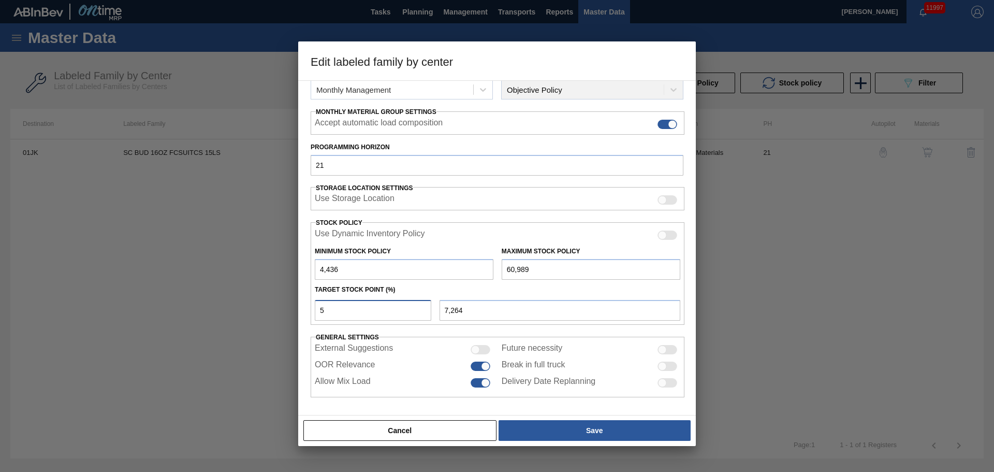
type input "54"
type input "34,975"
type input "5"
type input "7,264"
type input "55"
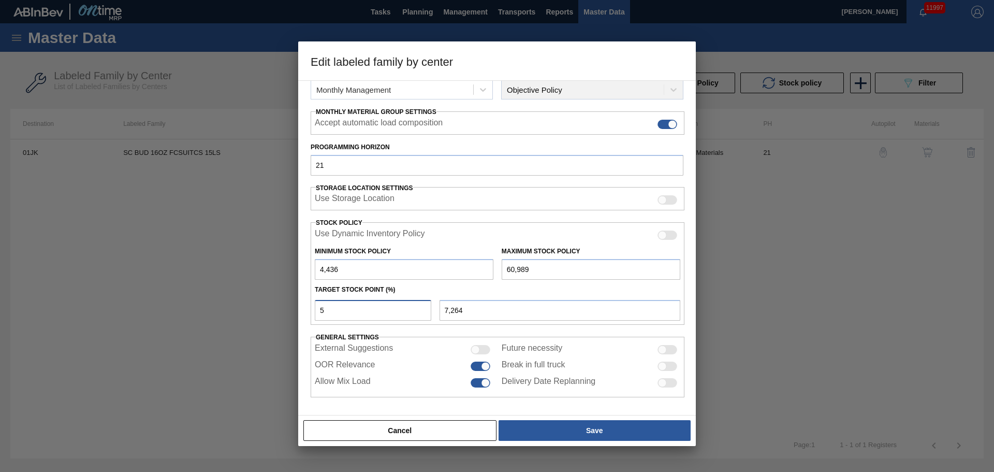
type input "35,540"
type input "56"
type input "36,106"
type input "57"
type input "36,671"
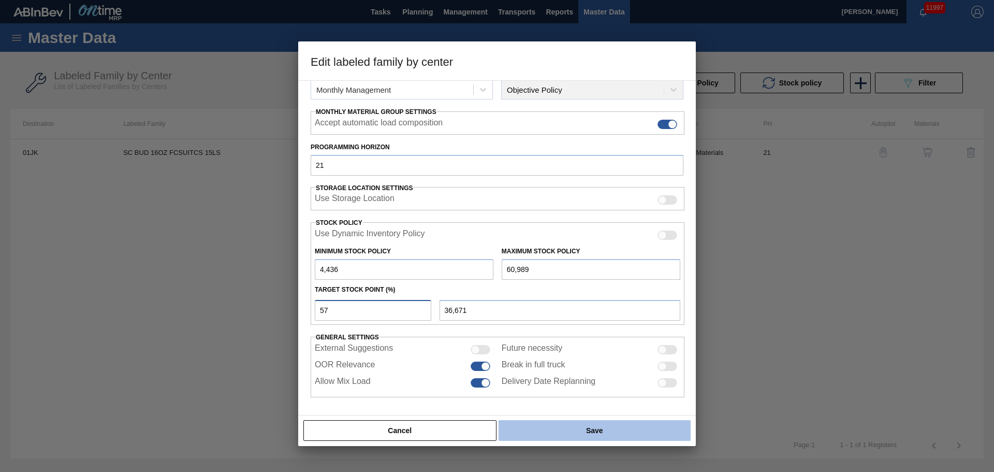
type input "57"
click at [570, 431] on button "Save" at bounding box center [594, 430] width 192 height 21
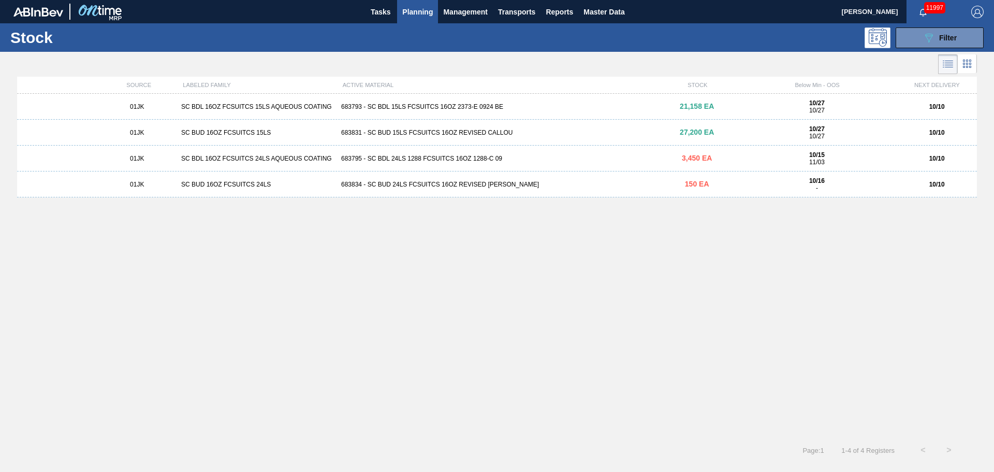
click at [485, 160] on div "683795 - SC BDL 24LS 1288 FCSUITCS 16OZ 1288-C 09" at bounding box center [497, 158] width 320 height 7
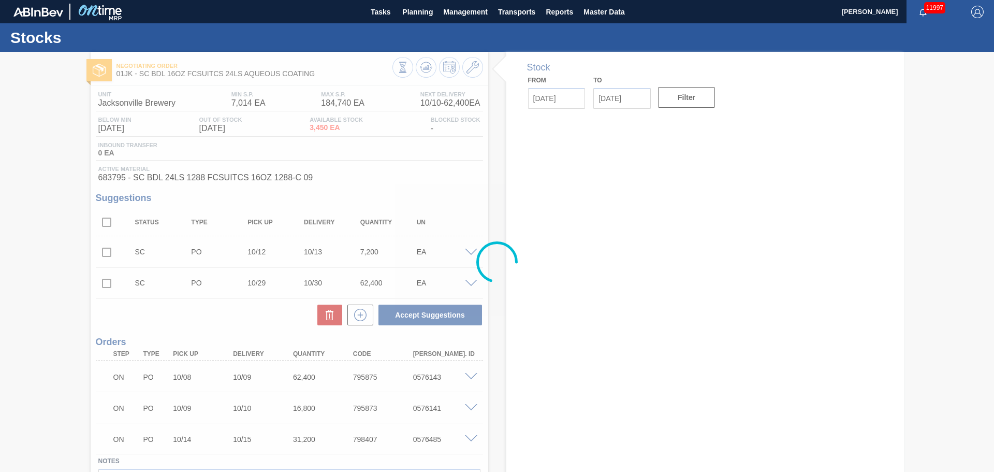
type input "[DATE]"
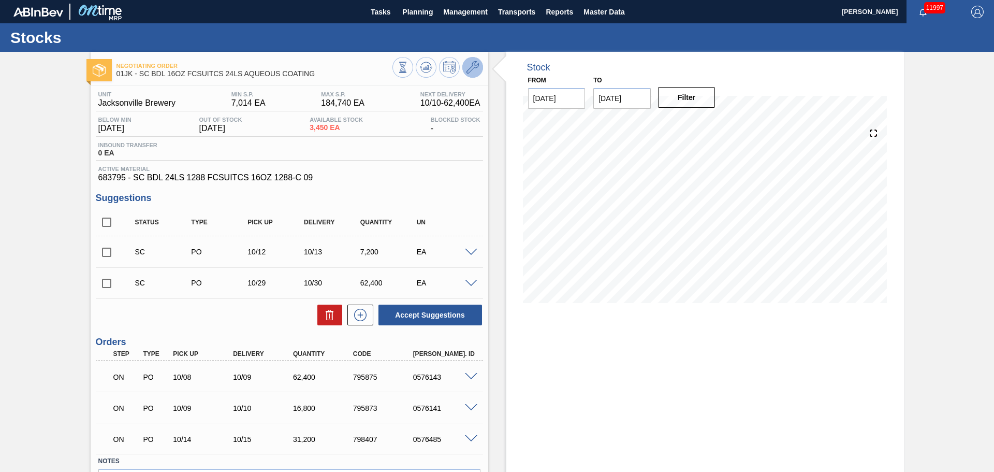
click at [464, 70] on button at bounding box center [472, 67] width 21 height 21
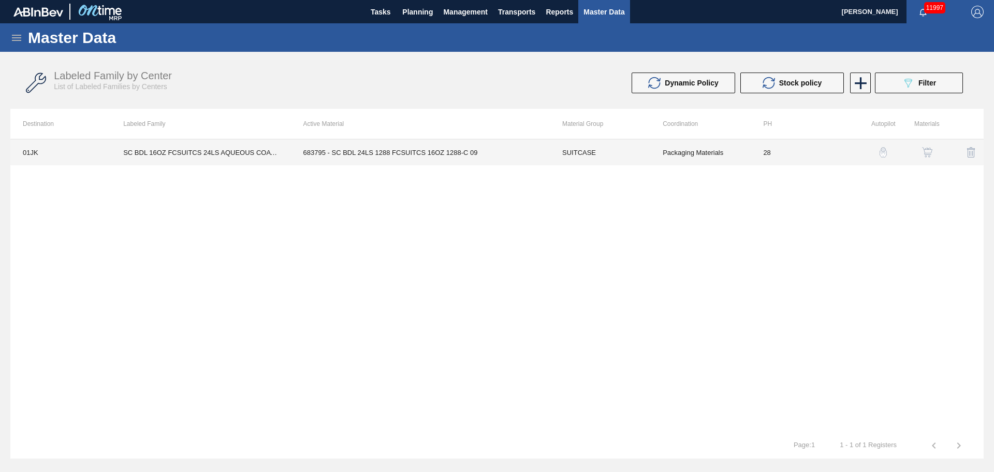
click at [780, 147] on td "28" at bounding box center [801, 152] width 100 height 26
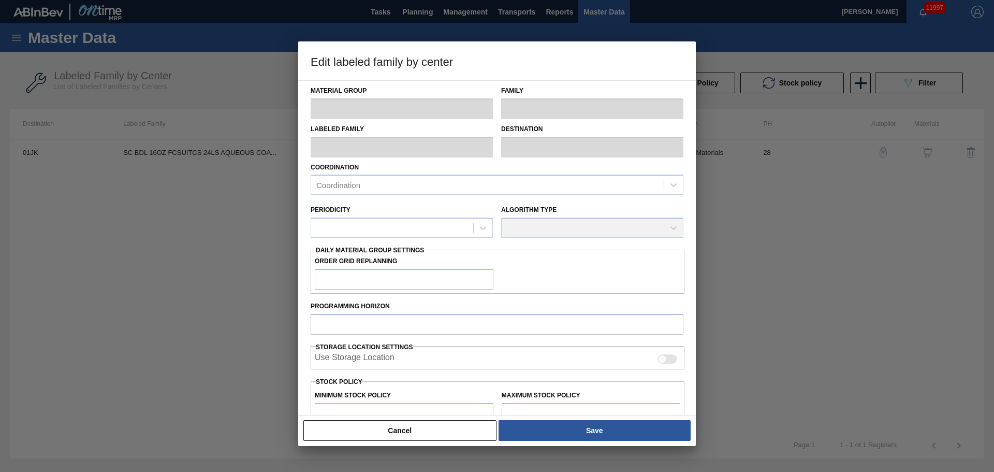
type input "SUITCASE"
type input "Suitcases"
type input "SC BDL 16OZ FCSUITCS 24LS AQUEOUS COATING"
type input "01JK - Jacksonville Brewery"
type input "28"
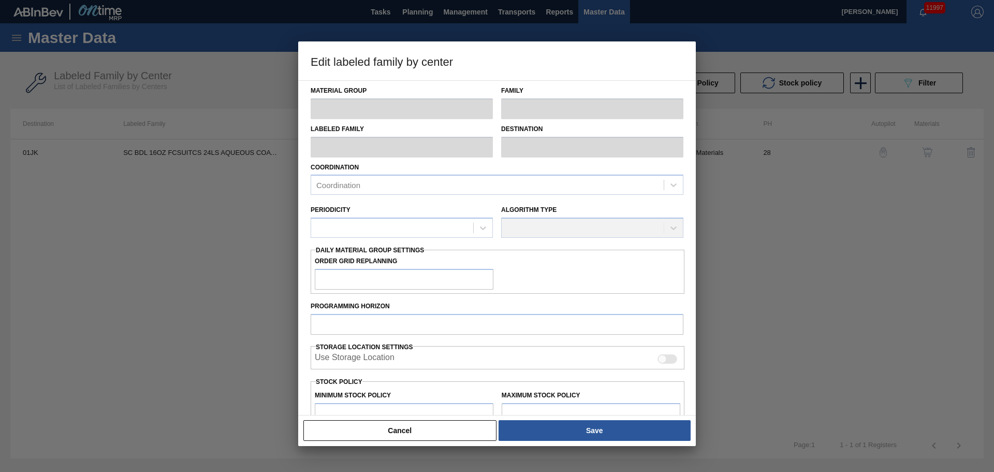
type input "7,014"
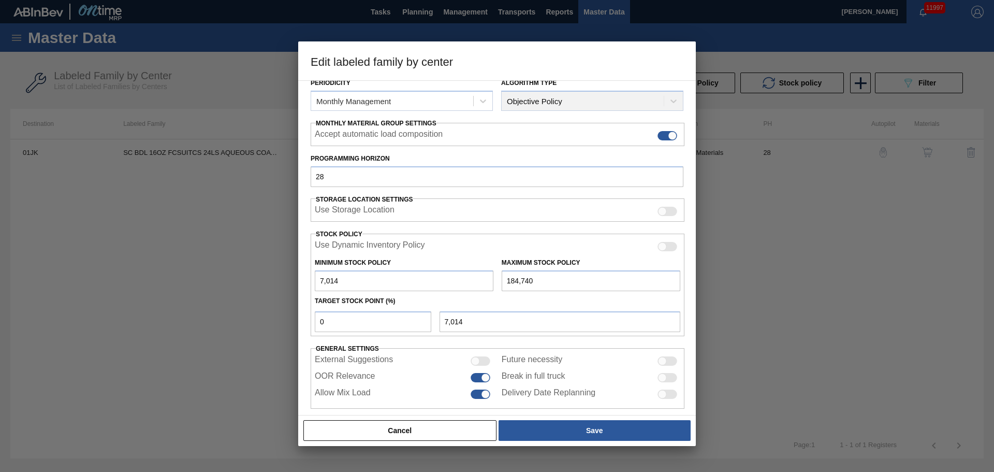
scroll to position [141, 0]
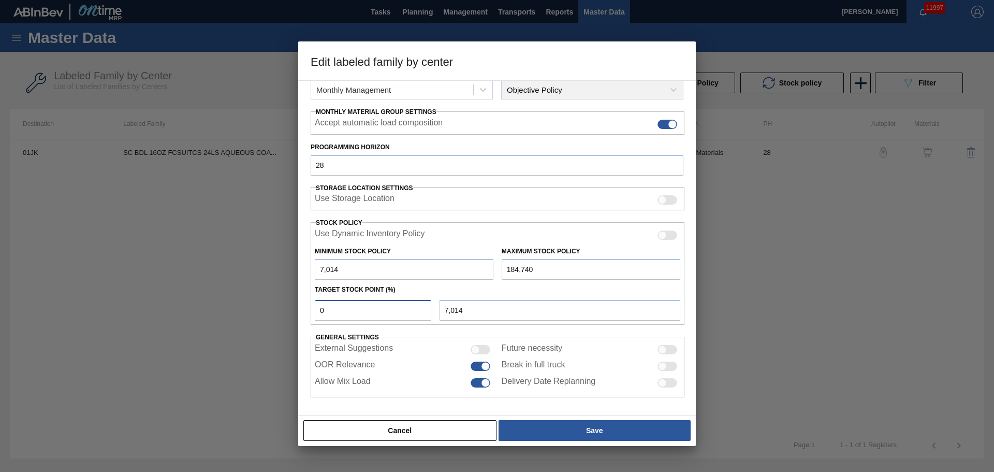
click at [393, 309] on input "0" at bounding box center [373, 310] width 116 height 21
click at [393, 308] on input "0" at bounding box center [373, 310] width 116 height 21
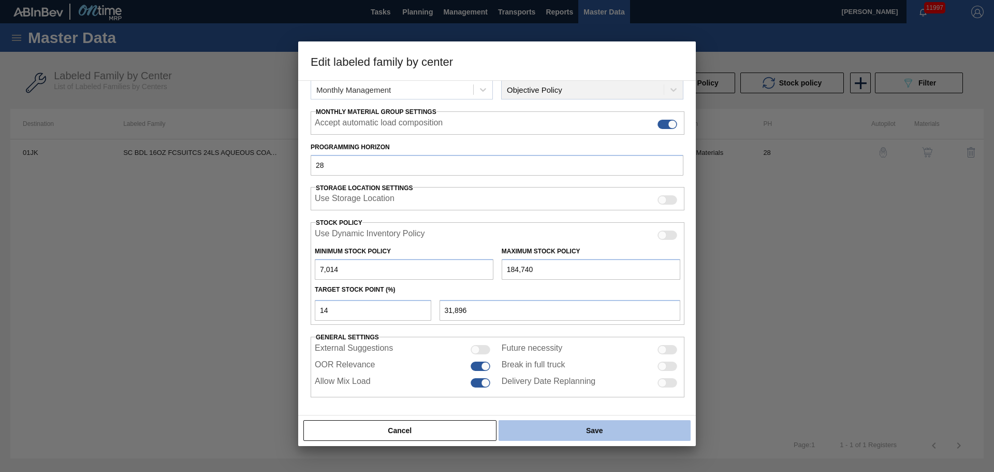
click at [532, 427] on button "Save" at bounding box center [594, 430] width 192 height 21
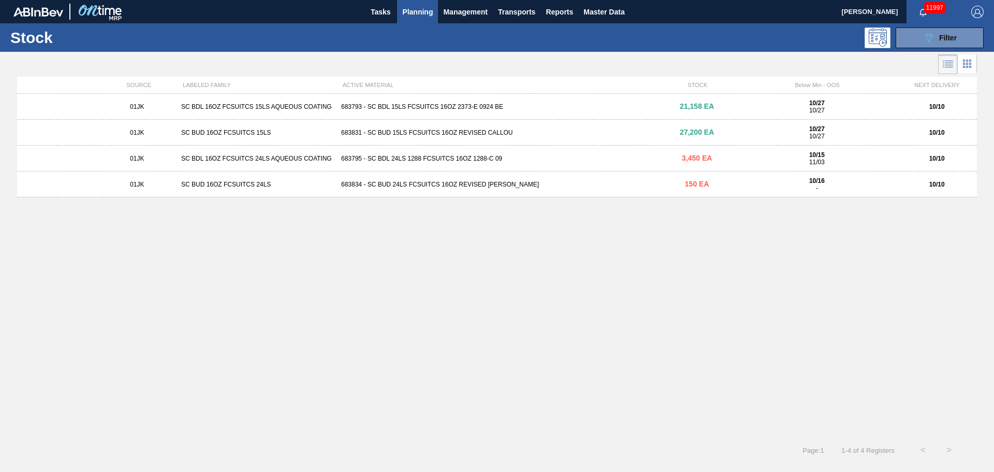
click at [465, 182] on div "683834 - SC BUD 24LS FCSUITCS 16OZ REVISED [PERSON_NAME]" at bounding box center [497, 184] width 320 height 7
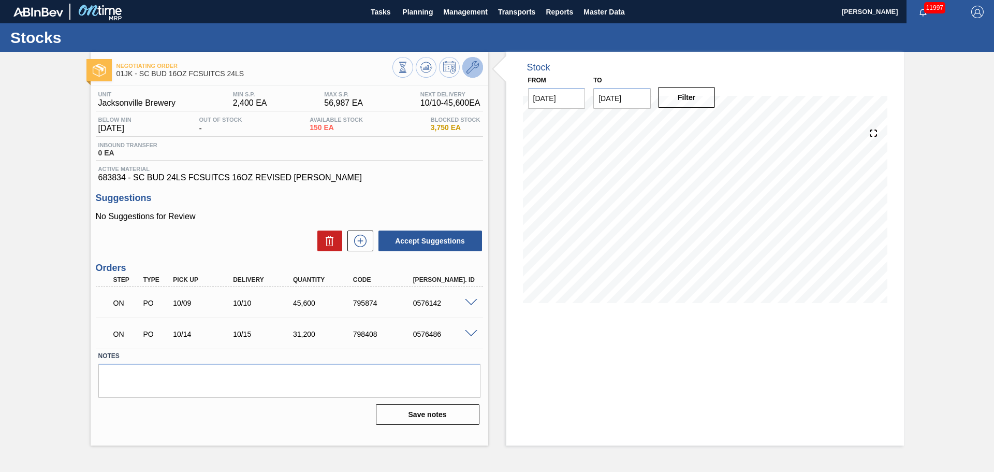
click at [469, 73] on icon at bounding box center [472, 67] width 12 height 12
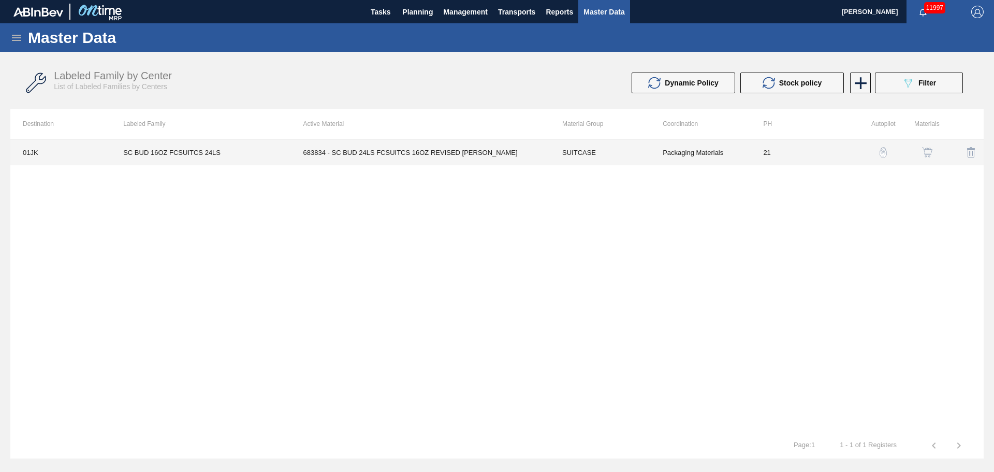
click at [636, 151] on td "SUITCASE" at bounding box center [600, 152] width 100 height 26
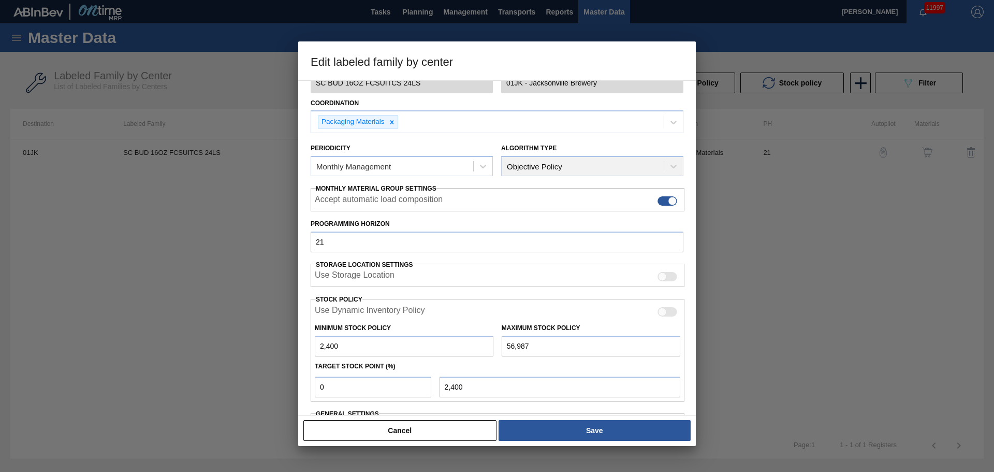
scroll to position [141, 0]
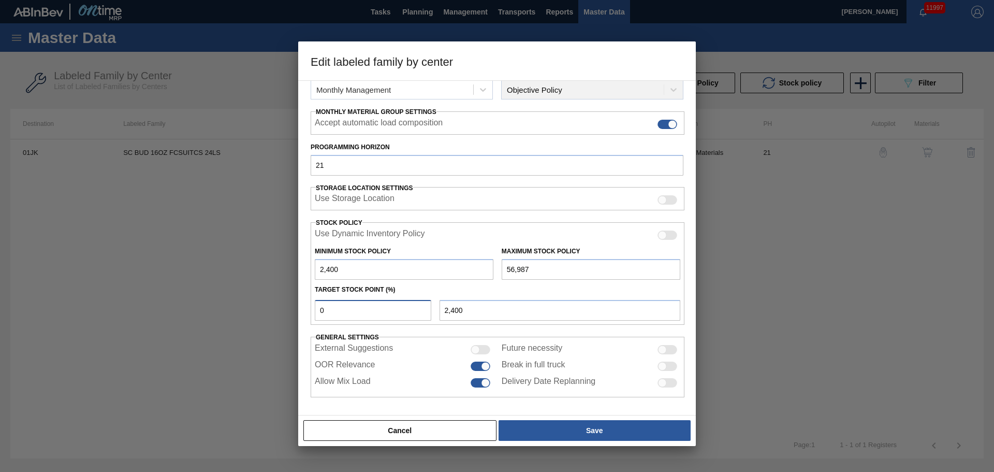
click at [406, 307] on input "0" at bounding box center [373, 310] width 116 height 21
click at [406, 308] on input "0" at bounding box center [373, 310] width 116 height 21
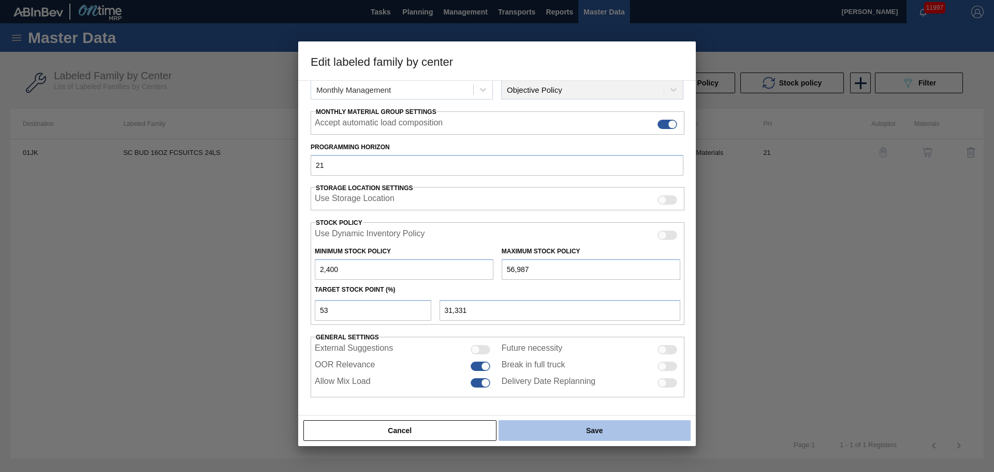
click at [552, 427] on button "Save" at bounding box center [594, 430] width 192 height 21
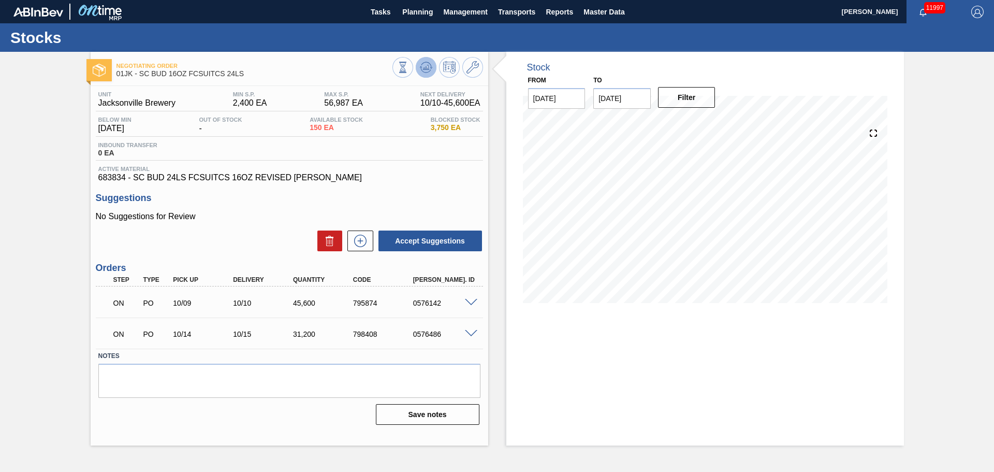
click at [423, 67] on icon at bounding box center [426, 67] width 12 height 12
click at [419, 16] on span "Planning" at bounding box center [417, 12] width 31 height 12
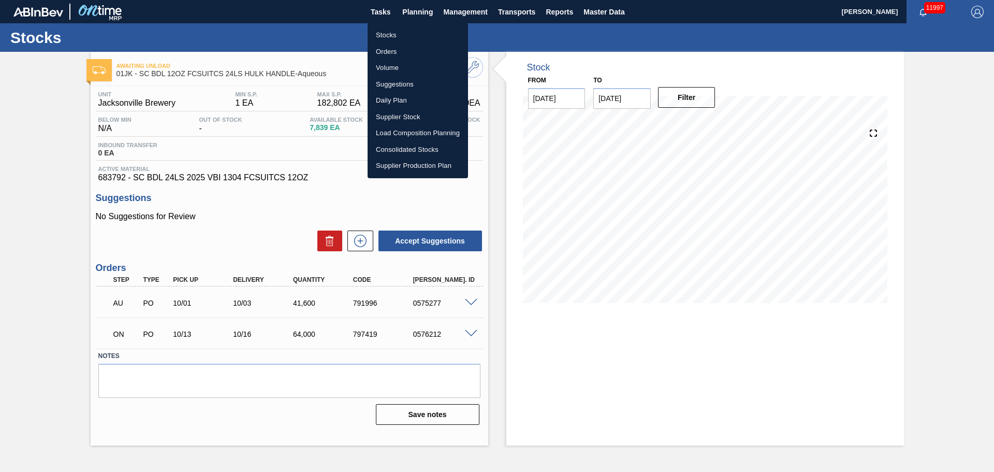
click at [396, 83] on li "Suggestions" at bounding box center [418, 84] width 100 height 17
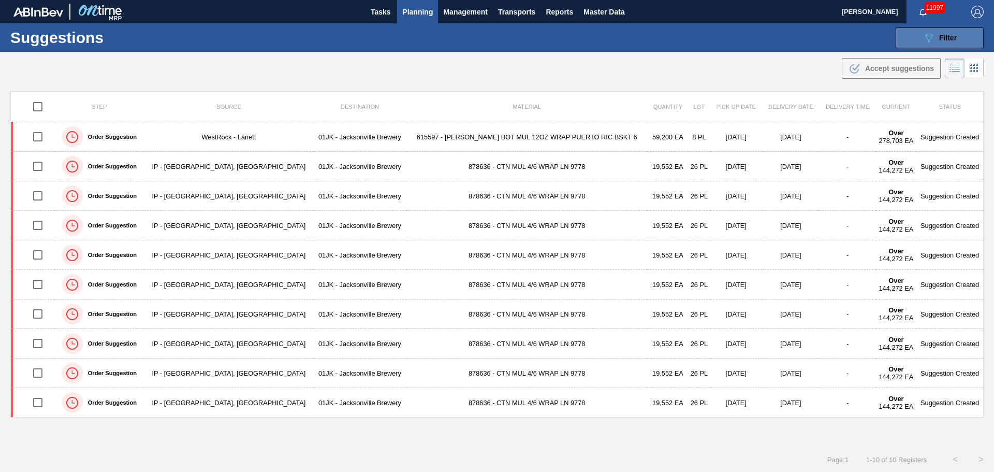
click at [953, 37] on span "Filter" at bounding box center [948, 38] width 18 height 8
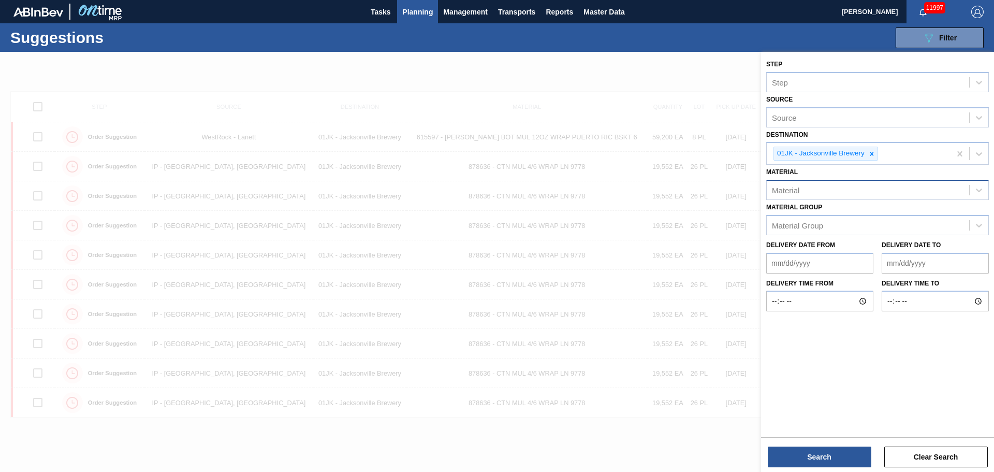
click at [810, 189] on div "Material" at bounding box center [868, 190] width 202 height 15
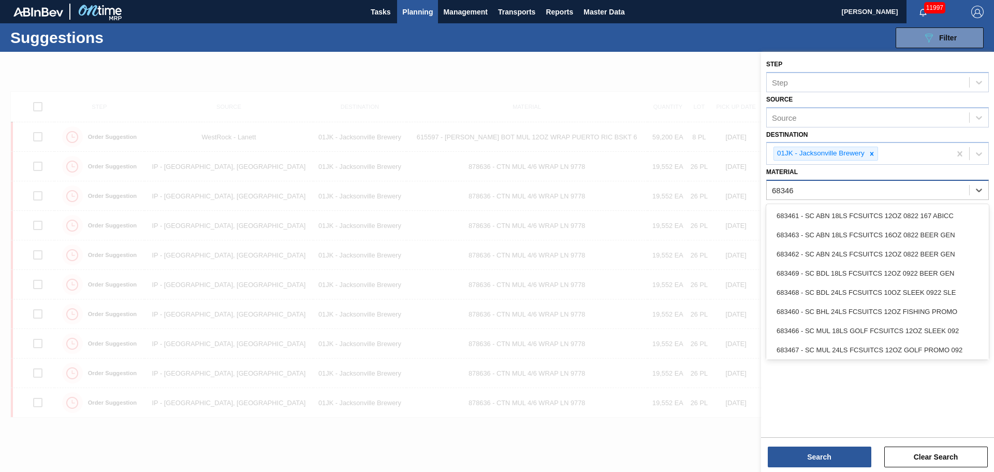
type input "683461"
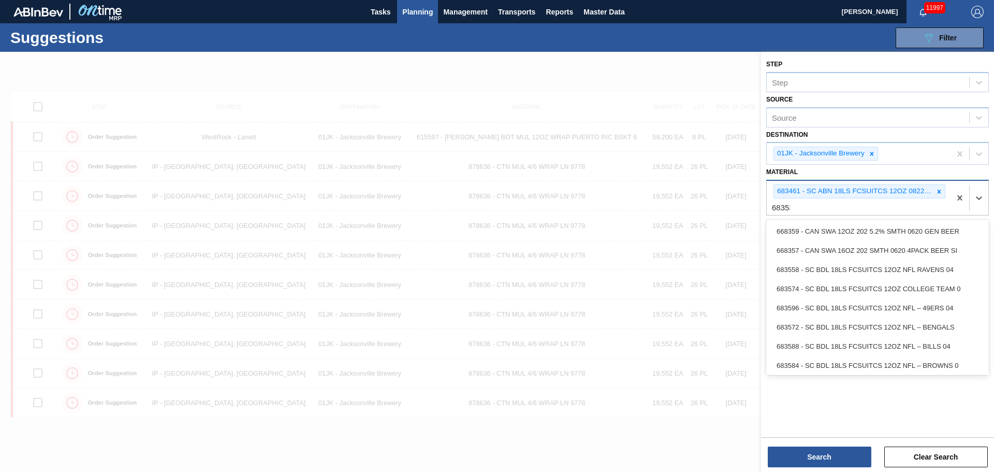
type input "683535"
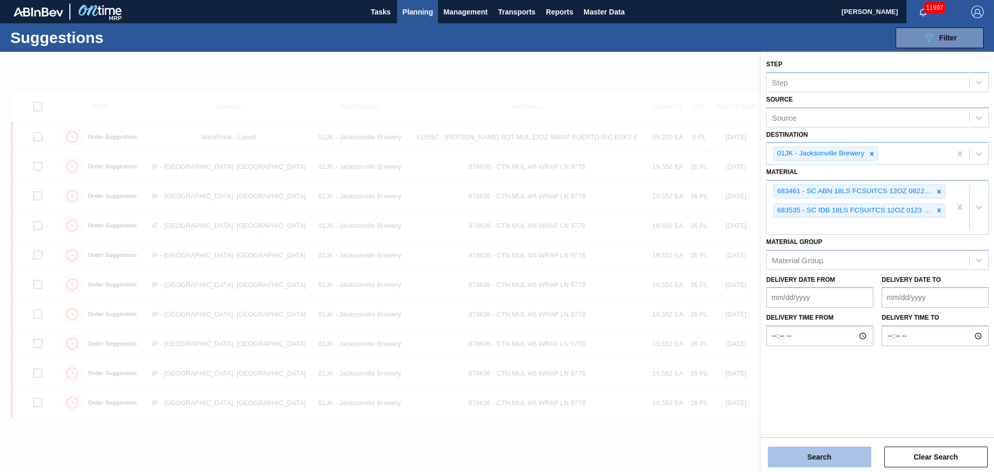
click at [818, 446] on button "Search" at bounding box center [820, 456] width 104 height 21
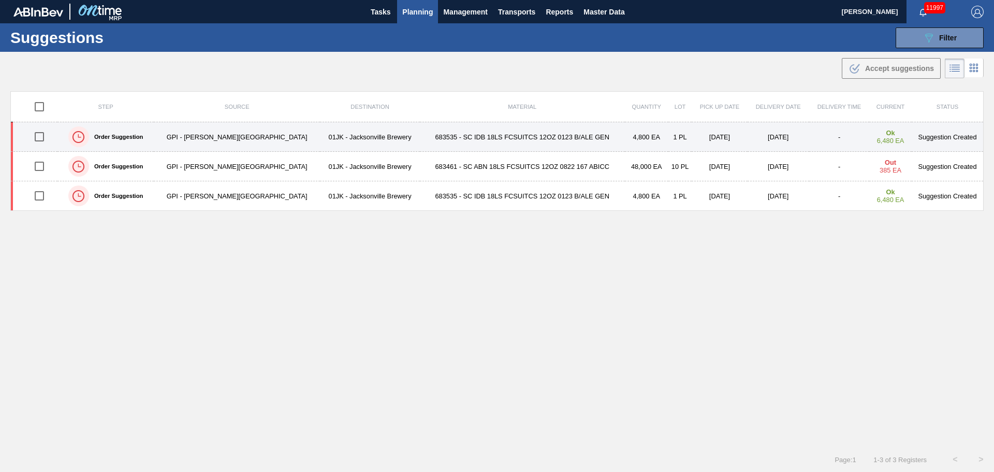
click at [43, 139] on input "checkbox" at bounding box center [39, 137] width 22 height 22
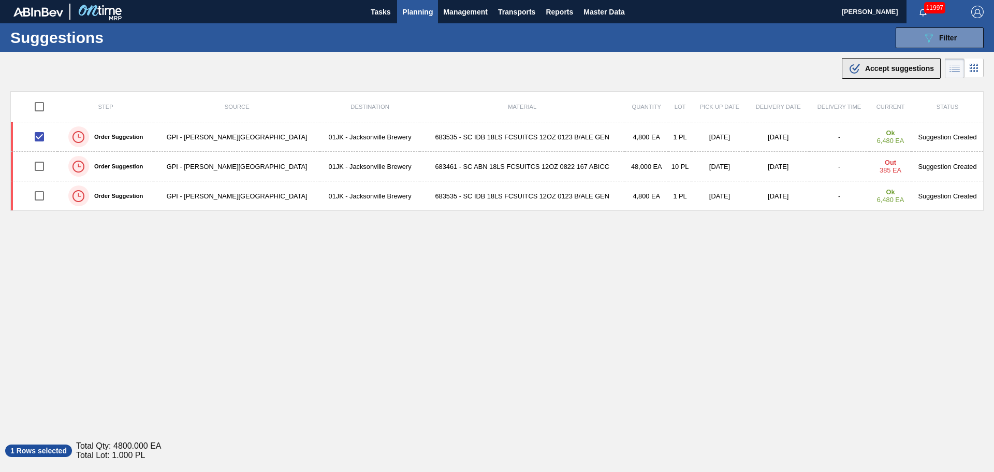
click at [856, 70] on icon at bounding box center [853, 68] width 9 height 9
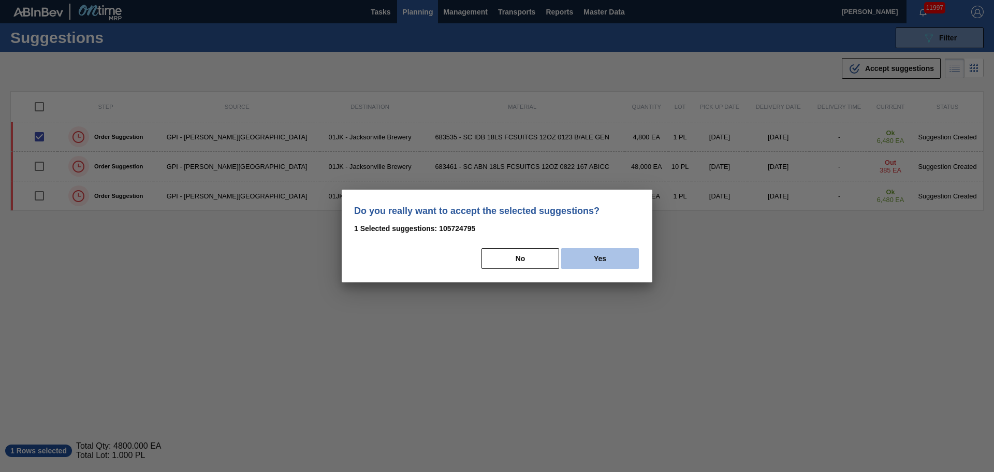
click at [609, 265] on button "Yes" at bounding box center [600, 258] width 78 height 21
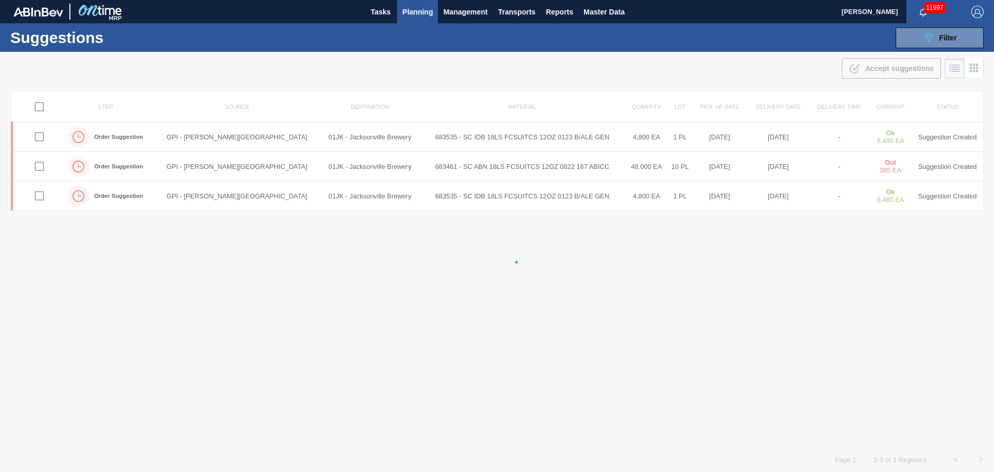
checkbox input "false"
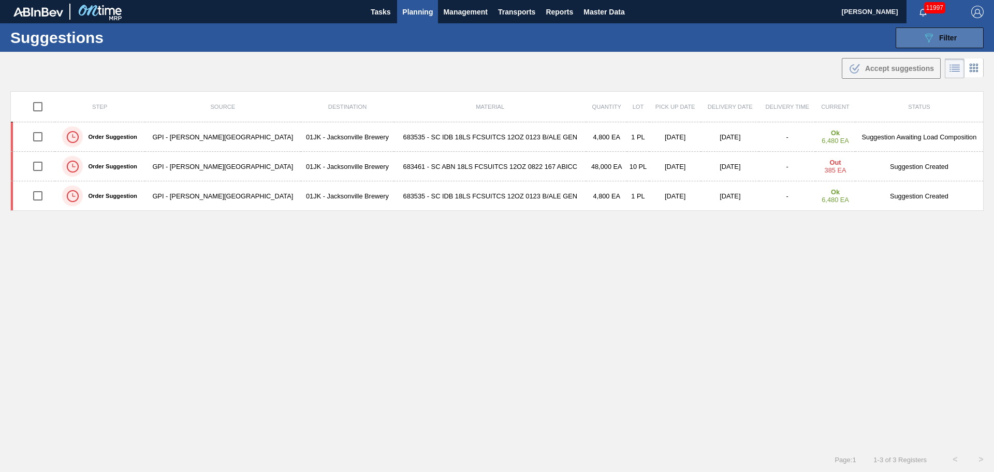
click at [942, 37] on span "Filter" at bounding box center [948, 38] width 18 height 8
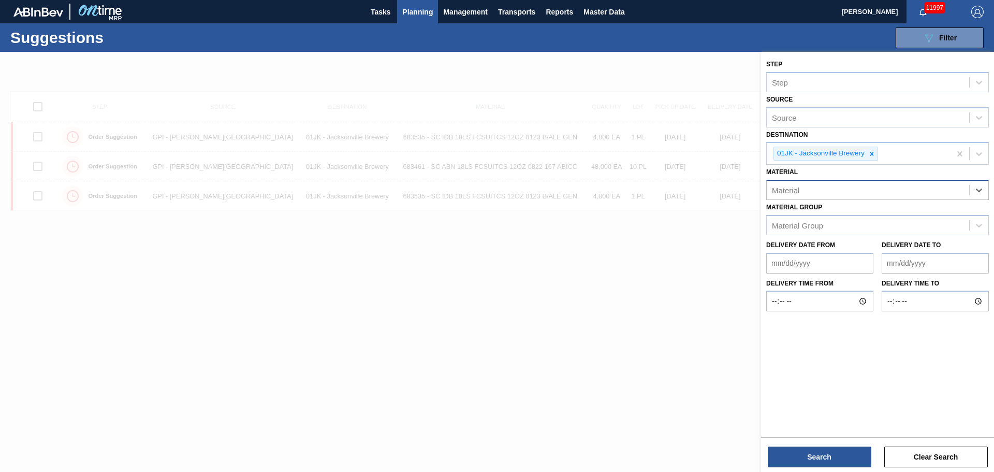
click at [928, 194] on div "Material" at bounding box center [868, 190] width 202 height 15
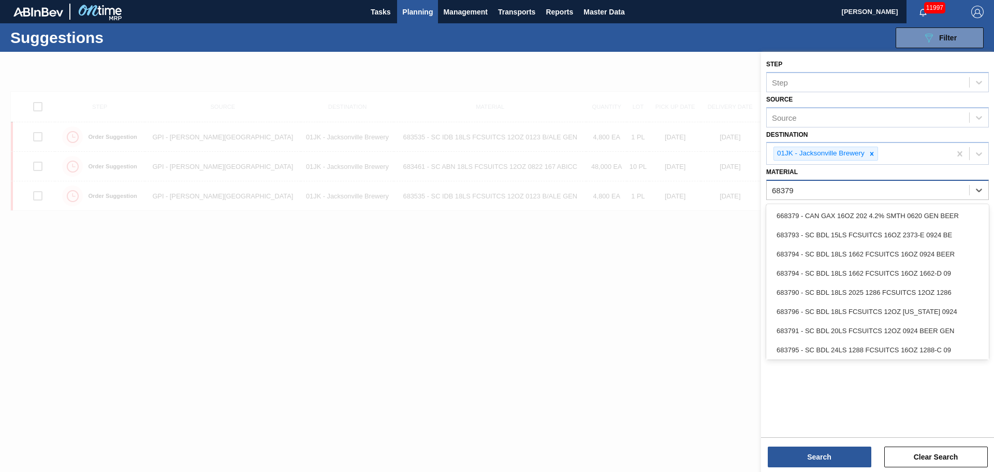
type input "683795"
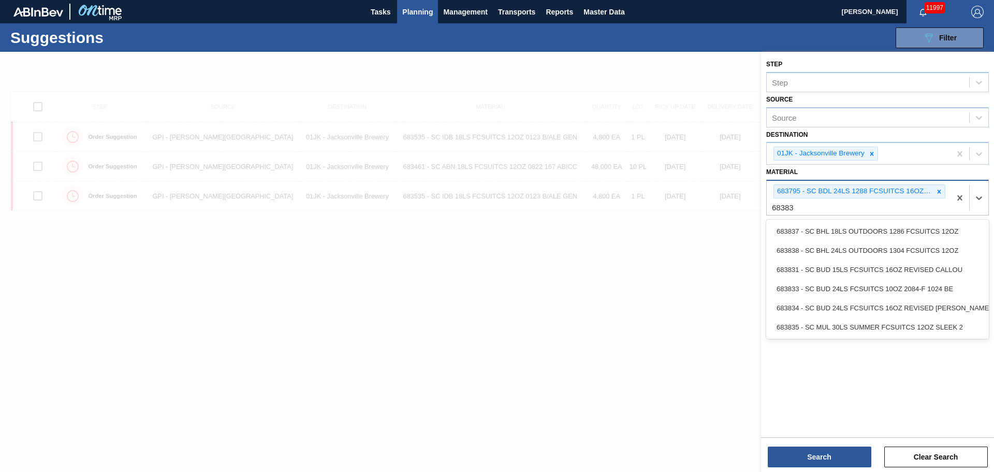
type input "683834"
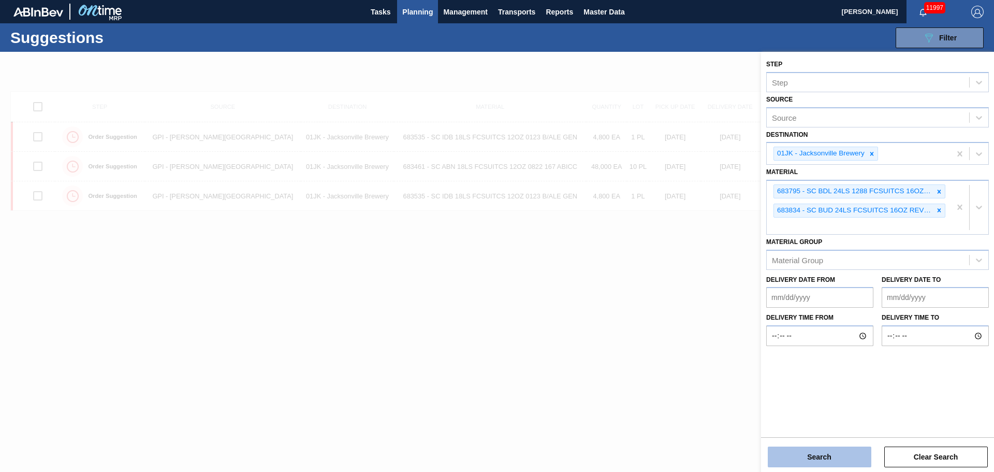
click at [794, 453] on button "Search" at bounding box center [820, 456] width 104 height 21
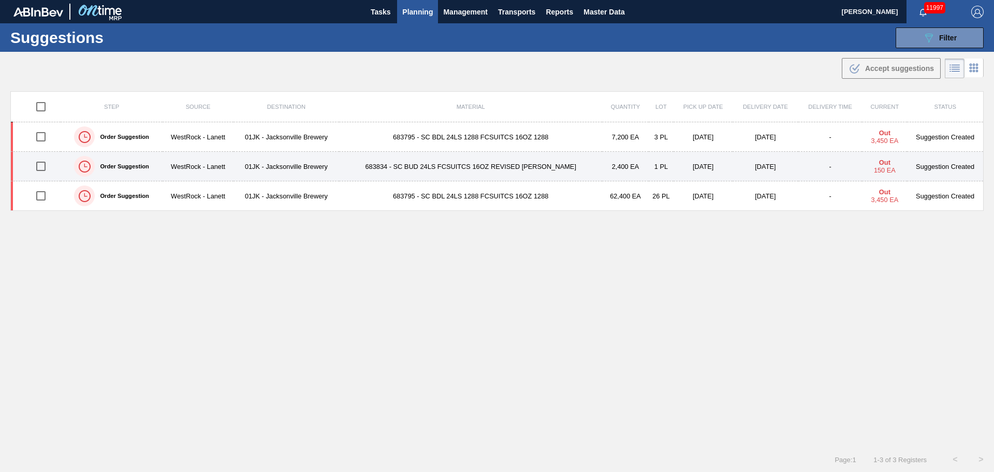
drag, startPoint x: 43, startPoint y: 136, endPoint x: 43, endPoint y: 153, distance: 17.1
click at [42, 136] on input "checkbox" at bounding box center [41, 137] width 22 height 22
checkbox input "true"
click at [47, 170] on input "checkbox" at bounding box center [41, 166] width 22 height 22
checkbox input "true"
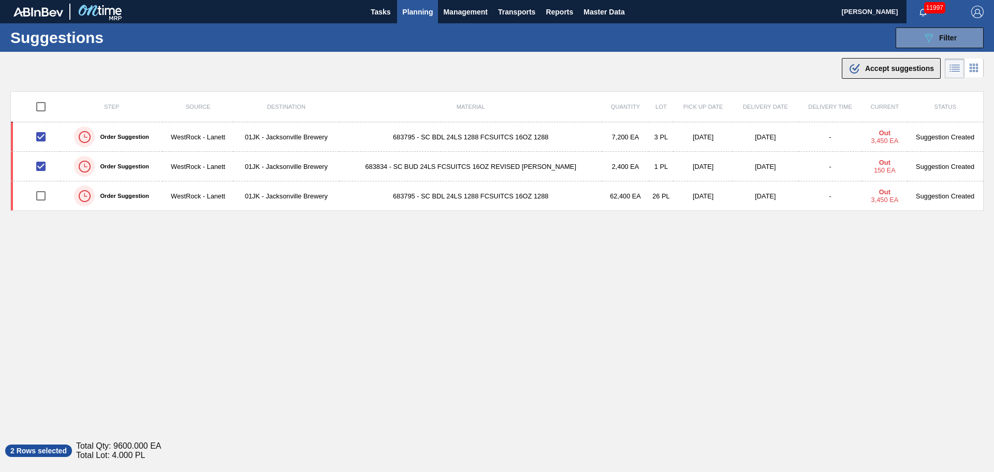
click at [916, 75] on button ".b{fill:var(--color-action-default)} Accept suggestions" at bounding box center [891, 68] width 99 height 21
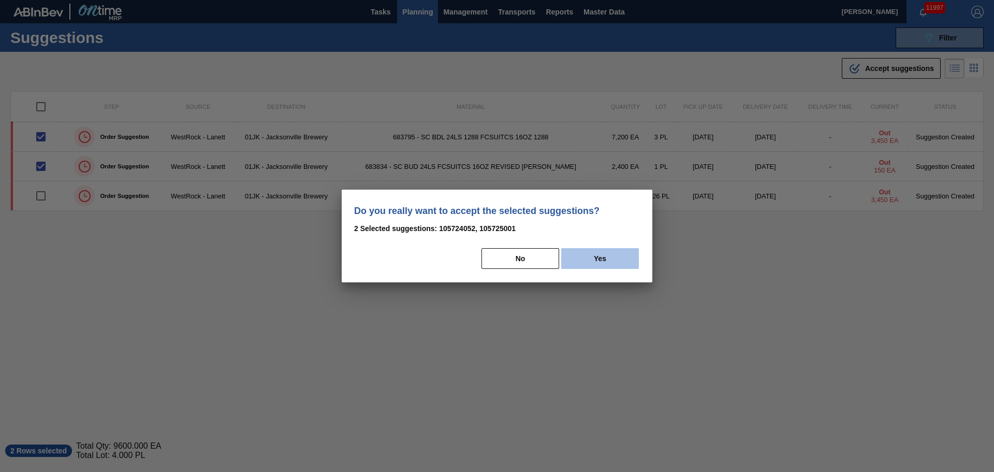
click at [619, 262] on button "Yes" at bounding box center [600, 258] width 78 height 21
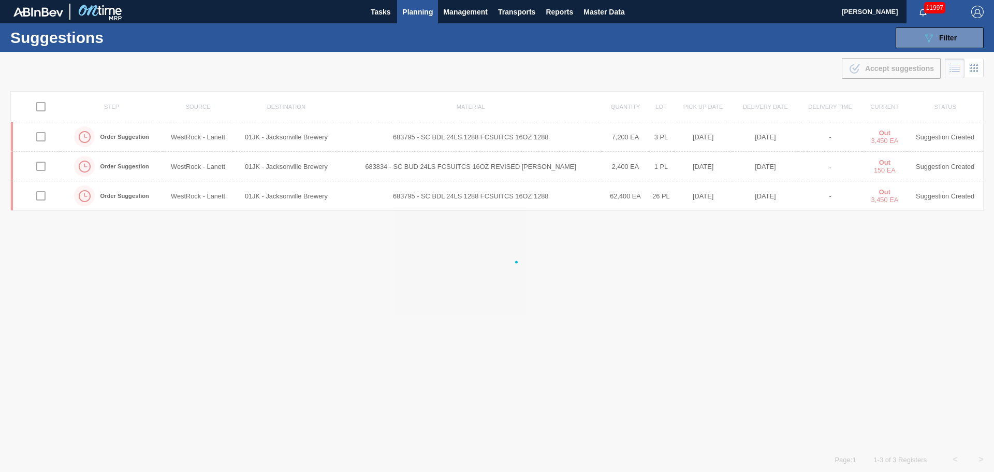
checkbox input "false"
